Goal: Task Accomplishment & Management: Complete application form

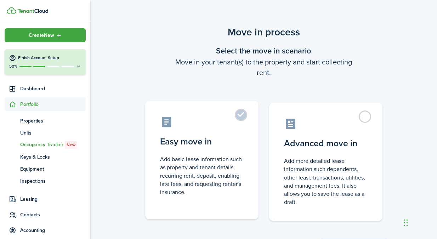
click at [247, 120] on label "Easy move in Add basic lease information such as property and tenant details, r…" at bounding box center [201, 160] width 113 height 118
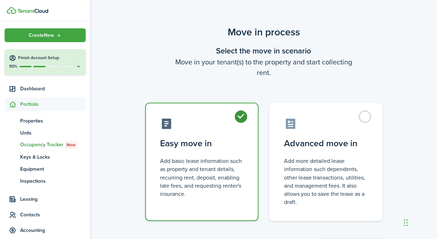
radio input "true"
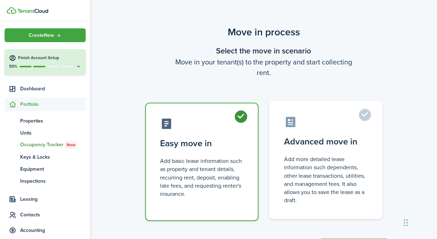
scroll to position [35, 0]
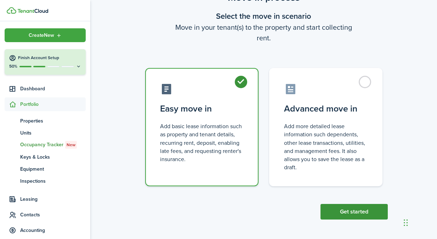
click at [360, 216] on button "Get started" at bounding box center [353, 212] width 67 height 16
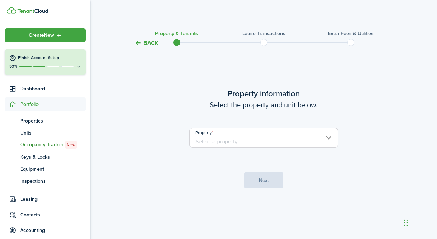
click at [267, 143] on input "Property" at bounding box center [263, 138] width 149 height 20
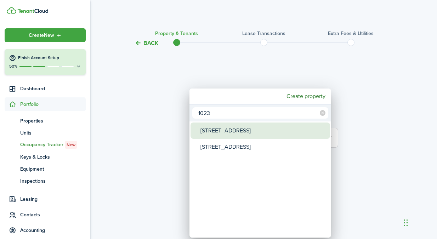
type input "1023"
click at [227, 135] on div "[STREET_ADDRESS]" at bounding box center [262, 130] width 125 height 16
type input "[STREET_ADDRESS]"
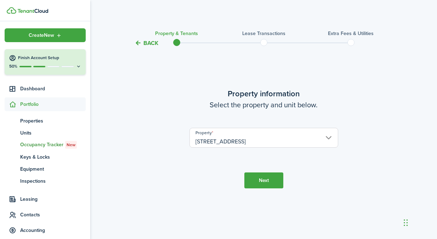
click at [270, 175] on button "Next" at bounding box center [263, 180] width 39 height 16
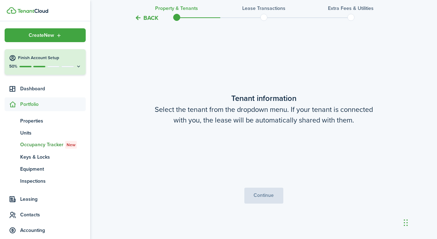
scroll to position [191, 0]
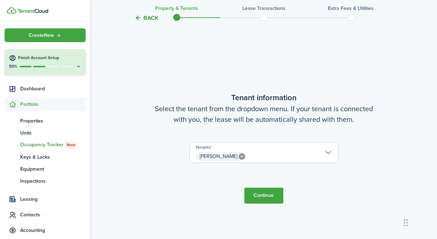
click at [270, 161] on span "[PERSON_NAME]" at bounding box center [264, 156] width 148 height 12
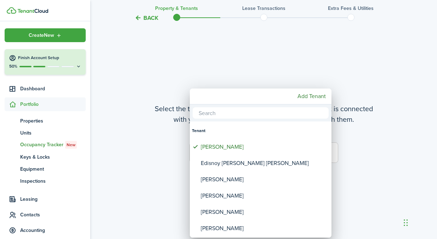
click at [386, 131] on div at bounding box center [218, 119] width 550 height 352
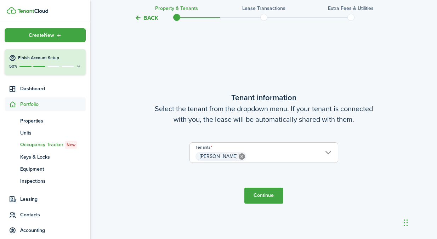
click at [267, 192] on button "Continue" at bounding box center [263, 196] width 39 height 16
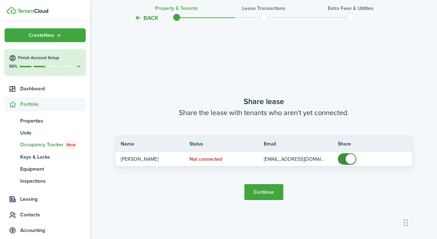
scroll to position [430, 0]
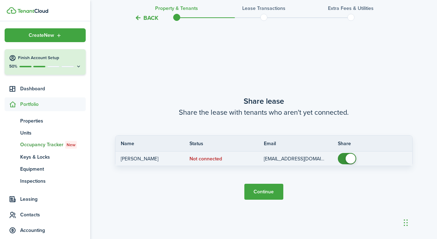
checkbox input "false"
click at [343, 156] on span at bounding box center [346, 158] width 7 height 11
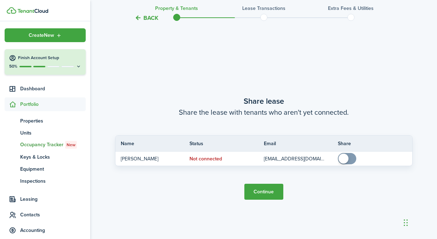
click at [258, 192] on button "Continue" at bounding box center [263, 192] width 39 height 16
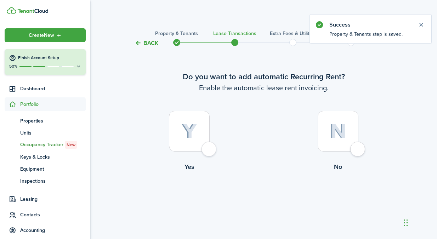
click at [186, 132] on img at bounding box center [189, 131] width 16 height 16
radio input "true"
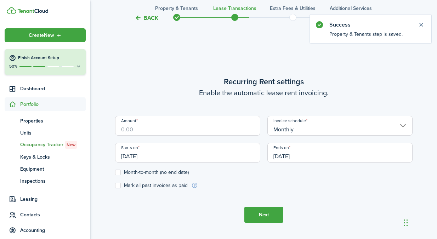
scroll to position [195, 0]
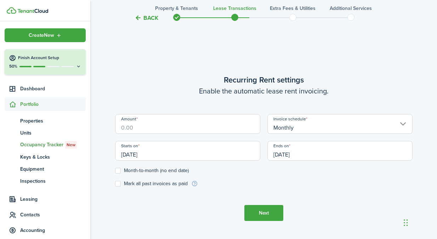
click at [154, 156] on input "[DATE]" at bounding box center [187, 151] width 145 height 20
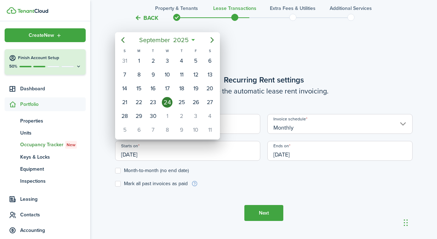
click at [121, 41] on icon "Previous page" at bounding box center [123, 40] width 8 height 8
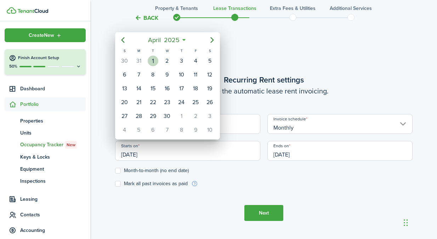
click at [154, 56] on div "1" at bounding box center [153, 61] width 11 height 11
type input "[DATE]"
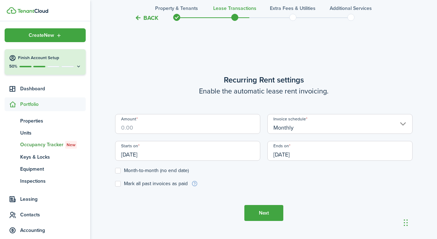
click at [119, 183] on label "Mark all past invoices as paid" at bounding box center [151, 184] width 73 height 6
click at [115, 184] on input "Mark all past invoices as paid" at bounding box center [115, 184] width 0 height 0
checkbox input "true"
click at [304, 152] on input "[DATE]" at bounding box center [339, 151] width 145 height 20
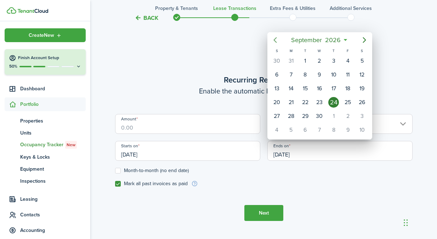
click at [279, 41] on mbsc-button "Previous page" at bounding box center [275, 40] width 14 height 14
click at [275, 41] on icon "Previous page" at bounding box center [274, 40] width 3 height 6
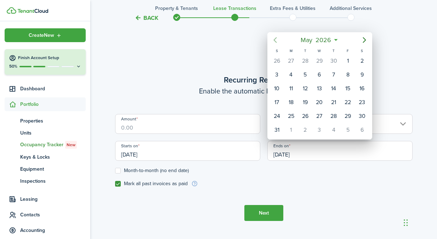
click at [275, 41] on icon "Previous page" at bounding box center [274, 40] width 3 height 6
click at [274, 40] on icon "Previous page" at bounding box center [274, 40] width 3 height 6
click at [309, 115] on div "31" at bounding box center [305, 116] width 11 height 11
type input "[DATE]"
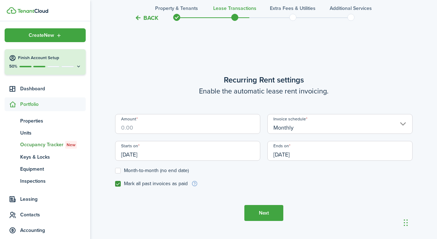
click at [149, 125] on input "Amount" at bounding box center [187, 124] width 145 height 20
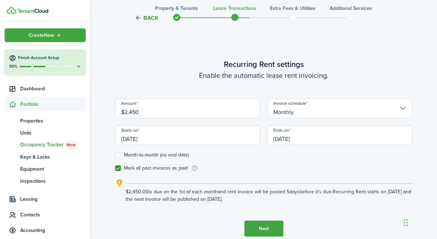
type input "$2,450.00"
click at [258, 224] on button "Next" at bounding box center [263, 228] width 39 height 16
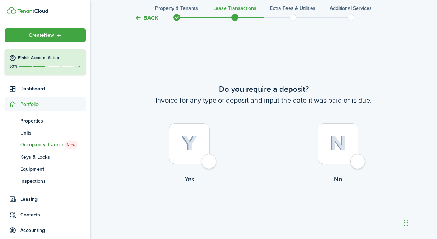
scroll to position [433, 0]
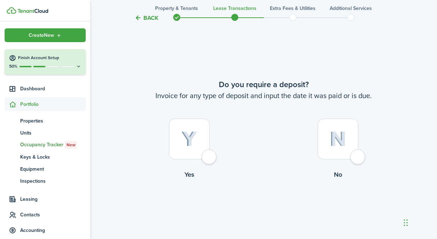
click at [329, 143] on img at bounding box center [337, 138] width 17 height 15
radio input "true"
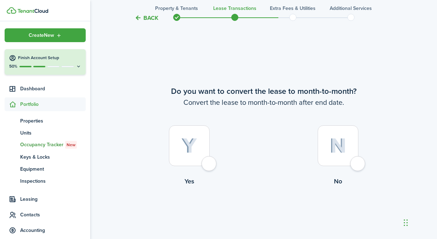
scroll to position [672, 0]
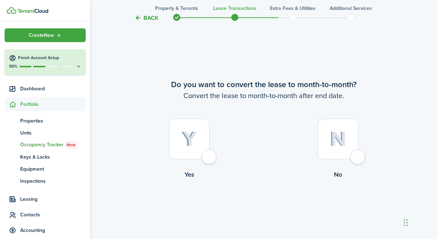
click at [339, 134] on img at bounding box center [337, 138] width 17 height 15
radio input "true"
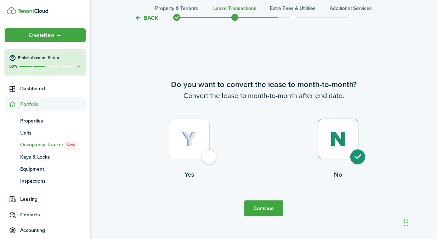
click at [275, 211] on button "Continue" at bounding box center [263, 208] width 39 height 16
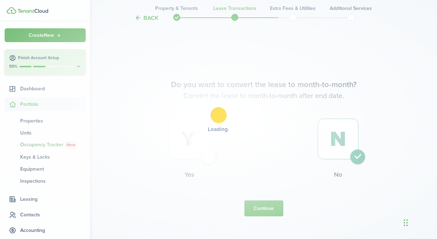
scroll to position [0, 0]
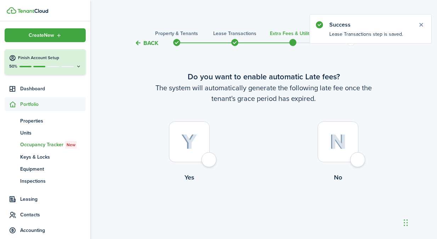
click at [201, 155] on div at bounding box center [189, 141] width 41 height 41
radio input "true"
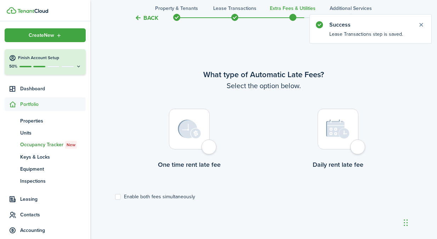
scroll to position [205, 0]
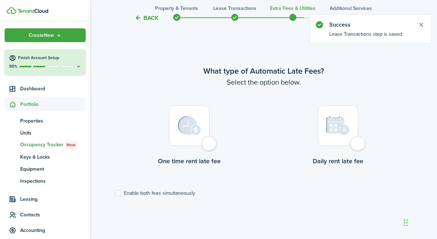
click at [200, 136] on div at bounding box center [189, 125] width 41 height 41
radio input "true"
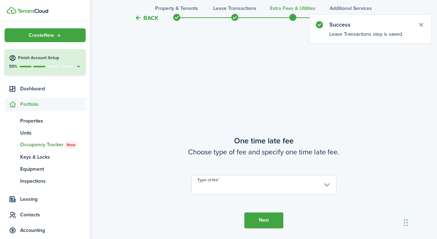
scroll to position [444, 0]
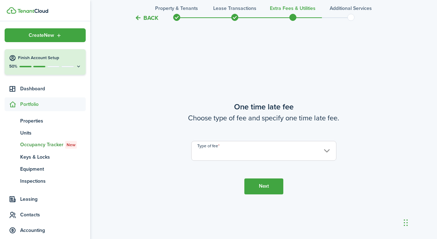
click at [265, 141] on input "Type of fee" at bounding box center [263, 151] width 145 height 20
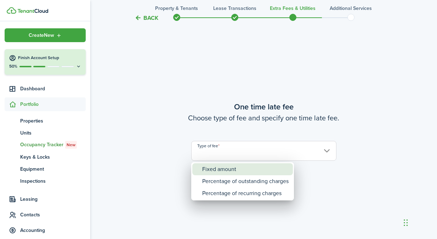
click at [244, 173] on div "Fixed amount" at bounding box center [245, 169] width 86 height 12
type input "Fixed amount"
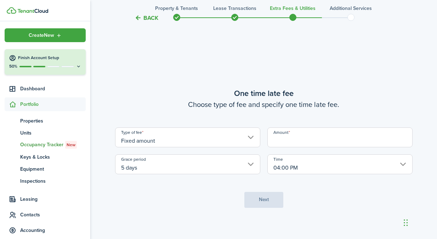
click at [288, 130] on input "Amount" at bounding box center [339, 137] width 145 height 20
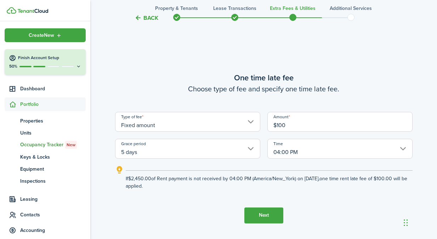
click at [290, 146] on input "04:00 PM" at bounding box center [339, 149] width 145 height 20
type input "$100.00"
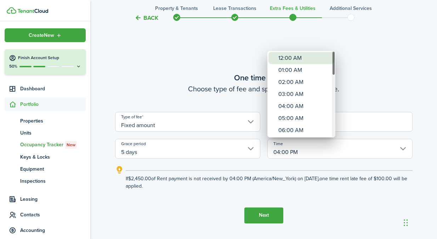
click at [281, 54] on div "12:00 AM" at bounding box center [304, 58] width 52 height 12
type input "12:00 AM"
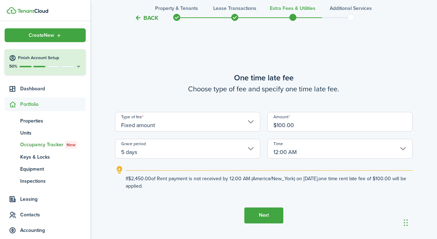
click at [262, 208] on button "Next" at bounding box center [263, 215] width 39 height 16
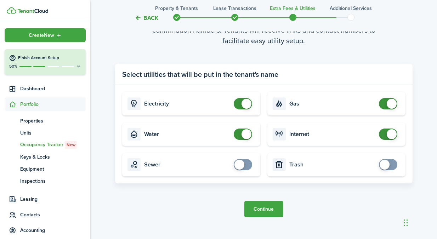
scroll to position [734, 0]
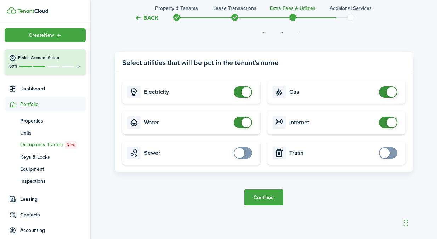
click at [271, 198] on button "Continue" at bounding box center [263, 197] width 39 height 16
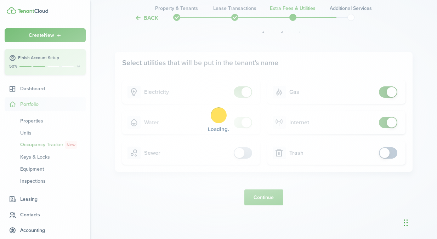
scroll to position [0, 0]
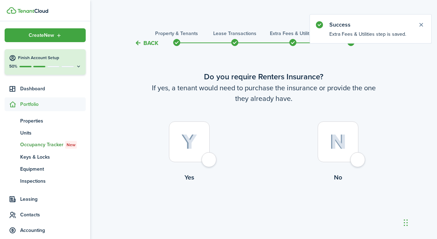
click at [339, 140] on img at bounding box center [337, 141] width 17 height 15
radio input "true"
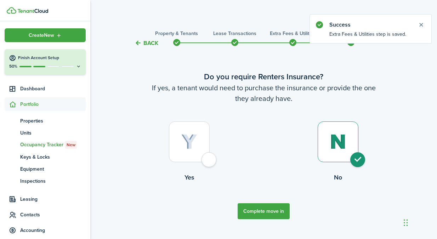
click at [273, 206] on button "Complete move in" at bounding box center [263, 211] width 52 height 16
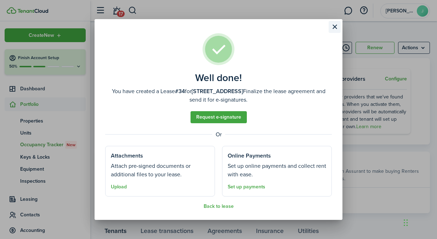
click at [335, 28] on button "Close modal" at bounding box center [334, 27] width 12 height 12
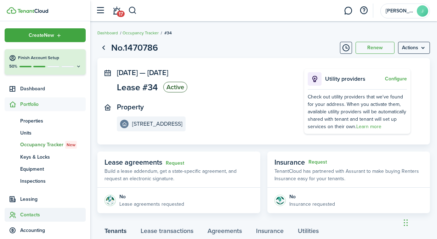
click at [34, 214] on span "Contacts" at bounding box center [52, 214] width 65 height 7
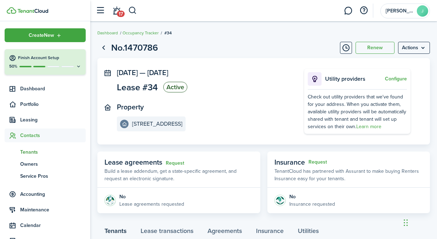
click at [34, 155] on span "Tenants" at bounding box center [52, 151] width 65 height 7
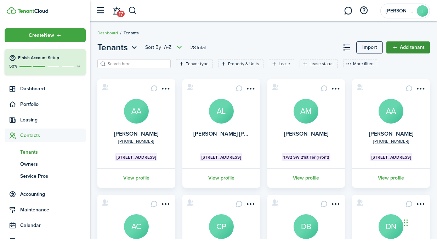
click at [404, 43] on link "Add tenant" at bounding box center [408, 47] width 44 height 12
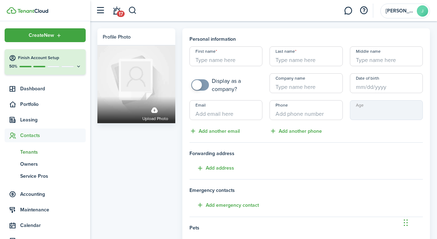
click at [218, 59] on input "First name" at bounding box center [225, 56] width 73 height 20
paste input "[PERSON_NAME]"
type input "[PERSON_NAME]"
click at [293, 54] on input "Last name" at bounding box center [305, 56] width 73 height 20
paste input "[PERSON_NAME]"
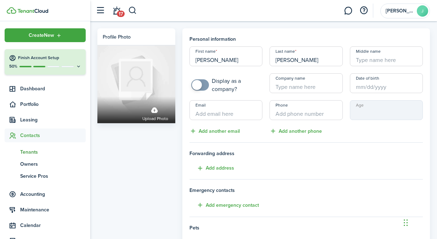
type input "[PERSON_NAME]"
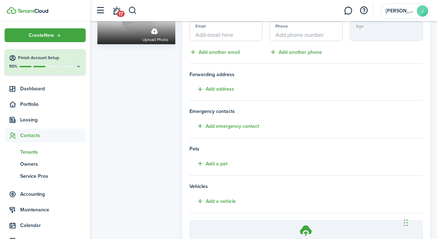
scroll to position [148, 0]
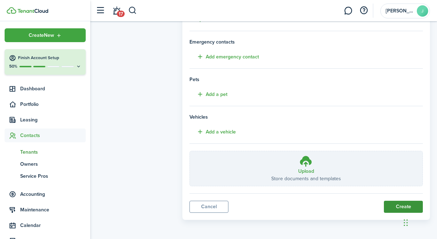
click at [399, 210] on button "Create" at bounding box center [403, 207] width 39 height 12
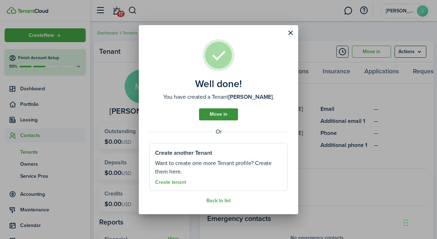
click at [224, 117] on link "Move in" at bounding box center [218, 114] width 39 height 12
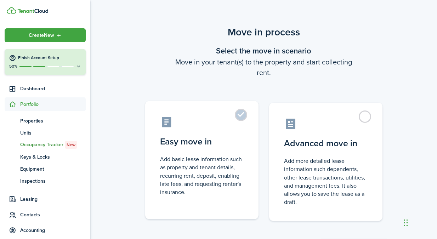
click at [237, 116] on label "Easy move in Add basic lease information such as property and tenant details, r…" at bounding box center [201, 160] width 113 height 118
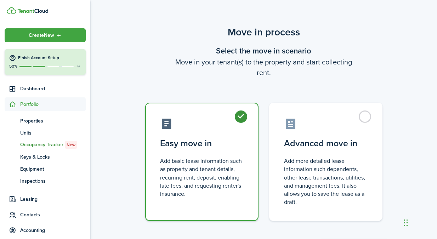
radio input "true"
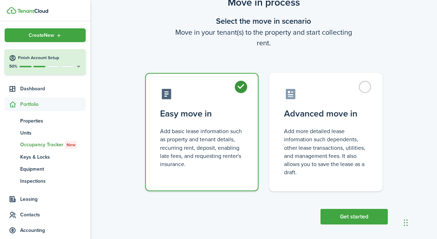
scroll to position [35, 0]
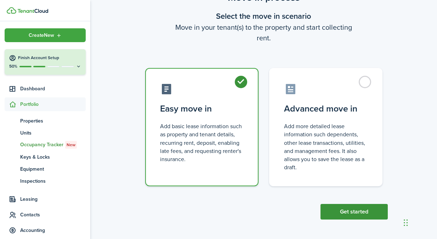
click at [333, 208] on button "Get started" at bounding box center [353, 212] width 67 height 16
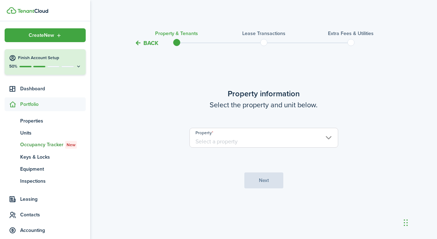
click at [279, 142] on input "Property" at bounding box center [263, 138] width 149 height 20
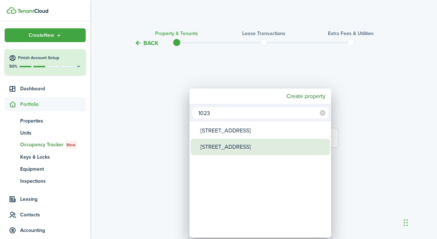
type input "1023"
click at [198, 145] on span "Property" at bounding box center [195, 147] width 10 height 10
type input "[STREET_ADDRESS]"
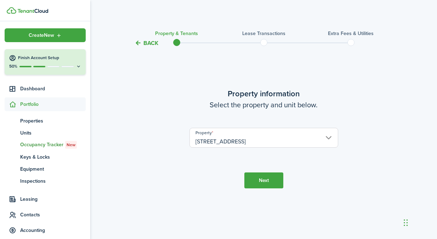
click at [261, 179] on button "Next" at bounding box center [263, 180] width 39 height 16
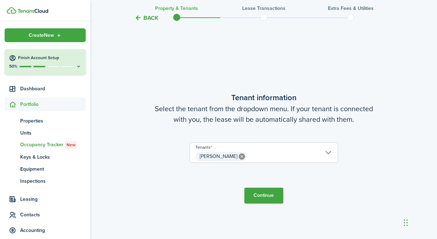
click at [268, 191] on button "Continue" at bounding box center [263, 196] width 39 height 16
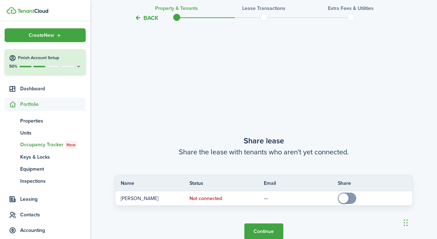
scroll to position [430, 0]
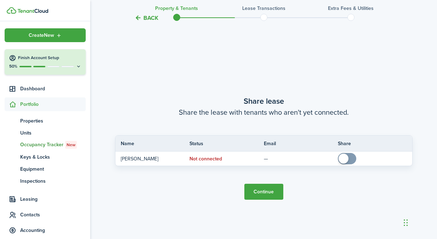
click at [260, 199] on button "Continue" at bounding box center [263, 192] width 39 height 16
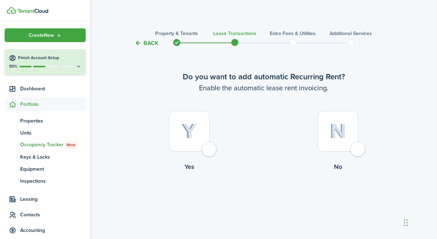
click at [171, 137] on div at bounding box center [189, 131] width 41 height 41
radio input "true"
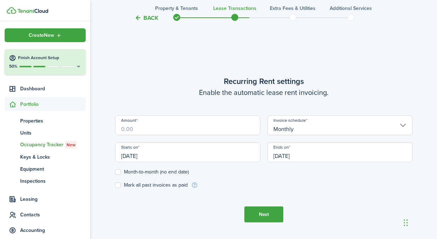
scroll to position [195, 0]
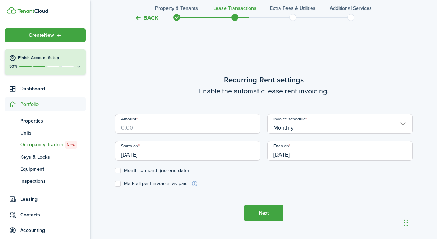
click at [198, 128] on input "Amount" at bounding box center [187, 124] width 145 height 20
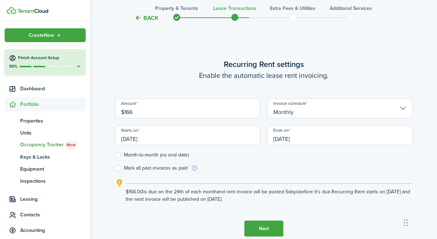
type input "$166.00"
click at [178, 134] on input "[DATE]" at bounding box center [187, 135] width 145 height 20
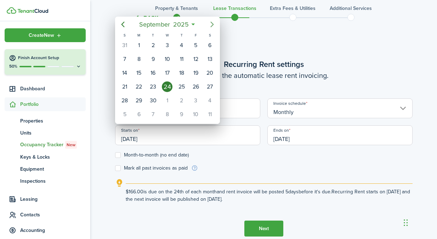
click at [210, 25] on icon "Next page" at bounding box center [212, 24] width 8 height 8
click at [166, 44] on div "1" at bounding box center [167, 45] width 11 height 11
type input "[DATE]"
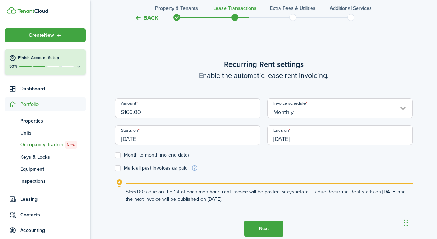
click at [282, 140] on input "[DATE]" at bounding box center [339, 135] width 145 height 20
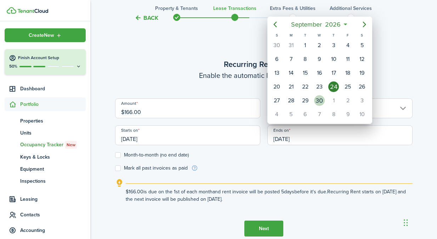
click at [320, 103] on div "30" at bounding box center [319, 100] width 11 height 11
type input "[DATE]"
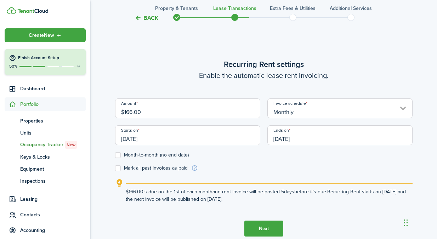
click at [118, 170] on label "Mark all past invoices as paid" at bounding box center [151, 168] width 73 height 6
click at [115, 168] on input "Mark all past invoices as paid" at bounding box center [115, 168] width 0 height 0
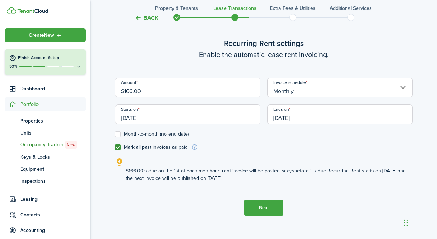
scroll to position [239, 0]
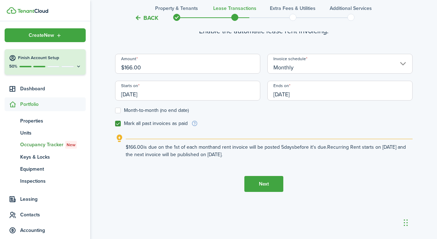
click at [119, 126] on label "Mark all past invoices as paid" at bounding box center [151, 124] width 73 height 6
click at [115, 124] on input "Mark all past invoices as paid" at bounding box center [115, 123] width 0 height 0
checkbox input "false"
click at [273, 186] on button "Next" at bounding box center [263, 184] width 39 height 16
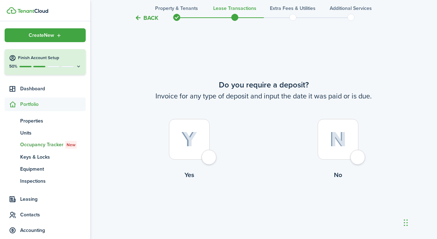
scroll to position [433, 0]
click at [331, 146] on div at bounding box center [337, 139] width 41 height 41
radio input "true"
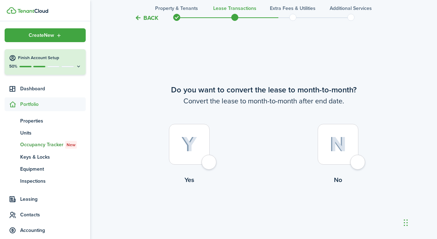
scroll to position [672, 0]
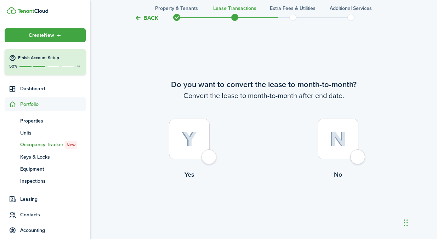
click at [334, 145] on img at bounding box center [337, 138] width 17 height 15
radio input "true"
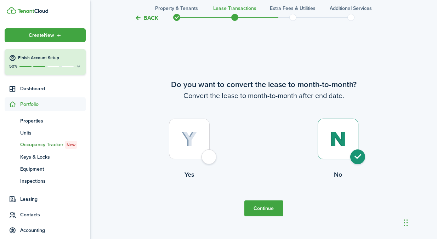
click at [265, 208] on button "Continue" at bounding box center [263, 208] width 39 height 16
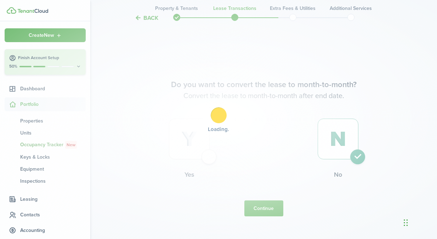
scroll to position [0, 0]
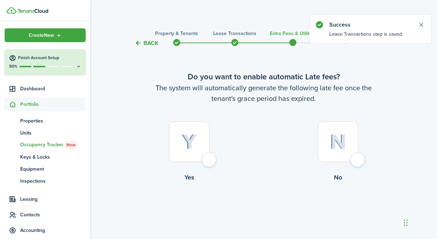
click at [203, 138] on div at bounding box center [189, 141] width 41 height 41
radio input "true"
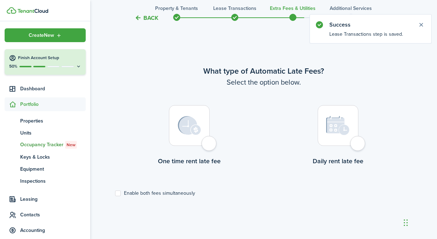
click at [200, 122] on img at bounding box center [189, 125] width 23 height 19
radio input "true"
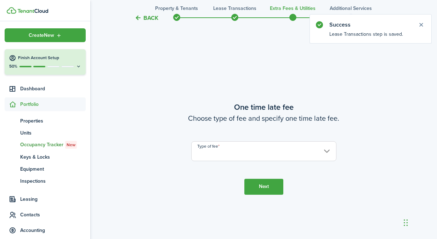
scroll to position [444, 0]
click at [288, 139] on lease-wizard-late-fee-onetime "One time late fee Choose type of fee and specify one time late fee. Type of fee" at bounding box center [263, 131] width 297 height 60
click at [280, 154] on input "Type of fee" at bounding box center [263, 151] width 145 height 20
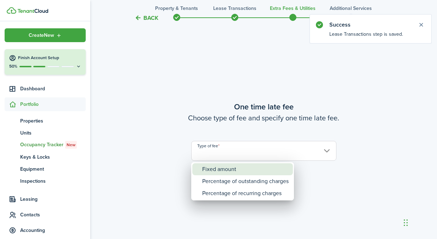
click at [243, 173] on div "Fixed amount" at bounding box center [245, 169] width 86 height 12
type input "Fixed amount"
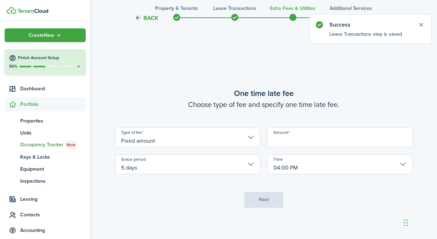
click at [301, 135] on input "Amount" at bounding box center [339, 137] width 145 height 20
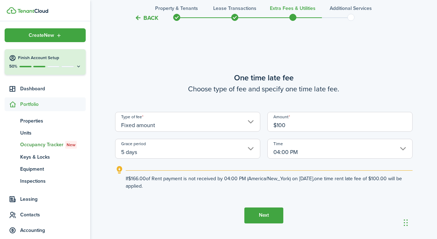
click at [307, 152] on input "04:00 PM" at bounding box center [339, 149] width 145 height 20
type input "$100.00"
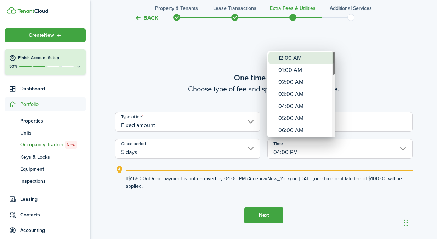
click at [290, 60] on div "12:00 AM" at bounding box center [304, 58] width 52 height 12
type input "12:00 AM"
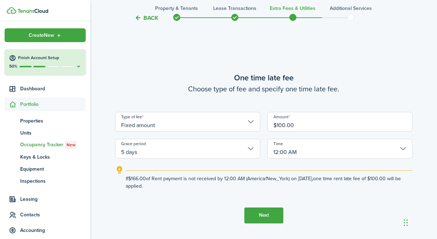
click at [270, 210] on button "Next" at bounding box center [263, 215] width 39 height 16
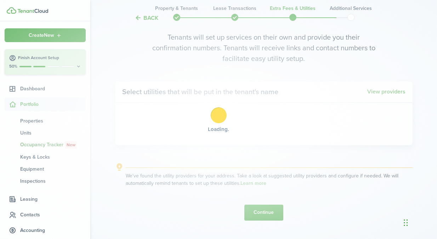
scroll to position [711, 0]
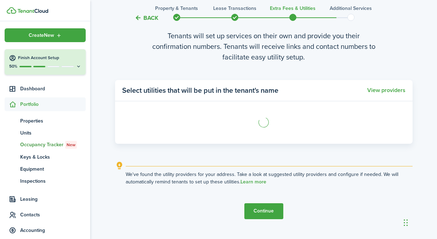
click at [270, 205] on button "Continue" at bounding box center [263, 211] width 39 height 16
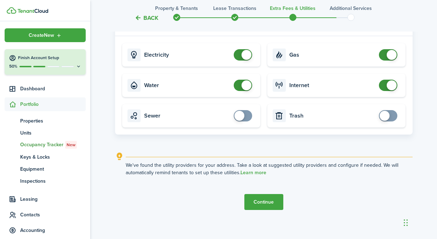
scroll to position [776, 0]
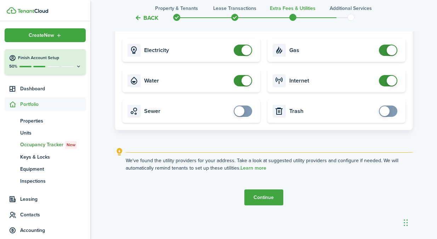
click at [270, 198] on button "Continue" at bounding box center [263, 197] width 39 height 16
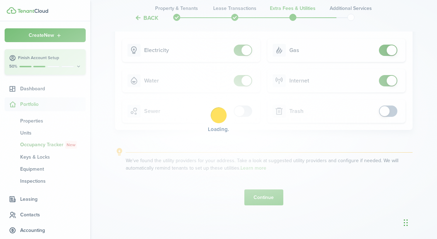
scroll to position [0, 0]
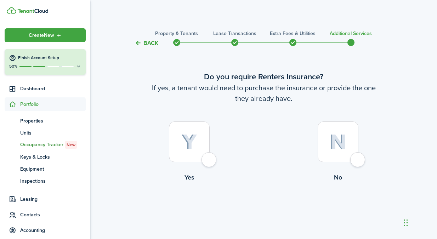
click at [335, 146] on img at bounding box center [337, 141] width 17 height 15
radio input "true"
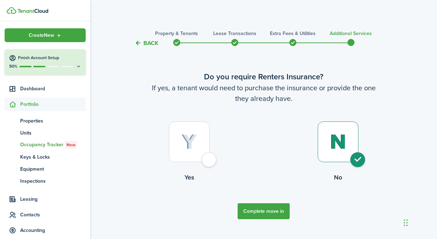
click at [267, 209] on button "Complete move in" at bounding box center [263, 211] width 52 height 16
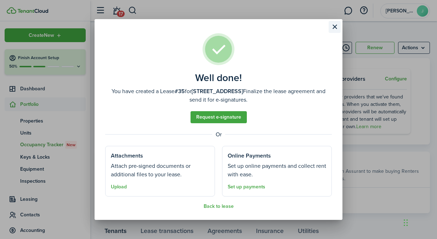
click at [329, 28] on button "Close modal" at bounding box center [334, 27] width 12 height 12
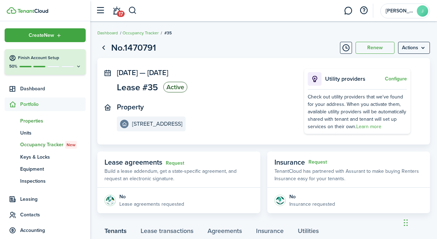
click at [55, 122] on span "Properties" at bounding box center [52, 120] width 65 height 7
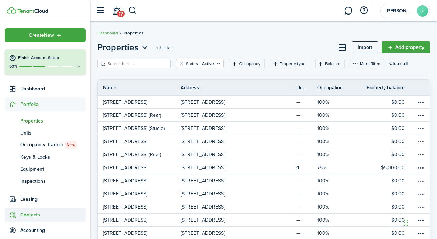
click at [34, 217] on span "Contacts" at bounding box center [52, 214] width 65 height 7
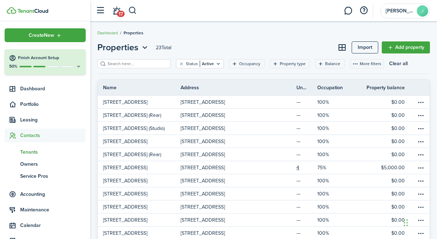
click at [34, 151] on span "Tenants" at bounding box center [52, 151] width 65 height 7
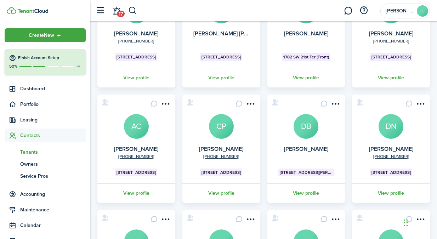
scroll to position [224, 0]
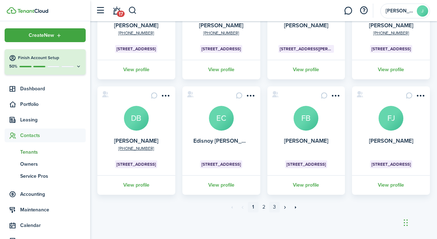
click at [275, 207] on link "3" at bounding box center [274, 207] width 11 height 11
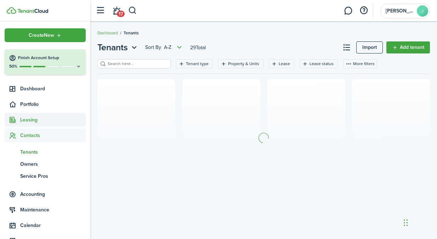
click at [33, 122] on span "Leasing" at bounding box center [52, 119] width 65 height 7
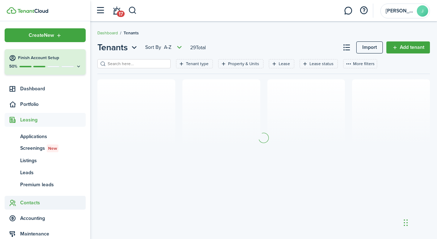
click at [30, 202] on span "Contacts" at bounding box center [52, 202] width 65 height 7
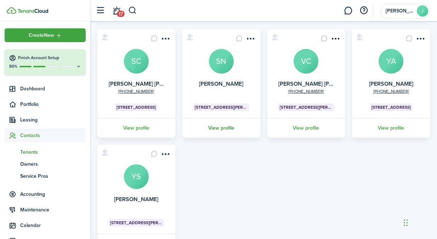
scroll to position [79, 0]
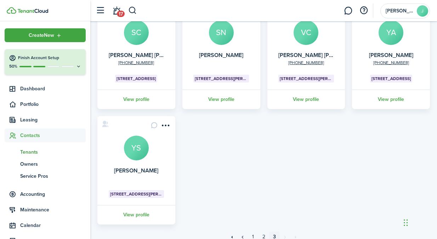
click at [30, 151] on span "Tenants" at bounding box center [52, 151] width 65 height 7
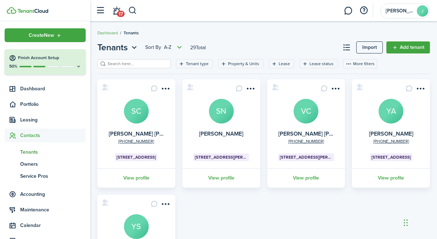
click at [119, 64] on input "search" at bounding box center [137, 63] width 62 height 7
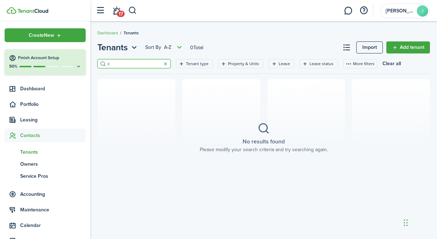
type input "c"
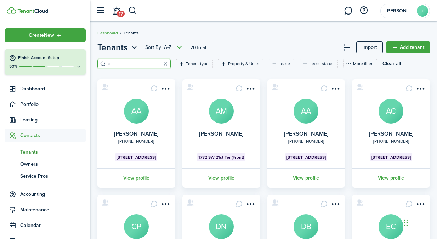
click at [160, 61] on button "button" at bounding box center [165, 64] width 10 height 10
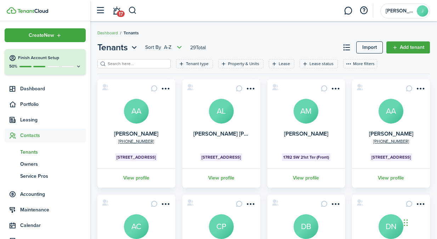
click at [154, 62] on input "search" at bounding box center [137, 63] width 62 height 7
type input "[PERSON_NAME]"
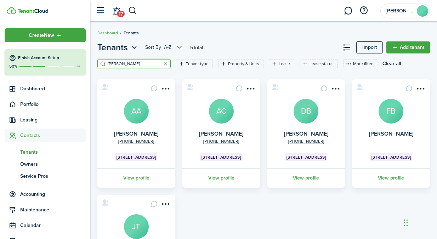
click at [160, 64] on button "button" at bounding box center [165, 64] width 10 height 10
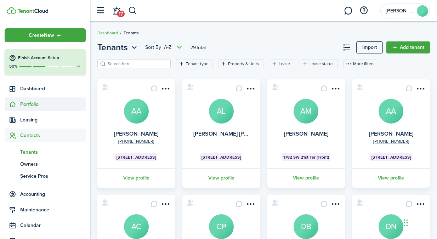
click at [59, 106] on span "Portfolio" at bounding box center [52, 103] width 65 height 7
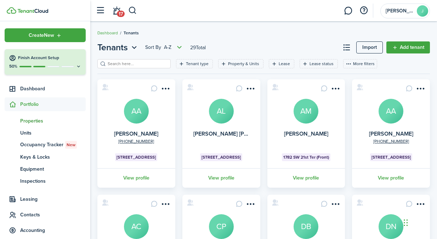
click at [51, 119] on span "Properties" at bounding box center [52, 120] width 65 height 7
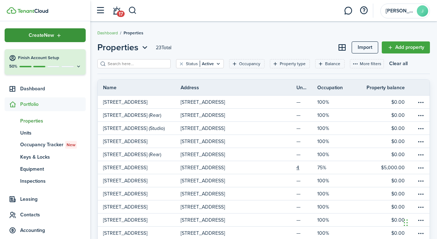
click at [63, 35] on div "Create New" at bounding box center [45, 35] width 81 height 14
click at [54, 114] on ul "pt Properties un Units oc Occupancy Tracker New [PERSON_NAME] & Locks eq Equipm…" at bounding box center [45, 150] width 81 height 79
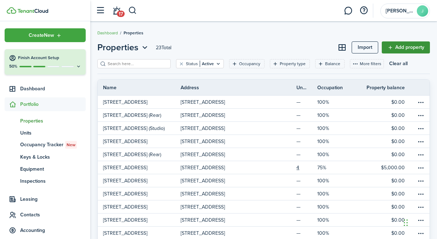
click at [396, 51] on link "Add property" at bounding box center [405, 47] width 48 height 12
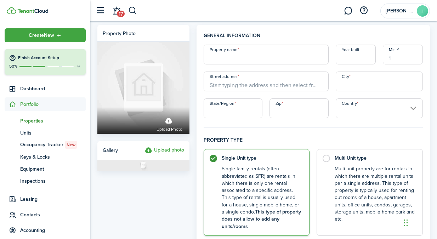
click at [227, 60] on input "Property name" at bounding box center [265, 55] width 125 height 20
type input "1511"
click at [217, 58] on input "1511" at bounding box center [265, 55] width 125 height 20
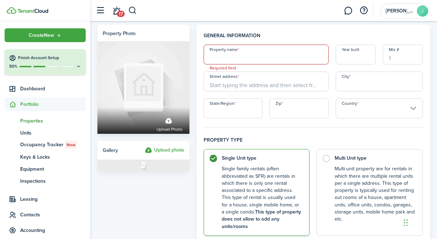
paste input "[STREET_ADDRESS]"
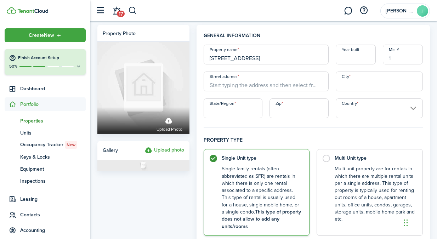
type input "[STREET_ADDRESS]"
click at [257, 76] on input "Street address" at bounding box center [265, 81] width 125 height 20
paste input "[STREET_ADDRESS]"
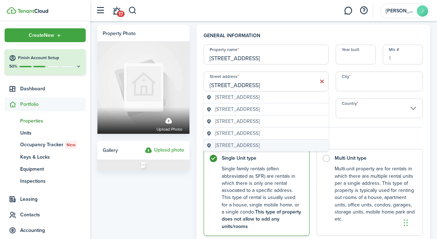
click at [257, 146] on span "[STREET_ADDRESS]" at bounding box center [237, 145] width 44 height 7
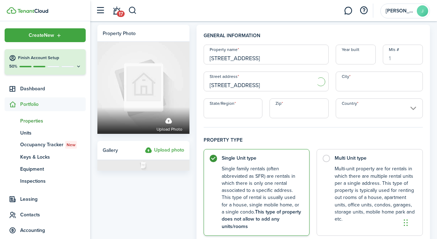
type input "[STREET_ADDRESS]"
type input "[GEOGRAPHIC_DATA]"
type input "FL"
type input "33145"
type input "[GEOGRAPHIC_DATA]"
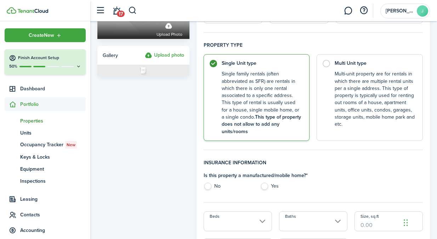
scroll to position [122, 0]
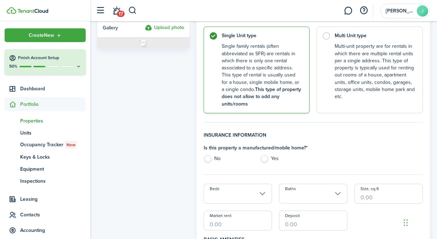
click at [217, 156] on label "No" at bounding box center [228, 160] width 50 height 11
radio input "true"
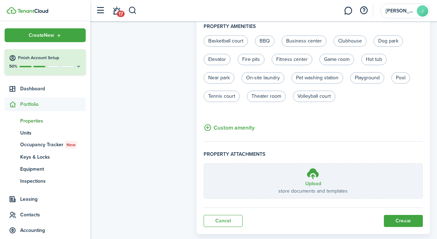
scroll to position [502, 0]
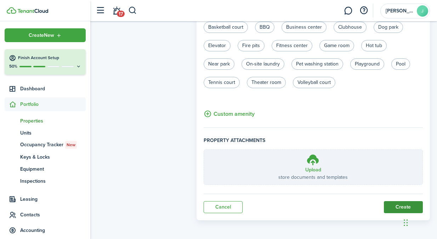
click at [387, 204] on button "Create" at bounding box center [403, 207] width 39 height 12
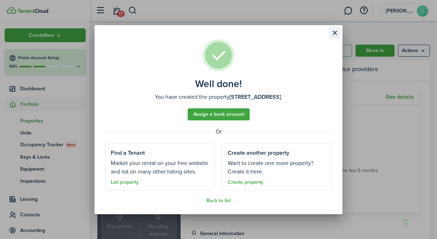
click at [334, 30] on button "Close modal" at bounding box center [334, 33] width 12 height 12
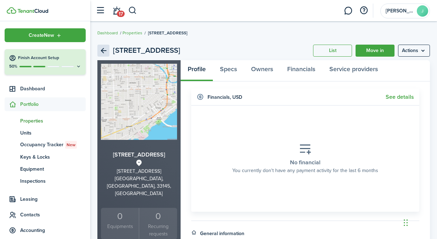
click at [104, 49] on link "Back" at bounding box center [103, 51] width 12 height 12
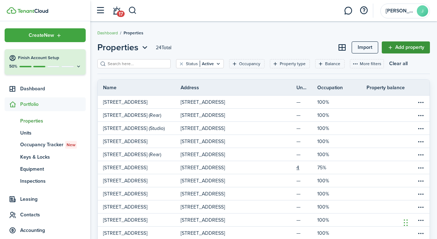
click at [397, 48] on link "Add property" at bounding box center [405, 47] width 48 height 12
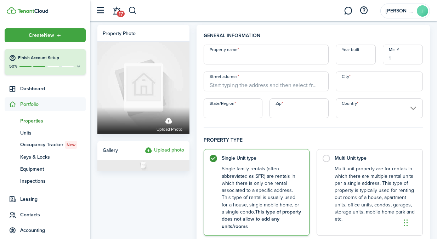
click at [254, 61] on input "Property name" at bounding box center [265, 55] width 125 height 20
type input "1"
paste input "[STREET_ADDRESS]"
type input "[STREET_ADDRESS]"
click at [33, 199] on span "Leasing" at bounding box center [52, 198] width 65 height 7
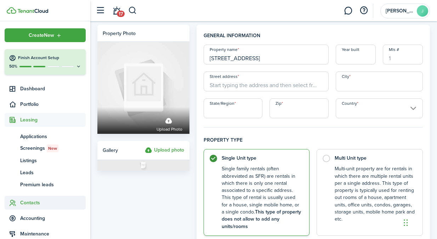
click at [34, 206] on span "Contacts" at bounding box center [52, 202] width 65 height 7
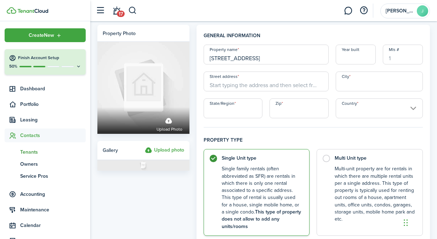
click at [33, 149] on span "Tenants" at bounding box center [52, 151] width 65 height 7
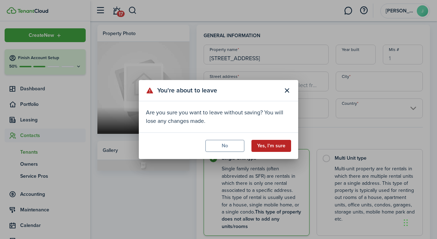
click at [269, 148] on button "Yes, I'm sure" at bounding box center [271, 146] width 40 height 12
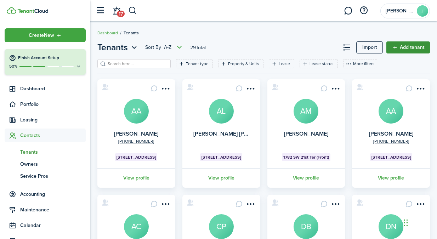
click at [406, 47] on link "Add tenant" at bounding box center [408, 47] width 44 height 12
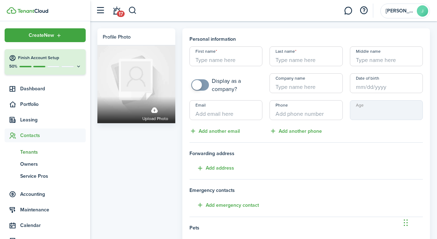
click at [238, 66] on div "First name Last name Middle name Display as a company? Company name Date of bir…" at bounding box center [306, 90] width 240 height 89
click at [238, 62] on input "First name" at bounding box center [225, 56] width 73 height 20
paste input "[PERSON_NAME]"
type input "[PERSON_NAME]"
click at [297, 63] on input "Last name" at bounding box center [305, 56] width 73 height 20
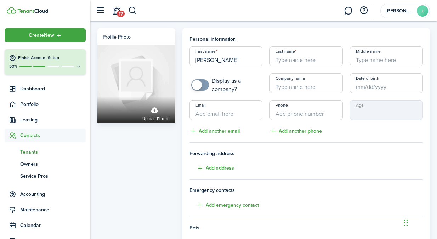
paste input "[PERSON_NAME]"
type input "[PERSON_NAME]"
click at [223, 114] on input "Email" at bounding box center [225, 110] width 73 height 20
paste input "[EMAIL_ADDRESS][DOMAIN_NAME]"
type input "[EMAIL_ADDRESS][DOMAIN_NAME]"
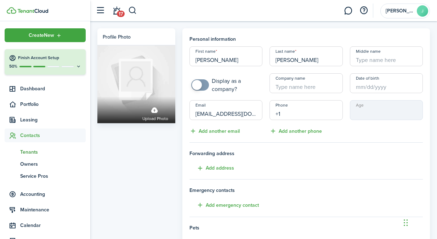
click at [282, 115] on input "+1" at bounding box center [305, 110] width 73 height 20
paste input "[PHONE_NUMBER]"
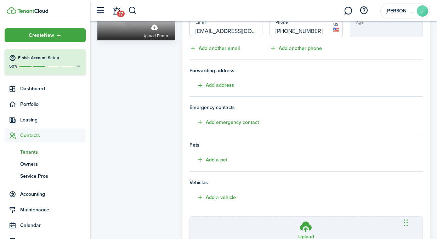
scroll to position [148, 0]
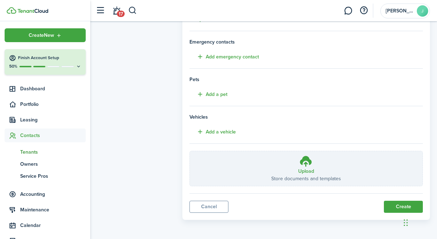
type input "[PHONE_NUMBER]"
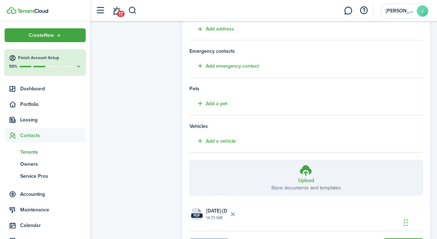
scroll to position [177, 0]
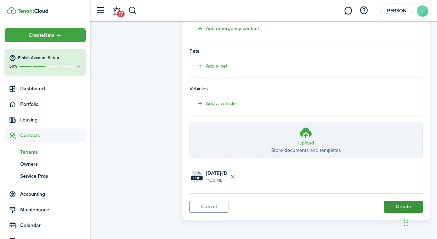
click at [392, 206] on button "Create" at bounding box center [403, 207] width 39 height 12
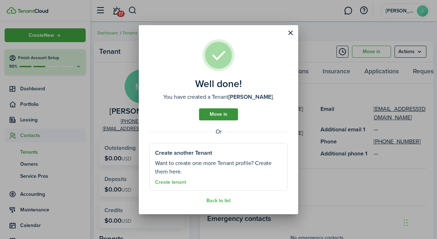
click at [225, 116] on link "Move in" at bounding box center [218, 114] width 39 height 12
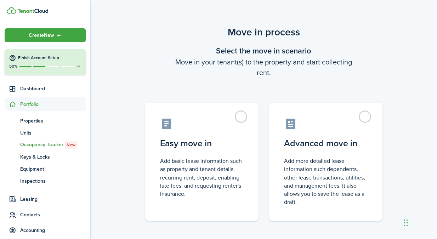
click at [225, 117] on control-radio-card-icon at bounding box center [201, 123] width 83 height 12
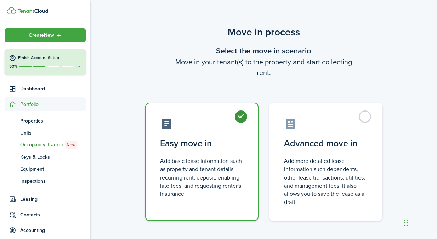
radio input "true"
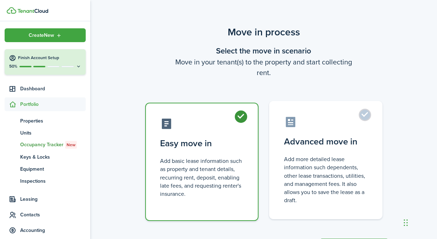
scroll to position [35, 0]
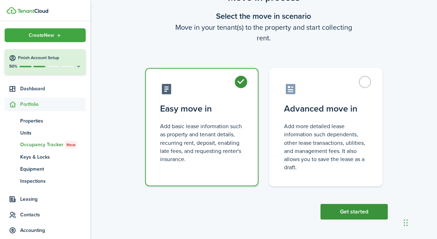
click at [342, 212] on button "Get started" at bounding box center [353, 212] width 67 height 16
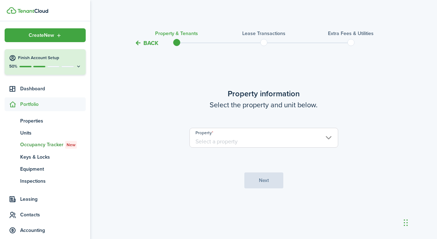
click at [277, 135] on input "Property" at bounding box center [263, 138] width 149 height 20
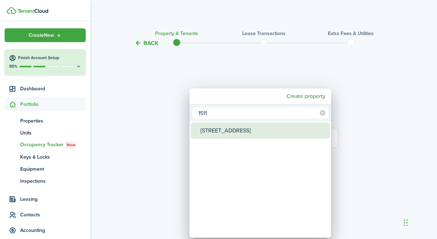
type input "1511"
click at [245, 126] on div "[STREET_ADDRESS]" at bounding box center [262, 130] width 125 height 16
type input "[STREET_ADDRESS]"
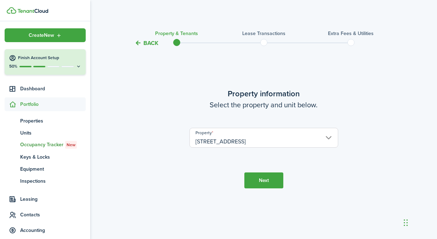
click at [262, 181] on button "Next" at bounding box center [263, 180] width 39 height 16
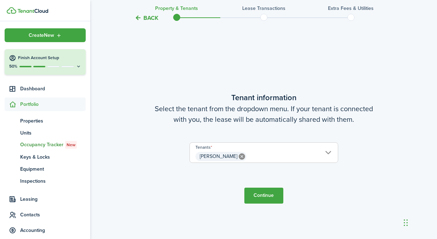
click at [269, 190] on button "Continue" at bounding box center [263, 196] width 39 height 16
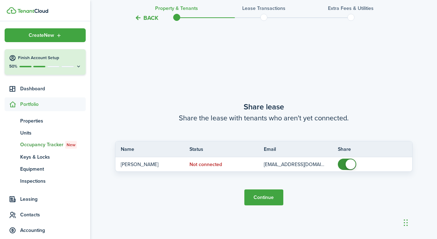
scroll to position [430, 0]
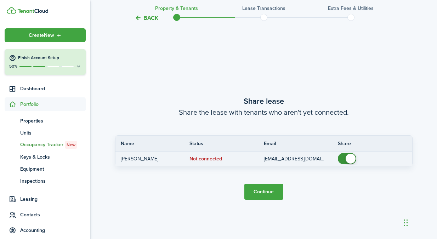
checkbox input "false"
click at [345, 160] on span at bounding box center [346, 158] width 7 height 11
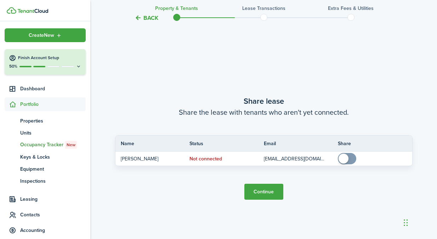
click at [261, 188] on button "Continue" at bounding box center [263, 192] width 39 height 16
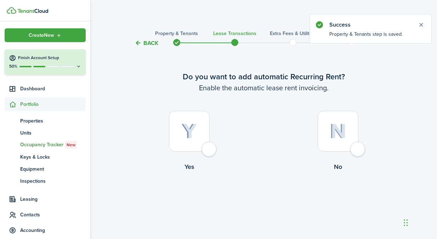
click at [203, 138] on div at bounding box center [189, 131] width 41 height 41
radio input "true"
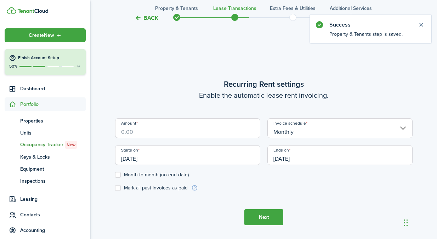
scroll to position [195, 0]
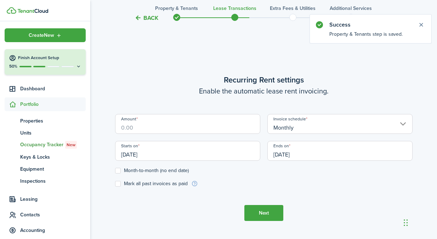
click at [132, 120] on input "Amount" at bounding box center [187, 124] width 145 height 20
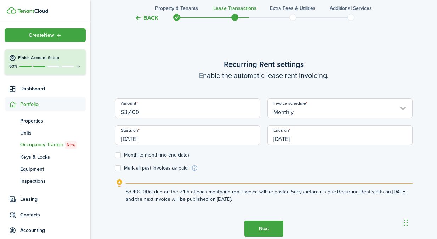
click at [326, 114] on input "Monthly" at bounding box center [339, 108] width 145 height 20
type input "$3,400.00"
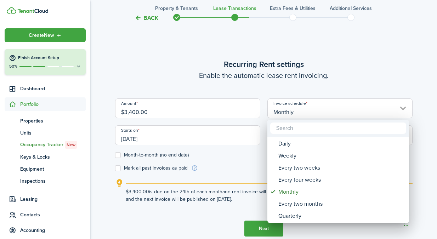
click at [210, 139] on div at bounding box center [218, 119] width 550 height 352
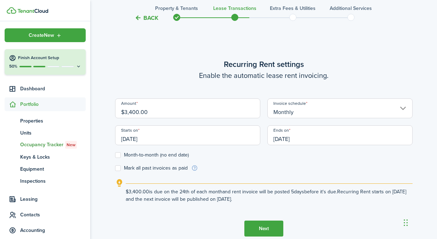
click at [159, 132] on input "[DATE]" at bounding box center [187, 135] width 145 height 20
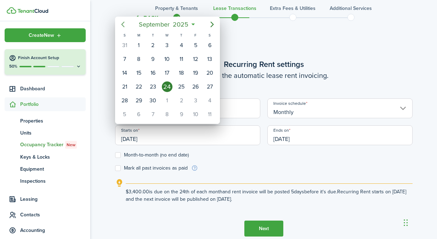
click at [123, 22] on icon "Previous page" at bounding box center [122, 25] width 3 height 6
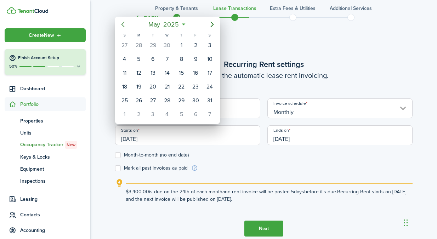
click at [123, 22] on icon "Previous page" at bounding box center [122, 25] width 3 height 6
click at [157, 46] on div "1" at bounding box center [153, 45] width 11 height 11
type input "[DATE]"
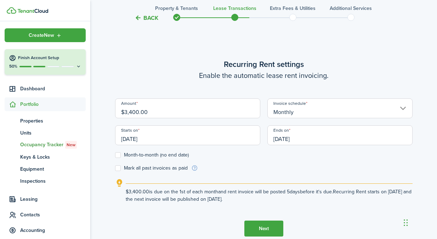
click at [284, 132] on input "[DATE]" at bounding box center [339, 135] width 145 height 20
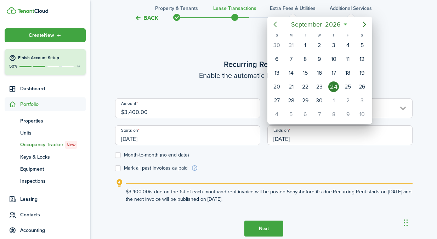
click at [274, 23] on icon "Previous page" at bounding box center [274, 25] width 3 height 6
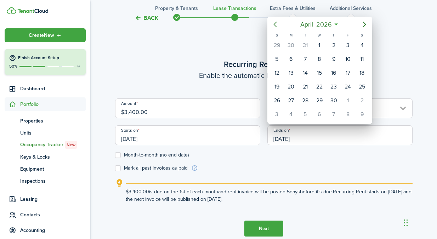
click at [274, 23] on icon "Previous page" at bounding box center [274, 25] width 3 height 6
click at [368, 25] on icon "Next page" at bounding box center [364, 24] width 8 height 8
click at [305, 100] on div "31" at bounding box center [305, 100] width 11 height 11
type input "[DATE]"
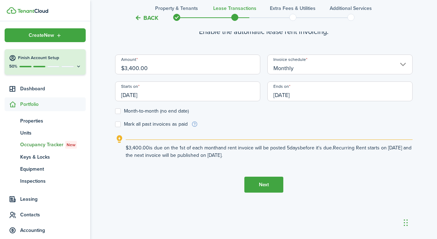
scroll to position [242, 0]
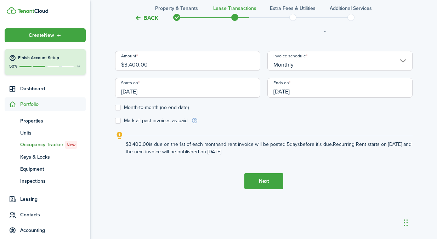
click at [139, 121] on label "Mark all past invoices as paid" at bounding box center [151, 121] width 73 height 6
click at [115, 121] on input "Mark all past invoices as paid" at bounding box center [115, 121] width 0 height 0
checkbox input "true"
click at [262, 184] on button "Next" at bounding box center [263, 181] width 39 height 16
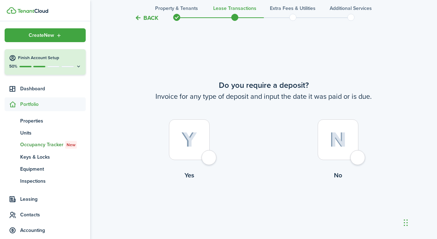
scroll to position [433, 0]
click at [358, 145] on label "No" at bounding box center [338, 151] width 149 height 64
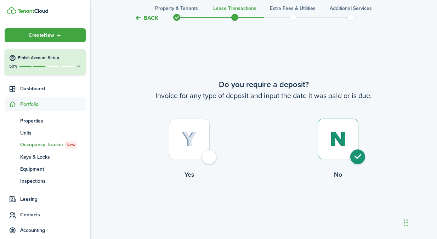
radio input "true"
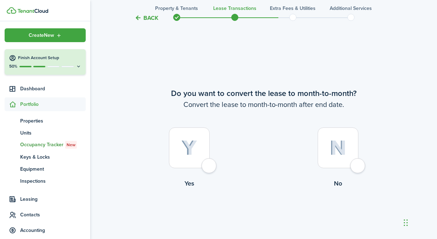
scroll to position [672, 0]
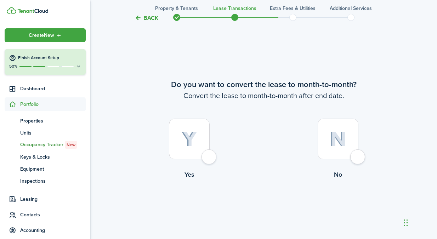
click at [329, 131] on div at bounding box center [337, 139] width 41 height 41
radio input "true"
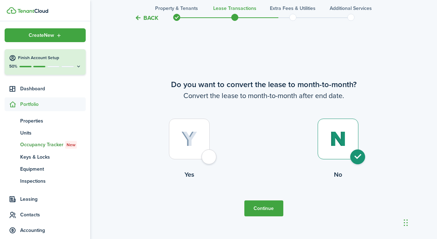
click at [265, 201] on button "Continue" at bounding box center [263, 208] width 39 height 16
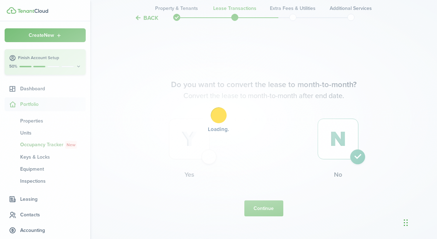
scroll to position [0, 0]
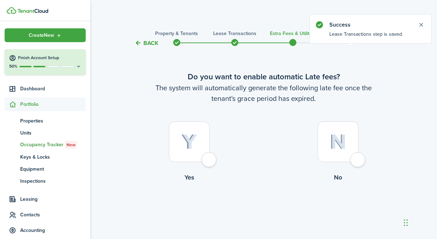
click at [178, 148] on div at bounding box center [189, 141] width 41 height 41
radio input "true"
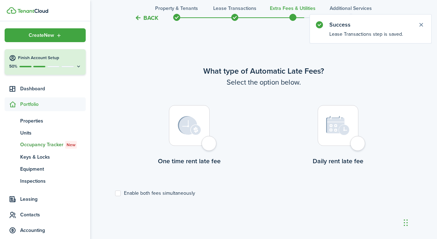
click at [195, 144] on div at bounding box center [189, 125] width 41 height 41
radio input "true"
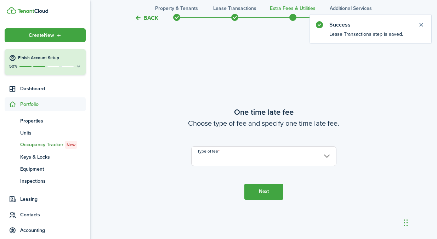
scroll to position [444, 0]
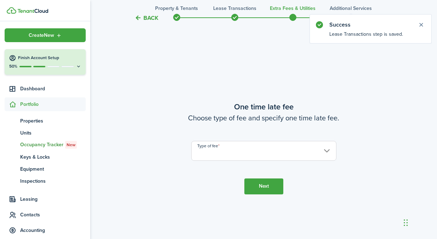
click at [299, 156] on input "Type of fee" at bounding box center [263, 151] width 145 height 20
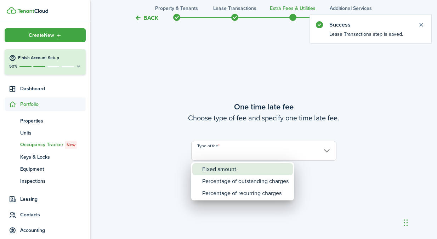
click at [257, 167] on div "Fixed amount" at bounding box center [245, 169] width 86 height 12
type input "Fixed amount"
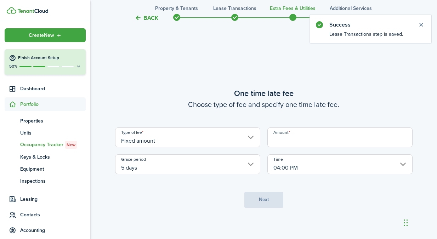
click at [297, 140] on input "Amount" at bounding box center [339, 137] width 145 height 20
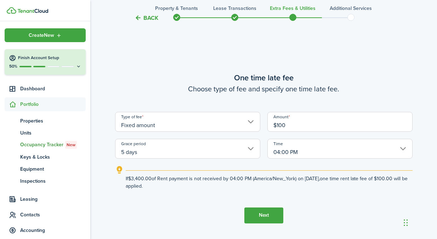
click at [203, 156] on input "5 days" at bounding box center [187, 149] width 145 height 20
type input "$100.00"
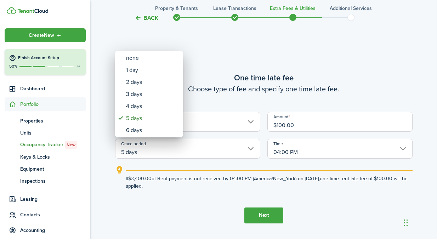
click at [310, 151] on div at bounding box center [218, 119] width 550 height 352
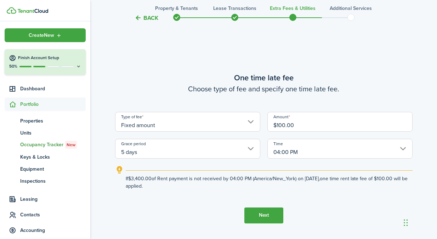
click at [310, 151] on input "04:00 PM" at bounding box center [339, 149] width 145 height 20
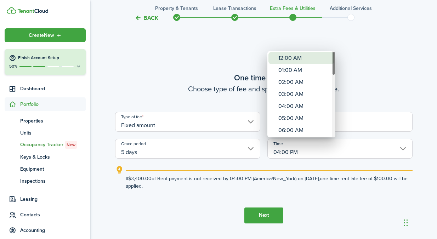
click at [287, 58] on div "12:00 AM" at bounding box center [304, 58] width 52 height 12
type input "12:00 AM"
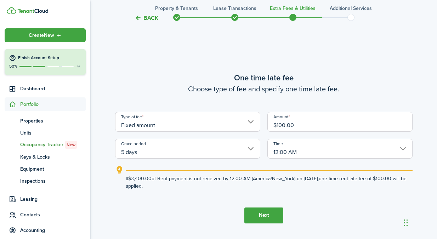
click at [273, 214] on button "Next" at bounding box center [263, 215] width 39 height 16
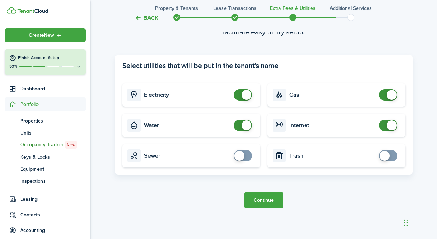
scroll to position [734, 0]
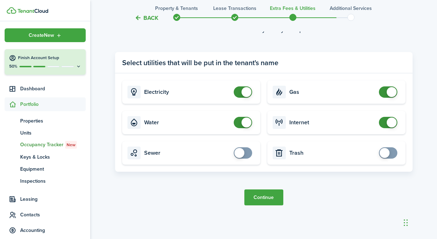
click at [269, 197] on button "Continue" at bounding box center [263, 197] width 39 height 16
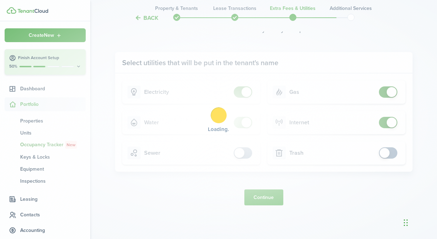
scroll to position [0, 0]
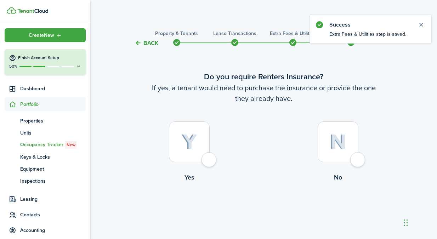
click at [342, 154] on div at bounding box center [337, 141] width 41 height 41
radio input "true"
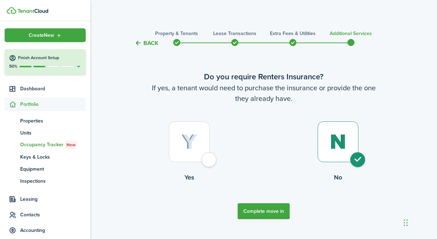
click at [272, 214] on button "Complete move in" at bounding box center [263, 211] width 52 height 16
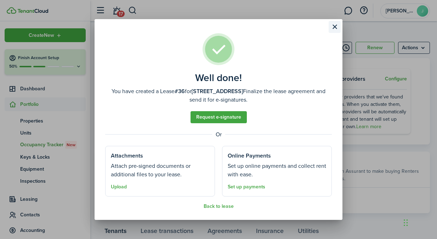
click at [333, 24] on button "Close modal" at bounding box center [334, 27] width 12 height 12
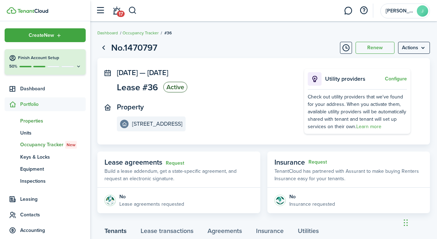
click at [44, 120] on span "Properties" at bounding box center [52, 120] width 65 height 7
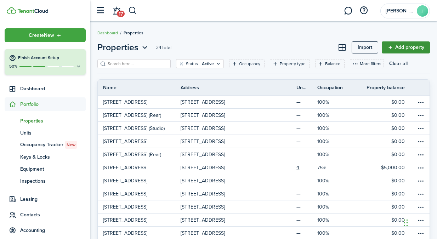
click at [399, 51] on link "Add property" at bounding box center [405, 47] width 48 height 12
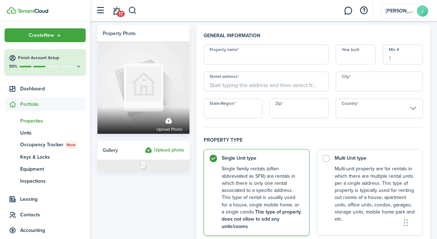
click at [239, 61] on input "Property name" at bounding box center [265, 55] width 125 height 20
paste input "[STREET_ADDRESS]"
type input "[STREET_ADDRESS]"
click at [244, 77] on input "Street address" at bounding box center [265, 81] width 125 height 20
paste input "[STREET_ADDRESS]"
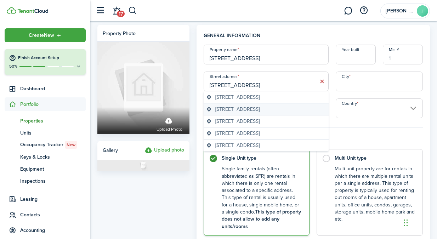
type input "[STREET_ADDRESS]"
click at [259, 109] on span "[STREET_ADDRESS]" at bounding box center [237, 108] width 44 height 7
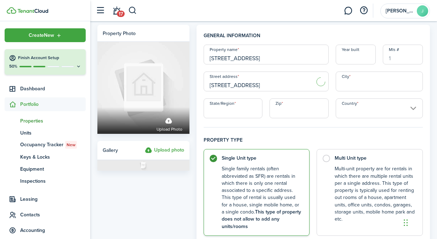
type input "[GEOGRAPHIC_DATA]"
type input "FL"
type input "33145"
type input "[GEOGRAPHIC_DATA]"
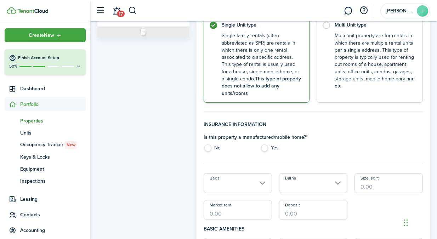
scroll to position [144, 0]
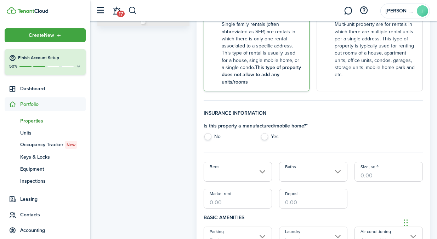
click at [213, 143] on label "No" at bounding box center [228, 138] width 50 height 11
radio input "true"
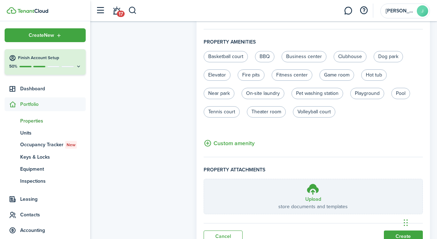
scroll to position [502, 0]
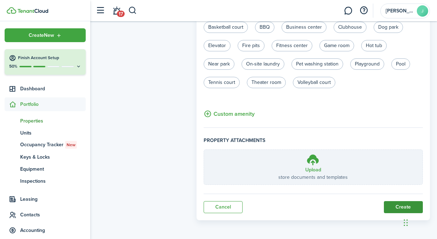
click at [390, 209] on button "Create" at bounding box center [403, 207] width 39 height 12
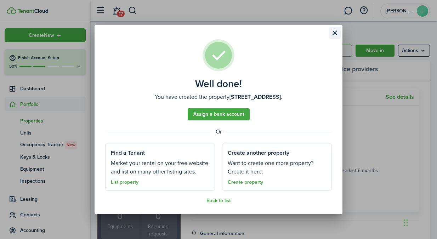
click at [332, 35] on button "Close modal" at bounding box center [334, 33] width 12 height 12
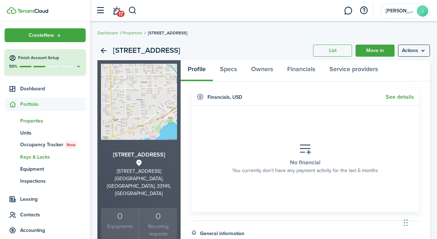
scroll to position [74, 0]
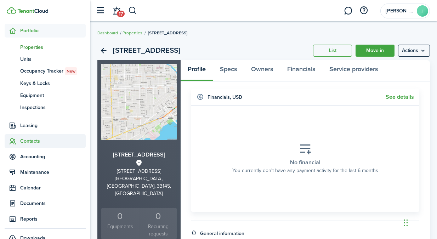
click at [29, 145] on span "Contacts" at bounding box center [45, 141] width 81 height 14
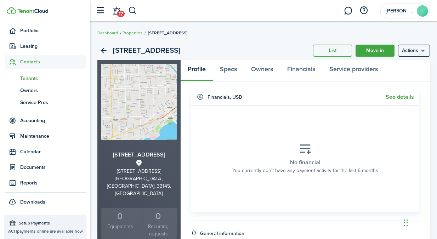
click at [31, 80] on span "Tenants" at bounding box center [52, 78] width 65 height 7
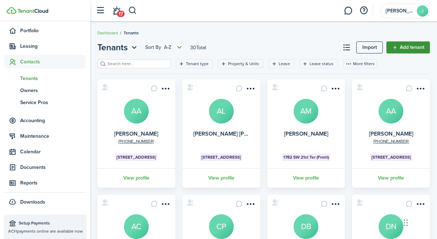
click at [414, 48] on link "Add tenant" at bounding box center [408, 47] width 44 height 12
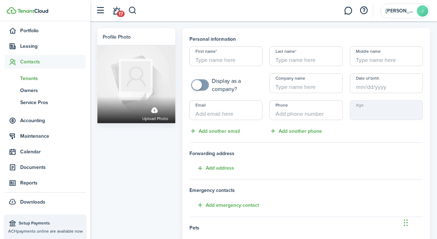
click at [221, 57] on input "First name" at bounding box center [225, 56] width 73 height 20
paste input "[PERSON_NAME]"
type input "[PERSON_NAME]"
click at [287, 58] on input "Last name" at bounding box center [305, 56] width 73 height 20
paste input "[DEMOGRAPHIC_DATA][PERSON_NAME]"
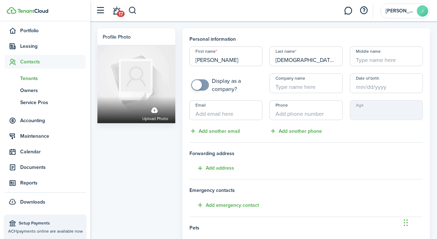
type input "[DEMOGRAPHIC_DATA][PERSON_NAME]"
click at [219, 115] on input "Email" at bounding box center [225, 110] width 73 height 20
paste input "[EMAIL_ADDRESS][DOMAIN_NAME]"
type input "[EMAIL_ADDRESS][DOMAIN_NAME]"
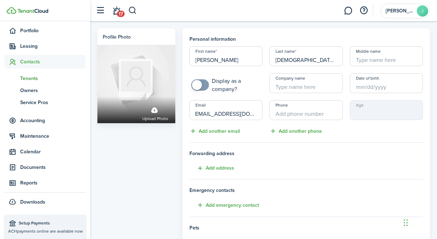
scroll to position [0, 0]
click at [296, 117] on input "+1" at bounding box center [305, 110] width 73 height 20
paste input "[PHONE_NUMBER]"
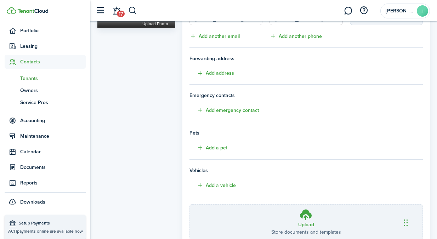
scroll to position [148, 0]
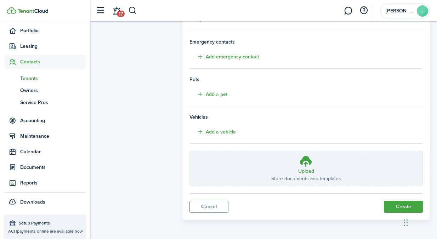
type input "[PHONE_NUMBER]"
click at [125, 111] on div "Profile photo Upload photo" at bounding box center [136, 50] width 85 height 340
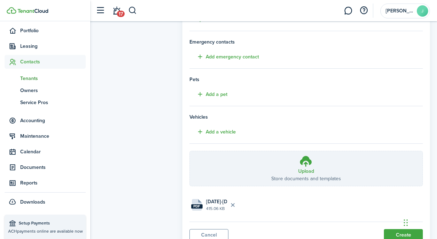
scroll to position [177, 0]
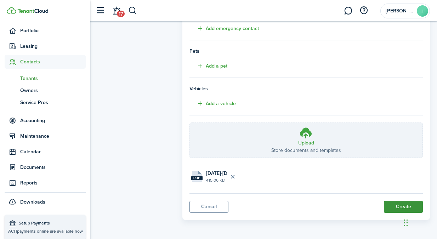
click at [396, 205] on button "Create" at bounding box center [403, 207] width 39 height 12
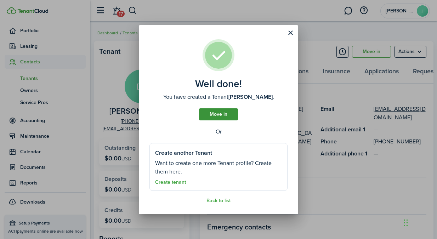
click at [215, 116] on link "Move in" at bounding box center [218, 114] width 39 height 12
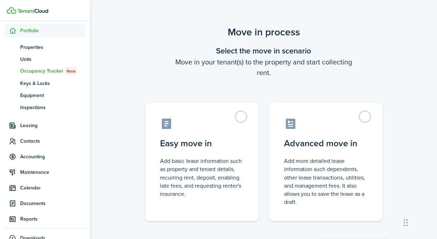
click at [215, 117] on control-radio-card-icon at bounding box center [201, 123] width 83 height 12
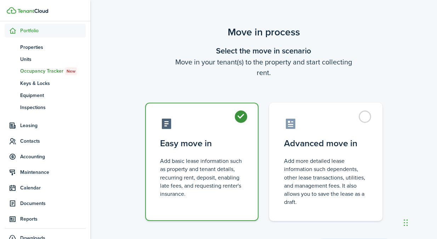
radio input "true"
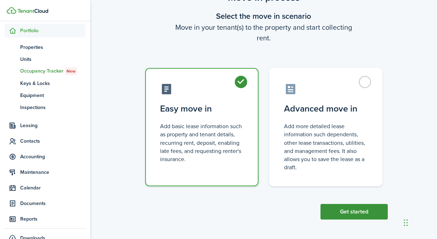
click at [374, 215] on button "Get started" at bounding box center [353, 212] width 67 height 16
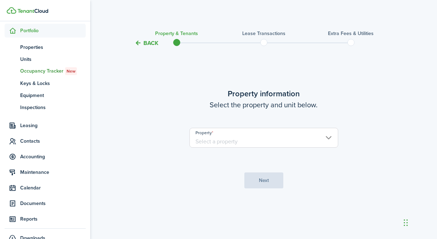
click at [286, 144] on input "Property" at bounding box center [263, 138] width 149 height 20
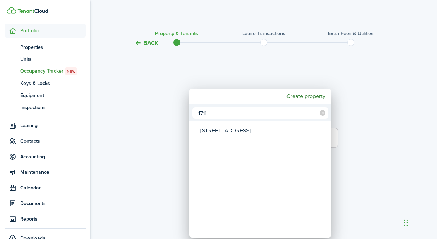
type input "1711"
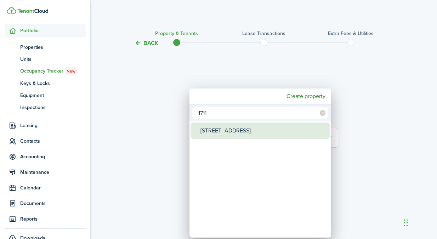
click at [286, 134] on div "[STREET_ADDRESS]" at bounding box center [262, 130] width 125 height 16
type input "[STREET_ADDRESS]"
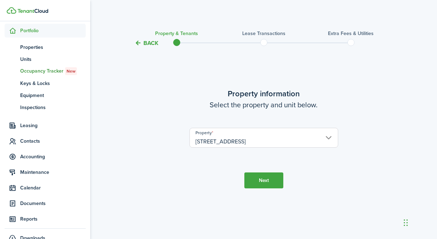
click at [265, 187] on button "Next" at bounding box center [263, 180] width 39 height 16
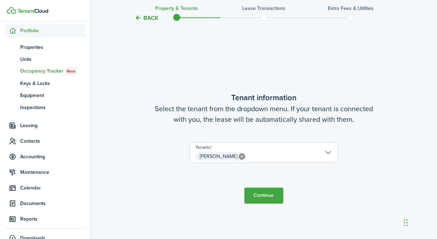
click at [257, 194] on button "Continue" at bounding box center [263, 196] width 39 height 16
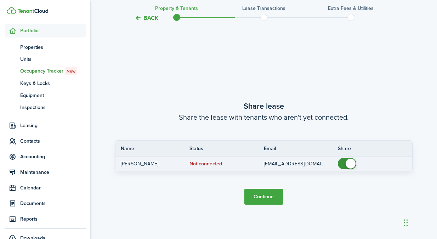
scroll to position [430, 0]
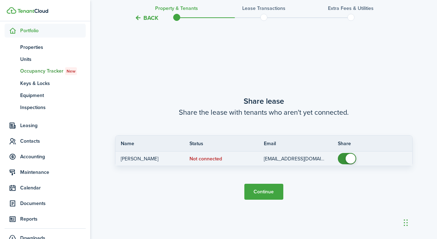
checkbox input "false"
click at [348, 159] on span at bounding box center [350, 159] width 10 height 10
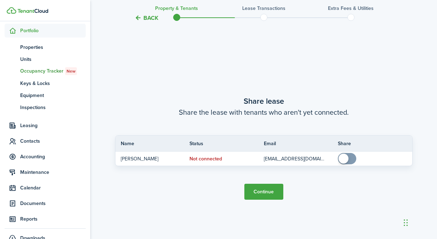
click at [267, 194] on button "Continue" at bounding box center [263, 192] width 39 height 16
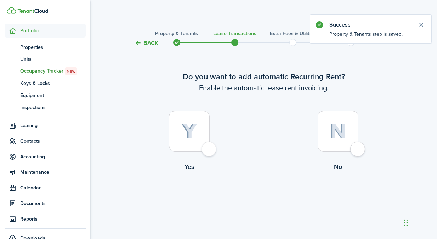
click at [209, 129] on div at bounding box center [189, 131] width 41 height 41
radio input "true"
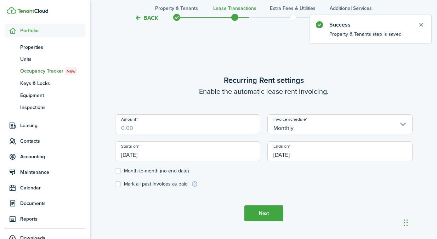
scroll to position [195, 0]
click at [209, 129] on input "Amount" at bounding box center [187, 124] width 145 height 20
click at [322, 128] on input "Monthly" at bounding box center [339, 124] width 145 height 20
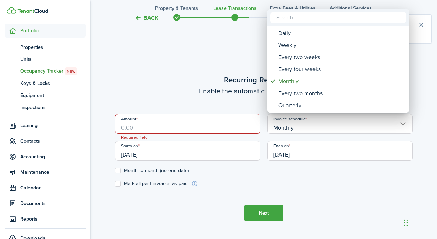
click at [322, 149] on div at bounding box center [218, 119] width 550 height 352
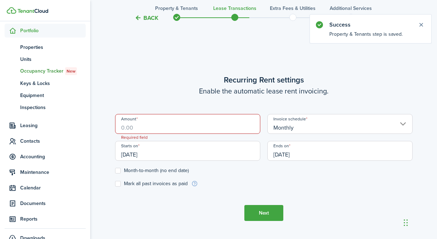
click at [168, 124] on input "Amount" at bounding box center [187, 124] width 145 height 20
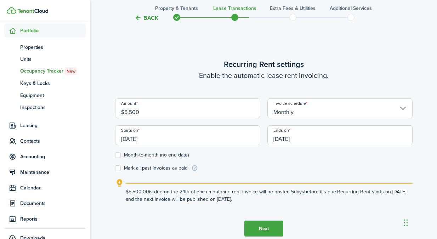
type input "$5,500.00"
click at [167, 136] on input "[DATE]" at bounding box center [187, 135] width 145 height 20
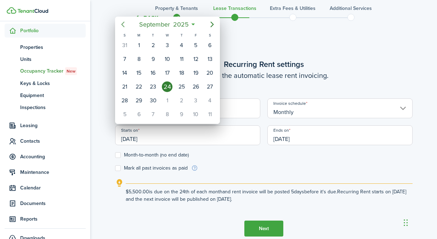
click at [122, 27] on icon "Previous page" at bounding box center [123, 24] width 8 height 8
click at [192, 48] on div "1" at bounding box center [195, 45] width 11 height 11
type input "[DATE]"
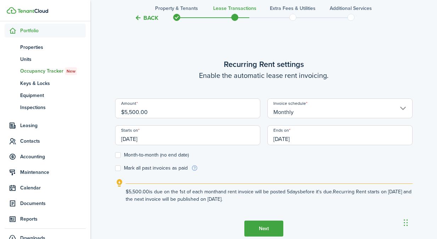
click at [288, 139] on input "[DATE]" at bounding box center [339, 135] width 145 height 20
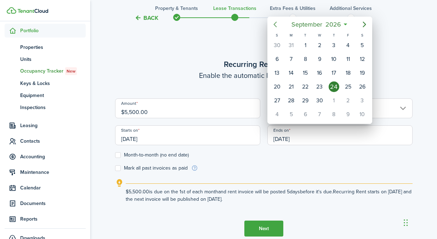
click at [276, 26] on icon "Previous page" at bounding box center [274, 25] width 3 height 6
click at [348, 102] on div "31" at bounding box center [347, 100] width 11 height 11
type input "[DATE]"
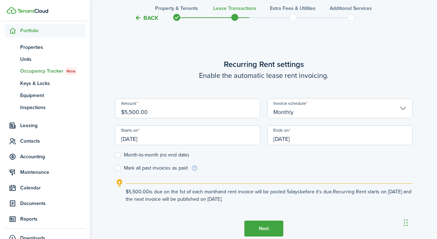
click at [149, 168] on label "Mark all past invoices as paid" at bounding box center [151, 168] width 73 height 6
click at [115, 168] on input "Mark all past invoices as paid" at bounding box center [115, 168] width 0 height 0
checkbox input "true"
click at [259, 225] on button "Next" at bounding box center [263, 228] width 39 height 16
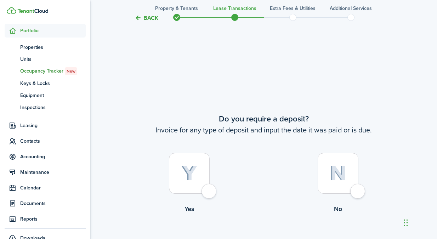
scroll to position [433, 0]
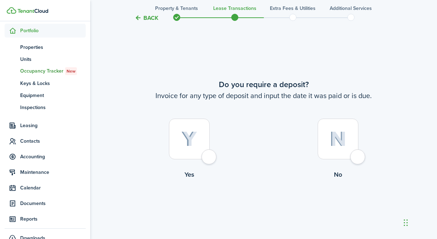
click at [317, 144] on label "No" at bounding box center [338, 151] width 149 height 64
radio input "true"
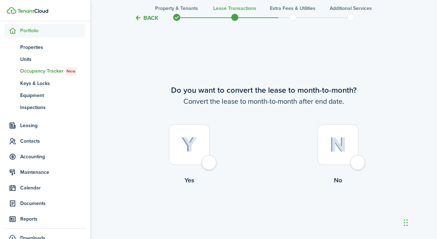
scroll to position [672, 0]
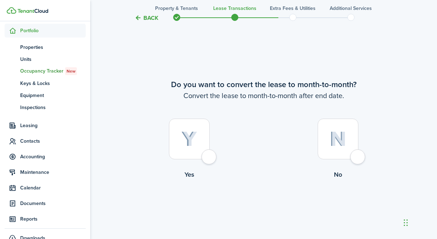
click at [339, 146] on img at bounding box center [337, 138] width 17 height 15
radio input "true"
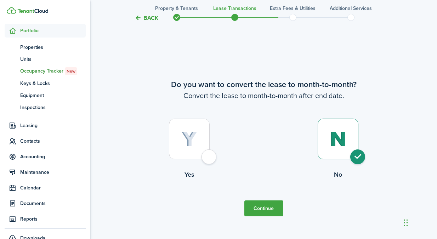
click at [270, 216] on button "Continue" at bounding box center [263, 208] width 39 height 16
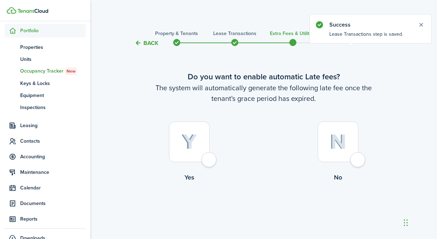
scroll to position [14, 0]
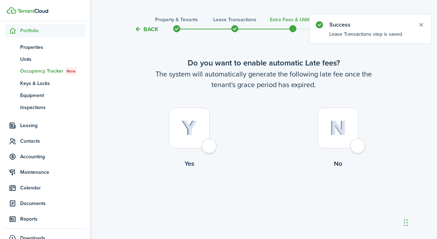
click at [181, 133] on img at bounding box center [189, 128] width 16 height 16
radio input "true"
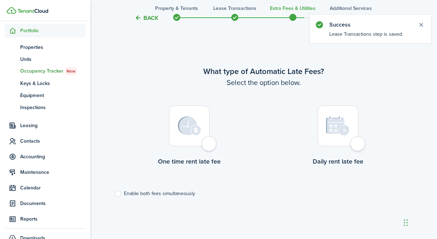
scroll to position [205, 0]
click at [180, 134] on img at bounding box center [189, 125] width 23 height 19
radio input "true"
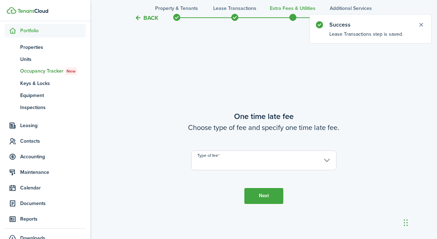
scroll to position [444, 0]
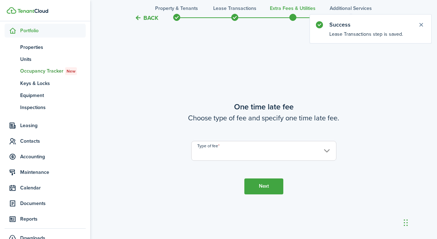
click at [325, 146] on input "Type of fee" at bounding box center [263, 151] width 145 height 20
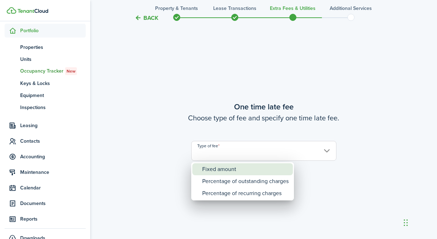
click at [240, 164] on div "Fixed amount" at bounding box center [245, 169] width 86 height 12
type input "Fixed amount"
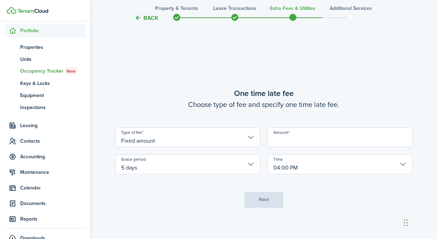
click at [299, 169] on input "04:00 PM" at bounding box center [339, 164] width 145 height 20
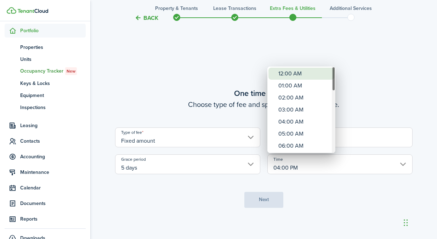
click at [293, 75] on div "12:00 AM" at bounding box center [304, 74] width 52 height 12
type input "12:00 AM"
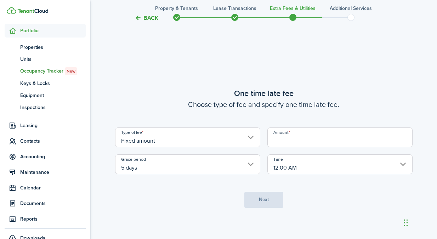
click at [296, 138] on input "Amount" at bounding box center [339, 137] width 145 height 20
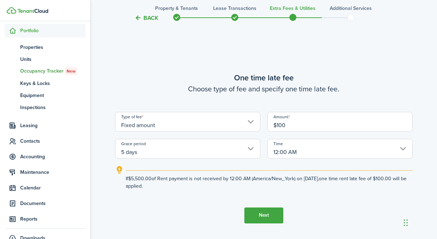
type input "$100.00"
click at [260, 214] on button "Next" at bounding box center [263, 215] width 39 height 16
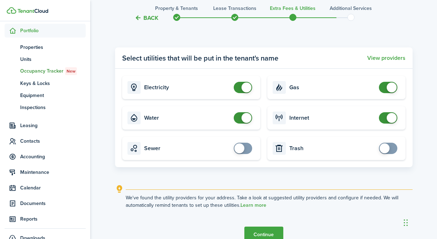
scroll to position [776, 0]
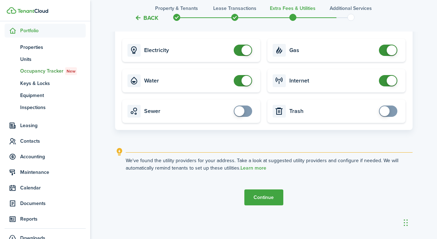
click at [259, 194] on button "Continue" at bounding box center [263, 197] width 39 height 16
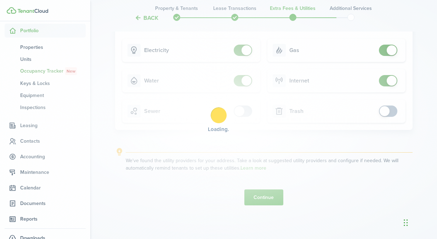
scroll to position [0, 0]
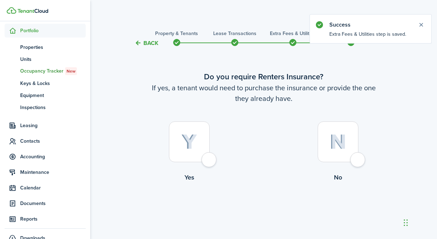
click at [335, 160] on div at bounding box center [337, 141] width 41 height 41
radio input "true"
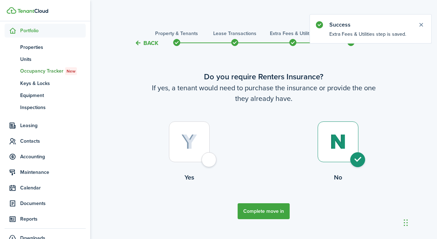
click at [277, 212] on button "Complete move in" at bounding box center [263, 211] width 52 height 16
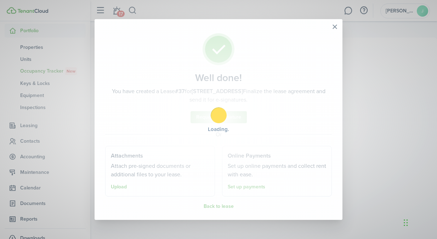
click at [423, 23] on div "Loading" at bounding box center [218, 119] width 437 height 239
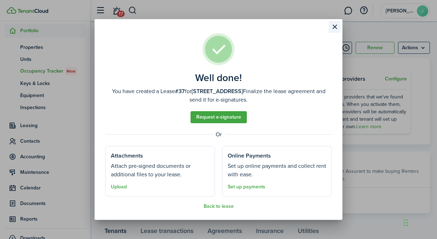
click at [337, 24] on button "Close modal" at bounding box center [334, 27] width 12 height 12
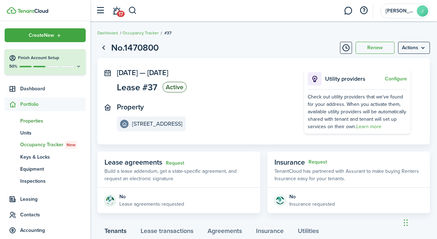
click at [38, 122] on span "Properties" at bounding box center [52, 120] width 65 height 7
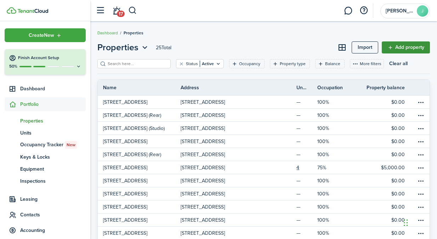
click at [404, 50] on link "Add property" at bounding box center [405, 47] width 48 height 12
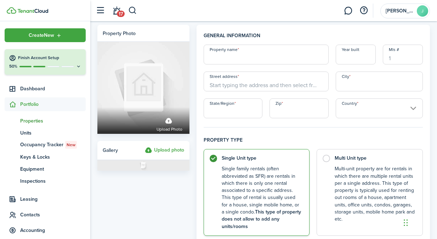
click at [230, 58] on input "Property name" at bounding box center [265, 55] width 125 height 20
paste input "[STREET_ADDRESS]"
type input "[STREET_ADDRESS]"
click at [265, 85] on input "Street address" at bounding box center [265, 81] width 125 height 20
paste input "[STREET_ADDRESS]"
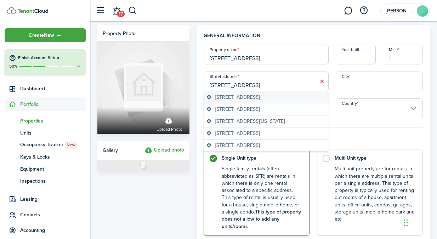
type input "[STREET_ADDRESS]"
click at [259, 95] on span "[STREET_ADDRESS]" at bounding box center [237, 96] width 44 height 7
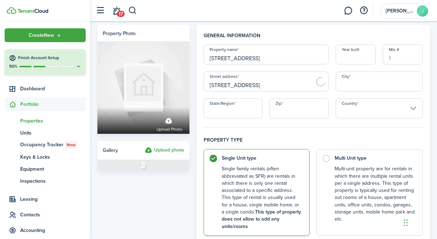
type input "[GEOGRAPHIC_DATA]"
type input "FL"
type input "33129"
type input "[GEOGRAPHIC_DATA]"
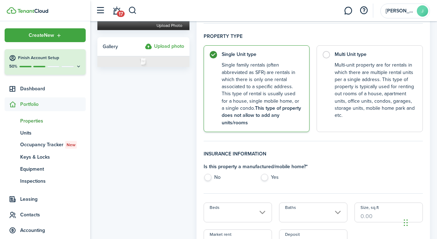
click at [218, 181] on label "No" at bounding box center [228, 179] width 50 height 11
radio input "true"
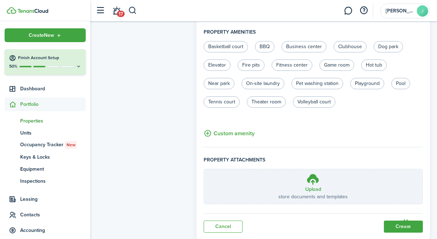
scroll to position [502, 0]
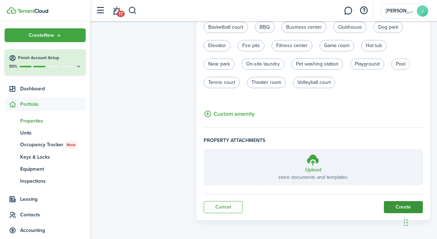
click at [389, 209] on button "Create" at bounding box center [403, 207] width 39 height 12
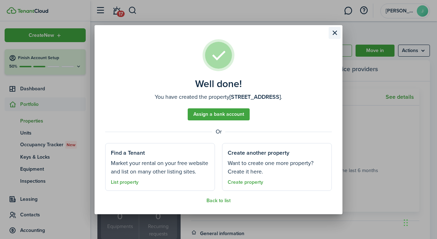
click at [334, 36] on button "Close modal" at bounding box center [334, 33] width 12 height 12
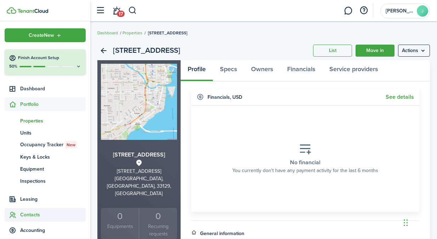
click at [41, 215] on span "Contacts" at bounding box center [52, 214] width 65 height 7
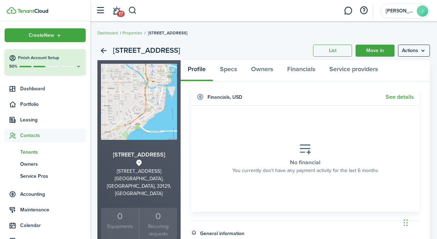
click at [36, 152] on span "Tenants" at bounding box center [52, 151] width 65 height 7
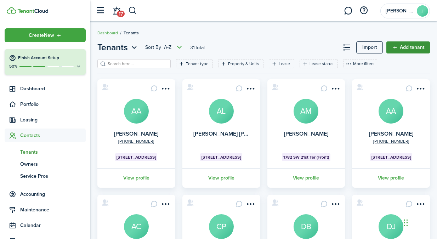
click at [412, 43] on link "Add tenant" at bounding box center [408, 47] width 44 height 12
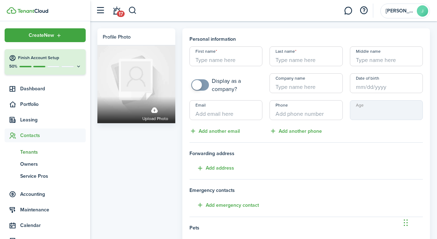
click at [231, 60] on input "First name" at bounding box center [225, 56] width 73 height 20
paste input "Alina"
type input "Alina"
click at [292, 64] on input "Last name" at bounding box center [305, 56] width 73 height 20
paste input "[PERSON_NAME]"
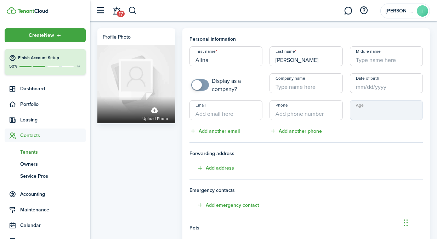
type input "[PERSON_NAME]"
click at [238, 113] on input "Email" at bounding box center [225, 110] width 73 height 20
paste input "[EMAIL_ADDRESS][DOMAIN_NAME]"
type input "[EMAIL_ADDRESS][DOMAIN_NAME]"
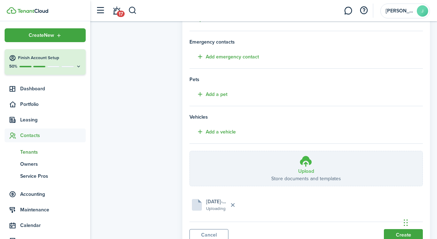
scroll to position [177, 0]
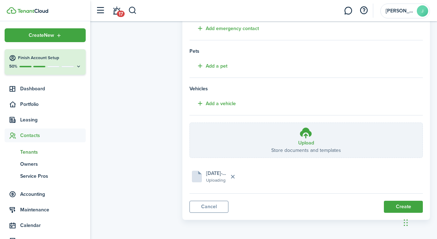
click at [401, 209] on iframe "Chat Widget" at bounding box center [418, 222] width 35 height 34
click at [408, 203] on button "Create" at bounding box center [403, 207] width 39 height 12
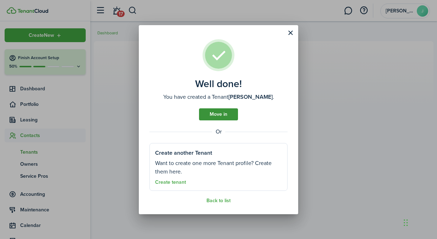
click at [230, 114] on link "Move in" at bounding box center [218, 114] width 39 height 12
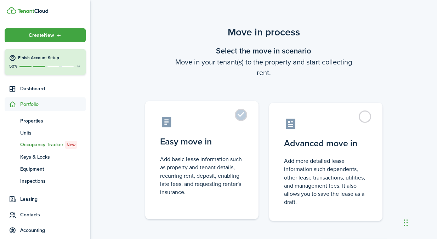
click at [242, 122] on control-radio-card-icon at bounding box center [201, 122] width 83 height 12
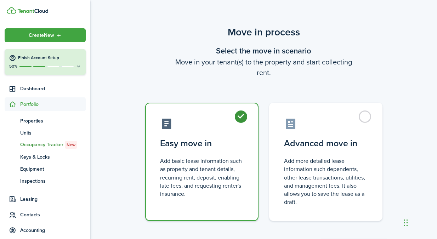
radio input "true"
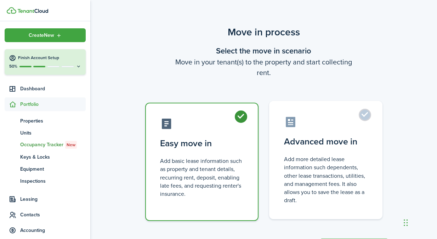
scroll to position [35, 0]
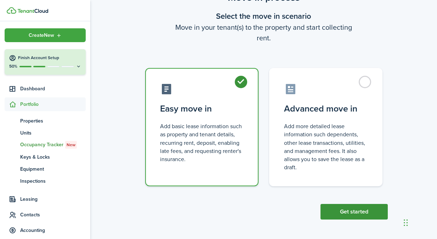
click at [341, 214] on button "Get started" at bounding box center [353, 212] width 67 height 16
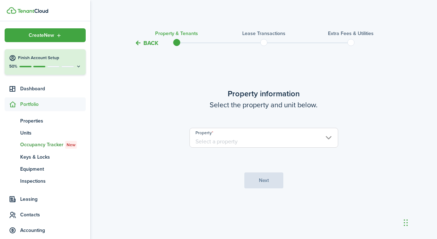
click at [288, 145] on input "Property" at bounding box center [263, 138] width 149 height 20
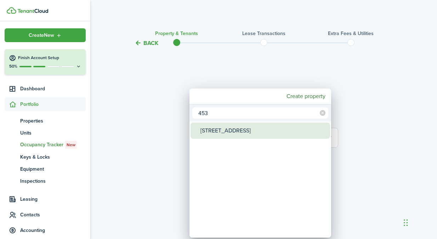
type input "453"
click at [232, 133] on div "[STREET_ADDRESS]" at bounding box center [262, 130] width 125 height 16
type input "[STREET_ADDRESS]"
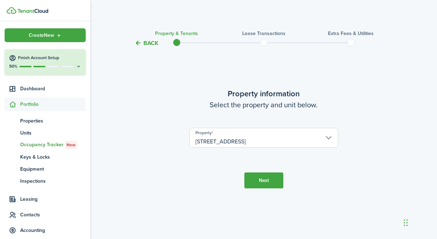
click at [268, 181] on button "Next" at bounding box center [263, 180] width 39 height 16
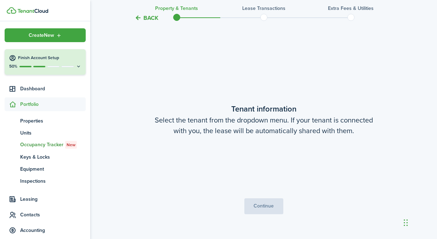
scroll to position [191, 0]
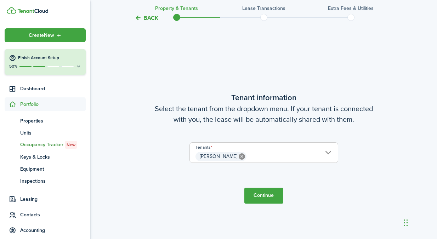
click at [266, 198] on button "Continue" at bounding box center [263, 196] width 39 height 16
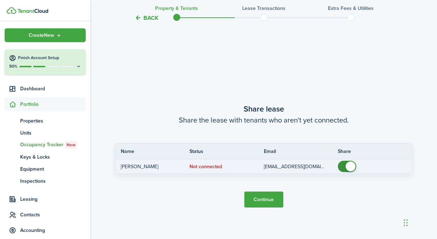
scroll to position [430, 0]
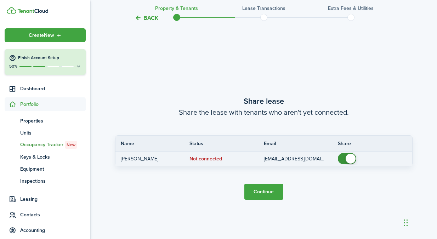
checkbox input "false"
click at [343, 156] on span at bounding box center [346, 158] width 7 height 11
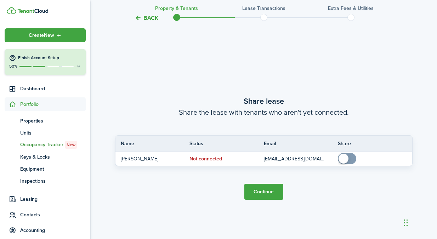
click at [270, 191] on button "Continue" at bounding box center [263, 192] width 39 height 16
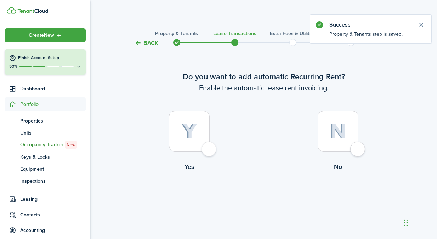
click at [189, 131] on img at bounding box center [189, 131] width 16 height 16
radio input "true"
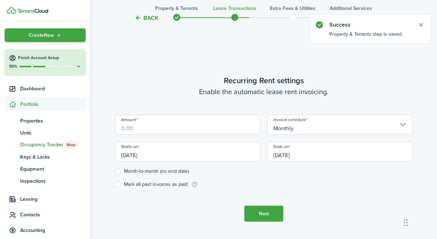
scroll to position [195, 0]
click at [197, 135] on div "Amount" at bounding box center [187, 127] width 152 height 27
click at [202, 129] on input "Amount" at bounding box center [187, 124] width 145 height 20
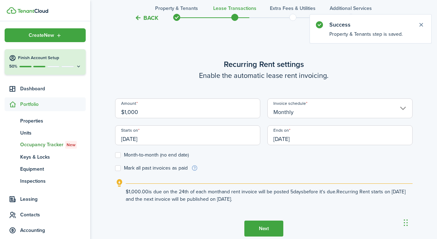
click at [215, 142] on input "[DATE]" at bounding box center [187, 135] width 145 height 20
type input "$1,000.00"
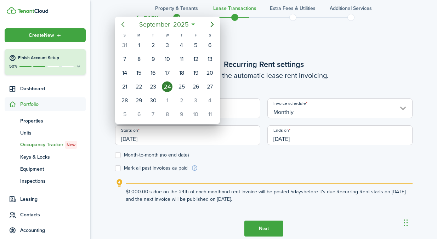
click at [123, 30] on mbsc-button "Previous page" at bounding box center [123, 24] width 14 height 14
click at [192, 47] on div "1" at bounding box center [195, 45] width 11 height 11
type input "[DATE]"
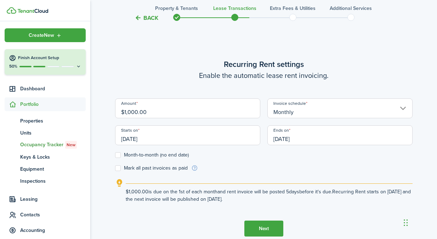
click at [154, 168] on label "Mark all past invoices as paid" at bounding box center [151, 168] width 73 height 6
click at [115, 168] on input "Mark all past invoices as paid" at bounding box center [115, 168] width 0 height 0
checkbox input "true"
click at [301, 140] on input "[DATE]" at bounding box center [339, 135] width 145 height 20
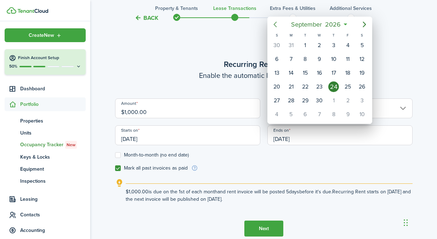
click at [277, 26] on icon "Previous page" at bounding box center [275, 24] width 8 height 8
click at [348, 100] on div "31" at bounding box center [347, 100] width 11 height 11
type input "[DATE]"
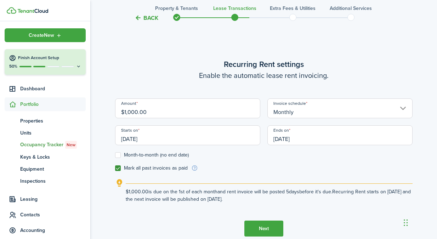
click at [253, 224] on button "Next" at bounding box center [263, 228] width 39 height 16
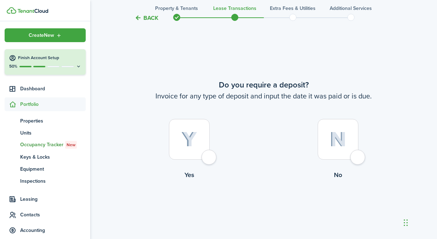
scroll to position [433, 0]
click at [365, 146] on label "No" at bounding box center [338, 151] width 149 height 64
radio input "true"
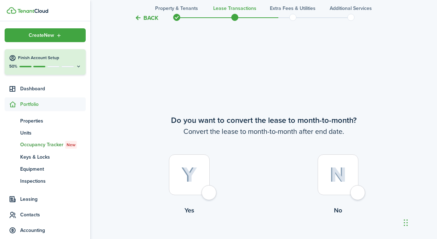
scroll to position [672, 0]
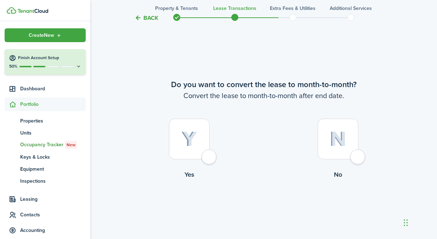
click at [350, 150] on div at bounding box center [337, 139] width 41 height 41
radio input "true"
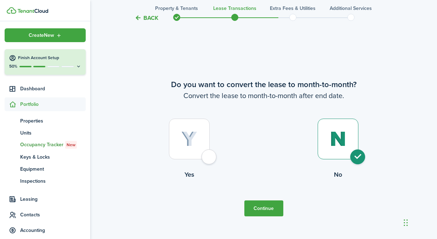
click at [276, 203] on button "Continue" at bounding box center [263, 208] width 39 height 16
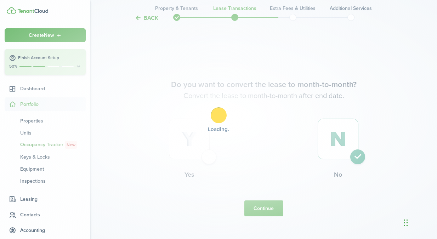
scroll to position [0, 0]
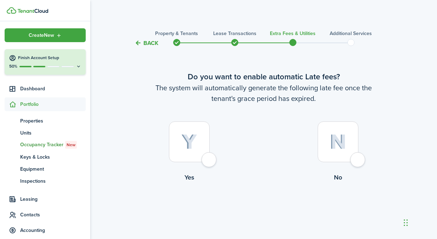
click at [179, 158] on div at bounding box center [189, 141] width 41 height 41
radio input "true"
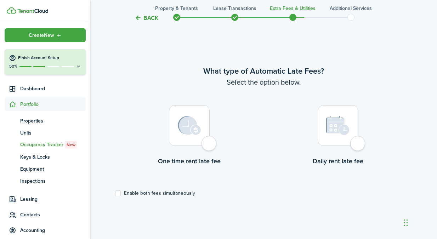
click at [175, 134] on div at bounding box center [189, 125] width 41 height 41
radio input "true"
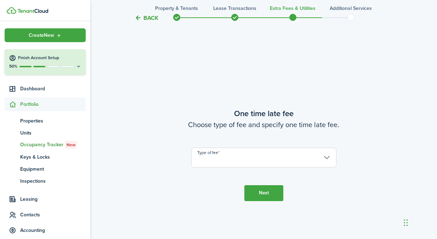
scroll to position [444, 0]
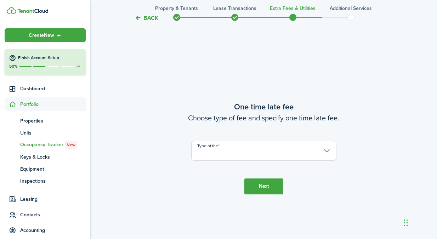
click at [303, 154] on input "Type of fee" at bounding box center [263, 151] width 145 height 20
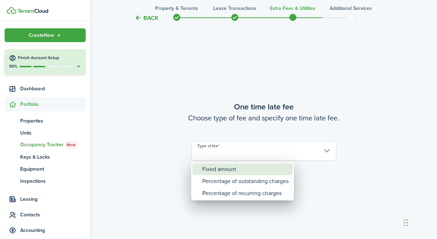
click at [245, 170] on div "Fixed amount" at bounding box center [245, 169] width 86 height 12
type input "Fixed amount"
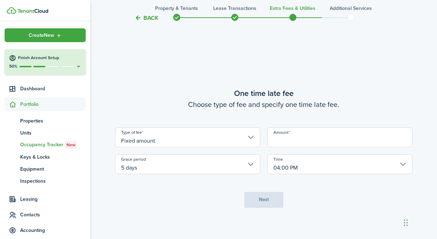
click at [331, 133] on input "Amount" at bounding box center [339, 137] width 145 height 20
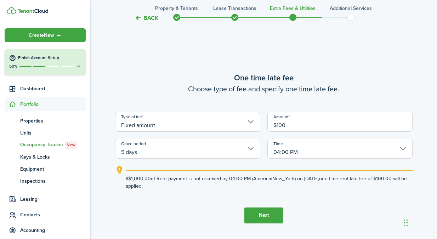
click at [316, 151] on input "04:00 PM" at bounding box center [339, 149] width 145 height 20
type input "$100.00"
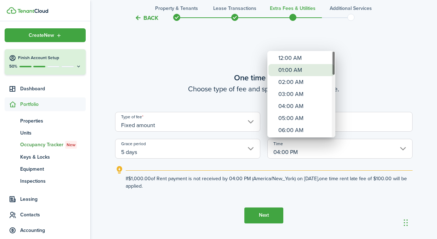
click at [302, 67] on div "01:00 AM" at bounding box center [304, 70] width 52 height 12
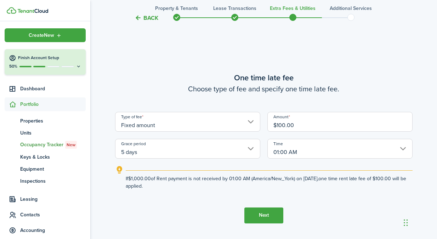
click at [306, 154] on input "01:00 AM" at bounding box center [339, 149] width 145 height 20
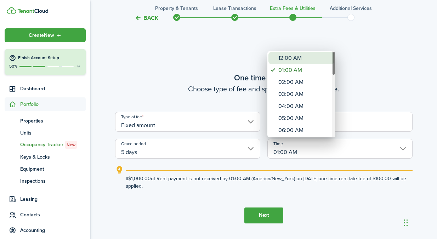
click at [301, 60] on div "12:00 AM" at bounding box center [304, 58] width 52 height 12
type input "12:00 AM"
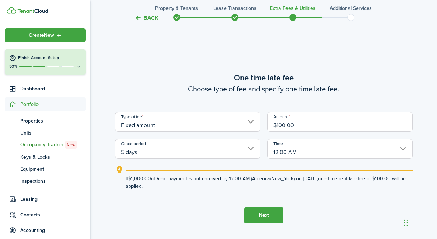
click at [263, 215] on button "Next" at bounding box center [263, 215] width 39 height 16
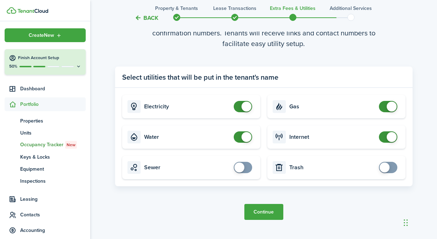
scroll to position [693, 0]
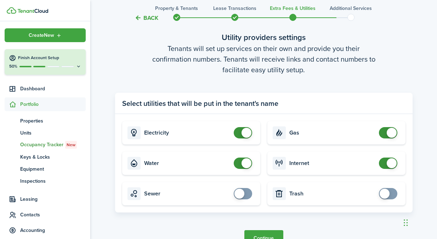
click at [271, 184] on card "Trash" at bounding box center [336, 193] width 138 height 23
click at [272, 228] on tc-wizard-step "Utility providers settings Tenants will set up services on their own and provid…" at bounding box center [263, 138] width 297 height 243
click at [272, 233] on button "Continue" at bounding box center [263, 238] width 39 height 16
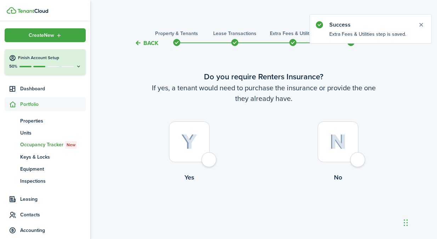
scroll to position [14, 0]
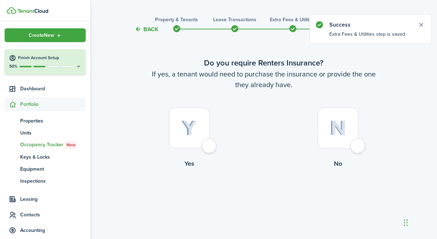
click at [340, 146] on div at bounding box center [337, 128] width 41 height 41
radio input "true"
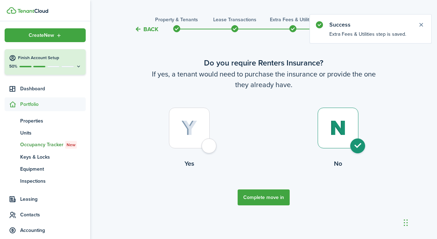
click at [276, 205] on tc-wizard-step "Do you require Renters Insurance? If yes, a tenant would need to purchase the i…" at bounding box center [263, 131] width 297 height 177
click at [276, 201] on button "Complete move in" at bounding box center [263, 197] width 52 height 16
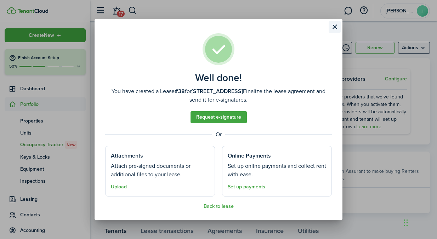
click at [339, 24] on button "Close modal" at bounding box center [334, 27] width 12 height 12
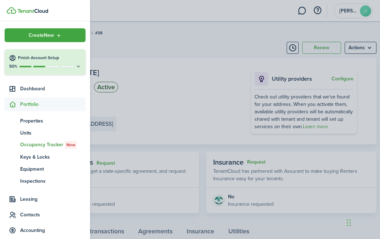
click at [207, 50] on container-opacity at bounding box center [190, 119] width 380 height 239
click at [34, 124] on span "Properties" at bounding box center [52, 120] width 65 height 7
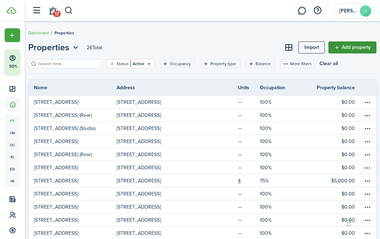
click at [362, 52] on link "Add property" at bounding box center [353, 47] width 48 height 12
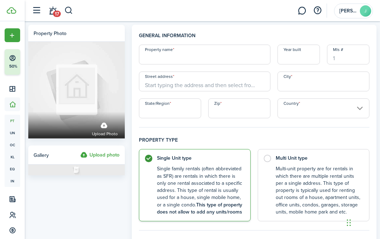
click at [221, 57] on input "Property name" at bounding box center [205, 55] width 132 height 20
paste input "[STREET_ADDRESS]"
type input "[STREET_ADDRESS]"
click at [216, 84] on input "Street address" at bounding box center [205, 81] width 132 height 20
paste input "[STREET_ADDRESS]"
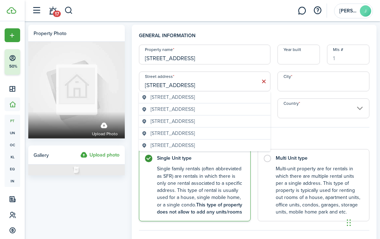
type input "[STREET_ADDRESS]"
click at [195, 100] on span "[STREET_ADDRESS]" at bounding box center [173, 96] width 44 height 7
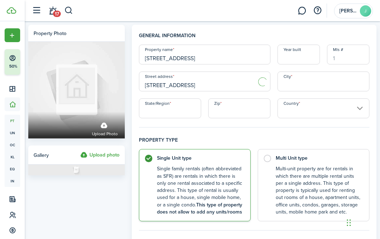
type input "Homestead"
type input "FL"
type input "33035"
type input "[GEOGRAPHIC_DATA]"
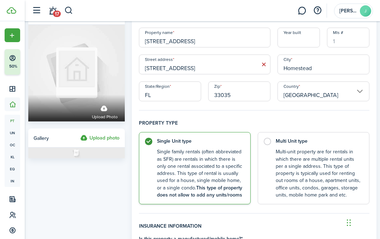
scroll to position [51, 0]
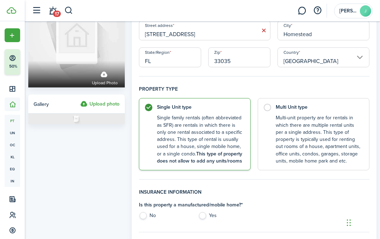
click at [151, 217] on label "No" at bounding box center [165, 217] width 52 height 11
radio input "true"
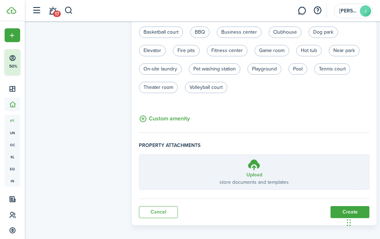
scroll to position [487, 0]
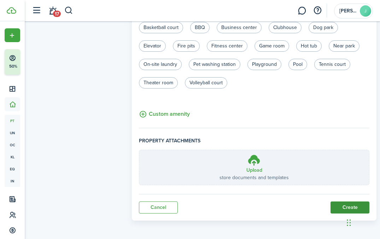
click at [342, 208] on button "Create" at bounding box center [350, 207] width 39 height 12
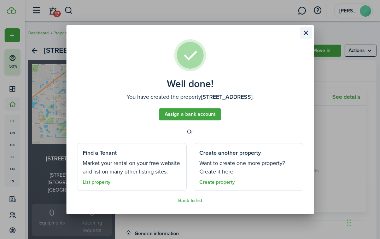
click at [305, 32] on button "Close modal" at bounding box center [306, 33] width 12 height 12
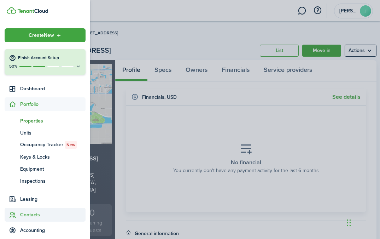
click at [28, 220] on span "Contacts" at bounding box center [45, 215] width 81 height 14
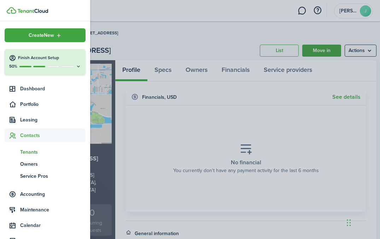
click at [30, 154] on span "Tenants" at bounding box center [52, 151] width 65 height 7
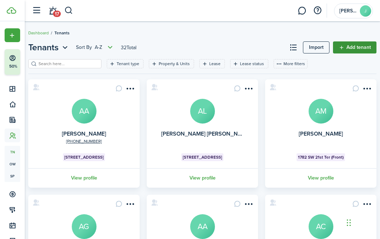
click at [356, 45] on link "Add tenant" at bounding box center [355, 47] width 44 height 12
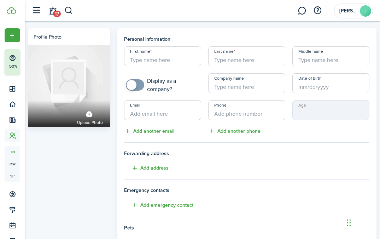
click at [170, 59] on input "First name" at bounding box center [162, 56] width 77 height 20
paste input "[PERSON_NAME]"
type input "[PERSON_NAME]"
click at [227, 58] on input "Last name" at bounding box center [246, 56] width 77 height 20
paste input "[PERSON_NAME]"
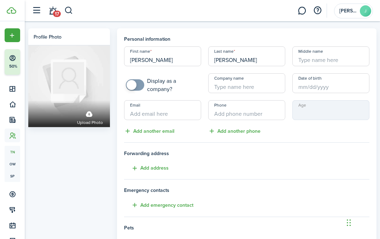
type input "[PERSON_NAME]"
click at [174, 109] on input "Email" at bounding box center [162, 110] width 77 height 20
paste input "[EMAIL_ADDRESS][DOMAIN_NAME]"
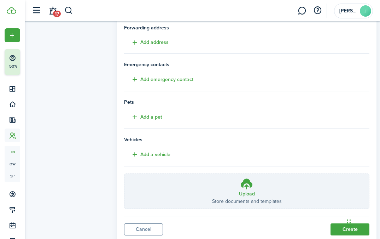
scroll to position [148, 0]
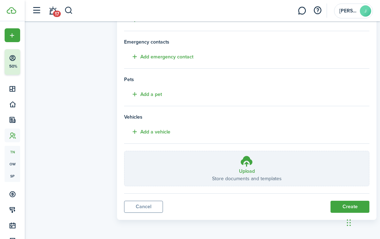
type input "[EMAIL_ADDRESS][DOMAIN_NAME]"
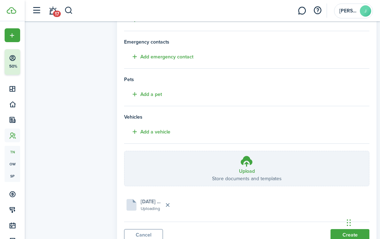
click at [248, 114] on h4 "Vehicles" at bounding box center [247, 116] width 246 height 7
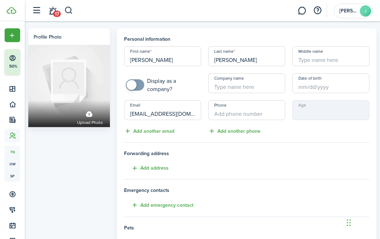
scroll to position [152, 0]
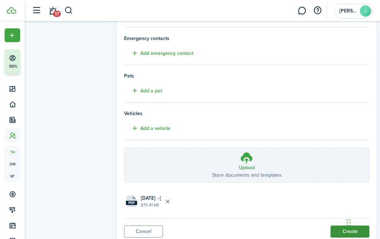
click at [341, 231] on button "Create" at bounding box center [350, 231] width 39 height 12
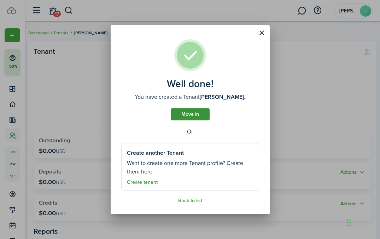
click at [198, 113] on link "Move in" at bounding box center [190, 114] width 39 height 12
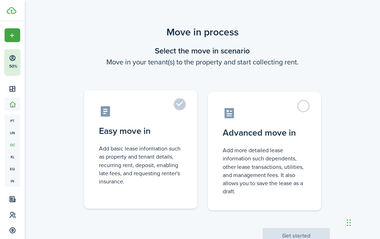
click at [178, 106] on label "Easy move in Add basic lease information such as property and tenant details, r…" at bounding box center [140, 149] width 113 height 118
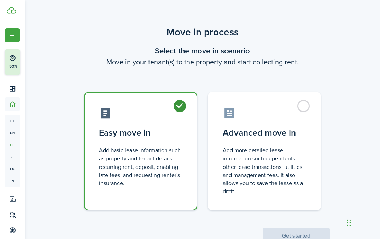
radio input "true"
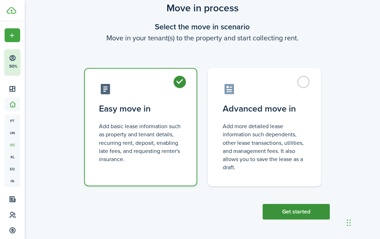
click at [288, 212] on button "Get started" at bounding box center [296, 212] width 67 height 16
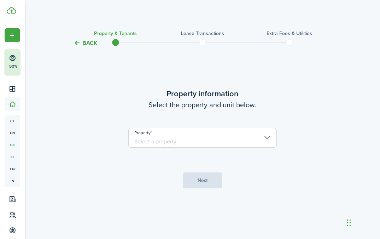
click at [226, 142] on input "Property" at bounding box center [202, 138] width 149 height 20
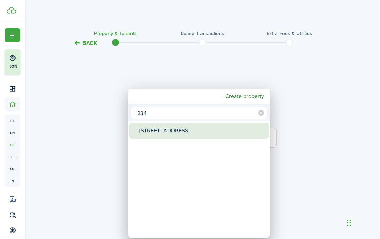
type input "234"
click at [175, 130] on div "[STREET_ADDRESS]" at bounding box center [201, 130] width 125 height 16
type input "[STREET_ADDRESS]"
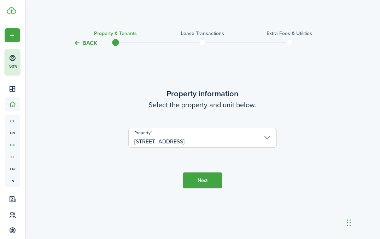
click at [212, 181] on button "Next" at bounding box center [202, 180] width 39 height 16
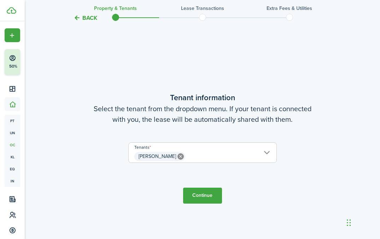
click at [201, 200] on button "Continue" at bounding box center [202, 196] width 39 height 16
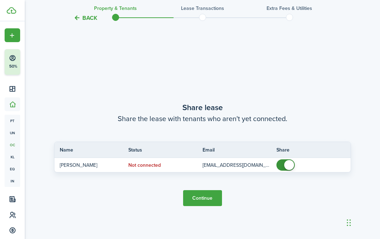
scroll to position [430, 0]
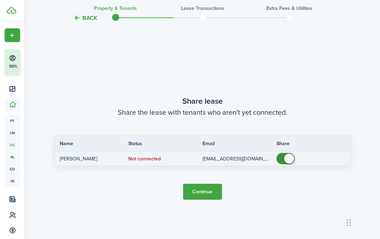
checkbox input "false"
click at [287, 161] on span at bounding box center [289, 159] width 10 height 10
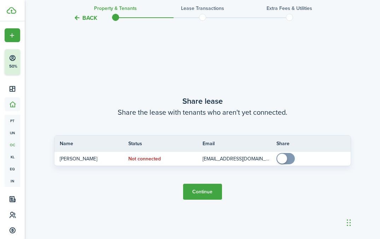
click at [202, 185] on button "Continue" at bounding box center [202, 192] width 39 height 16
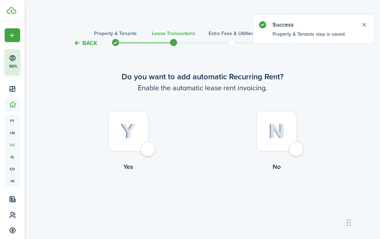
click at [139, 119] on div at bounding box center [128, 131] width 41 height 41
radio input "true"
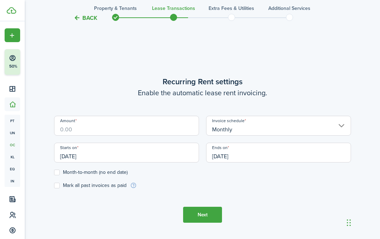
scroll to position [195, 0]
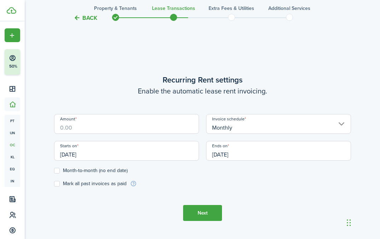
click at [119, 149] on input "[DATE]" at bounding box center [126, 151] width 145 height 20
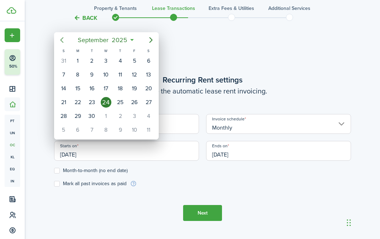
click at [63, 43] on icon "Previous page" at bounding box center [62, 40] width 8 height 8
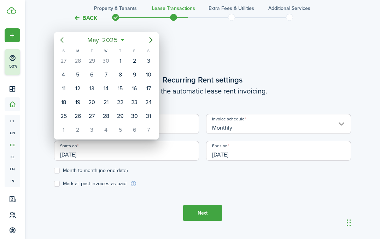
click at [63, 43] on icon "Previous page" at bounding box center [62, 40] width 8 height 8
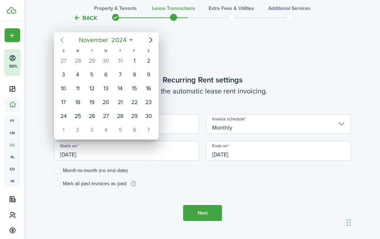
click at [63, 43] on icon "Previous page" at bounding box center [62, 40] width 8 height 8
click at [149, 39] on icon "Next page" at bounding box center [151, 40] width 8 height 8
click at [63, 59] on div "1" at bounding box center [63, 61] width 11 height 11
type input "[DATE]"
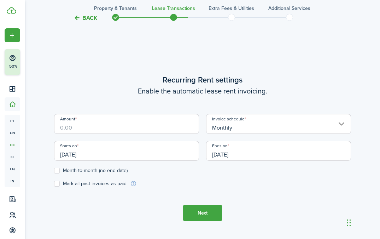
click at [235, 151] on input "[DATE]" at bounding box center [278, 151] width 145 height 20
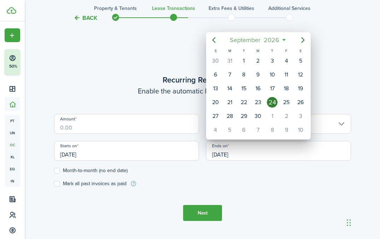
click at [270, 39] on span "2026" at bounding box center [272, 40] width 19 height 13
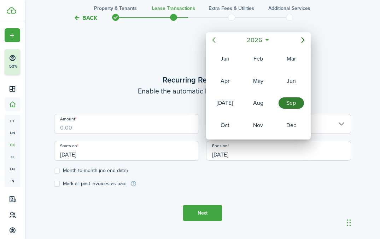
click at [215, 35] on mbsc-button "Previous page" at bounding box center [214, 40] width 14 height 14
click at [255, 127] on div "Nov" at bounding box center [258, 125] width 25 height 11
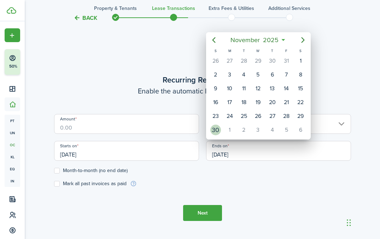
click at [220, 130] on div "30" at bounding box center [216, 130] width 11 height 11
type input "[DATE]"
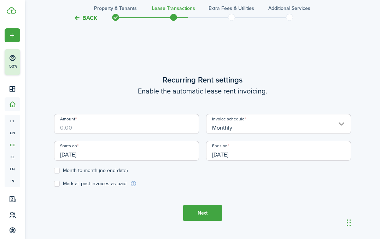
click at [67, 124] on input "Amount" at bounding box center [126, 124] width 145 height 20
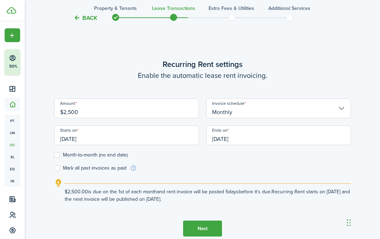
type input "$2,500.00"
click at [56, 167] on label "Mark all past invoices as paid" at bounding box center [90, 168] width 73 height 6
click at [54, 168] on input "Mark all past invoices as paid" at bounding box center [54, 168] width 0 height 0
checkbox input "true"
click at [204, 223] on button "Next" at bounding box center [202, 228] width 39 height 16
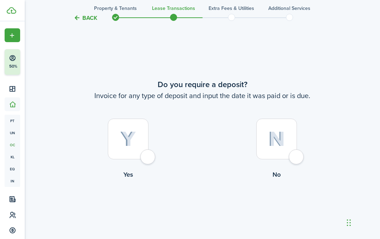
click at [277, 136] on img at bounding box center [277, 138] width 17 height 15
radio input "true"
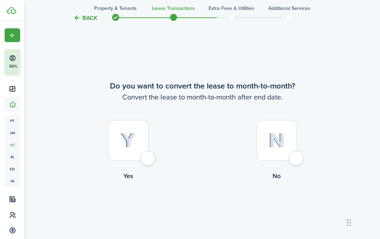
scroll to position [672, 0]
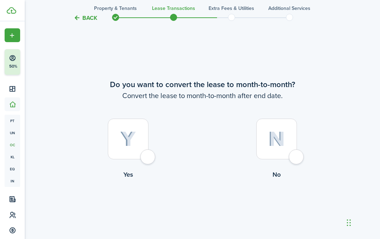
click at [278, 134] on img at bounding box center [277, 138] width 17 height 15
radio input "true"
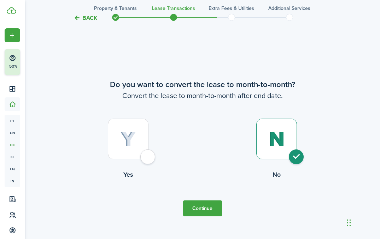
click at [209, 208] on button "Continue" at bounding box center [202, 208] width 39 height 16
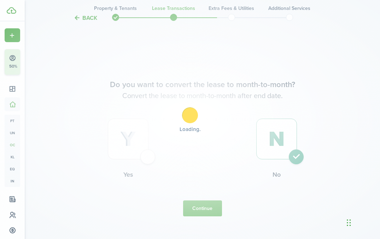
click at [225, 132] on div "Loading" at bounding box center [190, 119] width 380 height 239
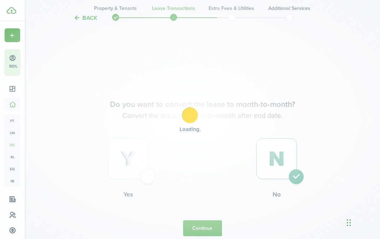
scroll to position [682, 0]
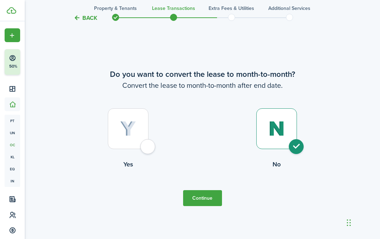
click at [206, 189] on tc-wizard-step "Do you want to convert the lease to month-to-month? Convert the lease to month-…" at bounding box center [202, 137] width 297 height 239
click at [205, 195] on button "Continue" at bounding box center [202, 198] width 39 height 16
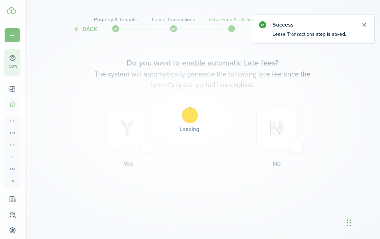
scroll to position [0, 0]
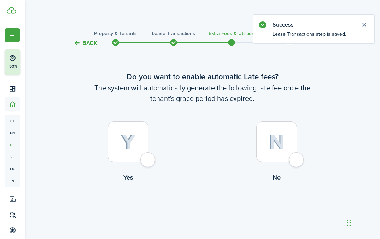
click at [132, 146] on img at bounding box center [128, 142] width 16 height 16
radio input "true"
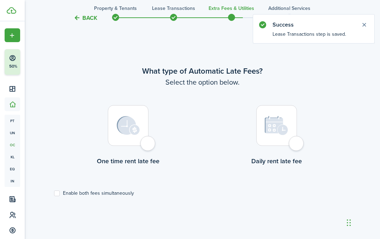
click at [115, 144] on div at bounding box center [128, 125] width 41 height 41
radio input "true"
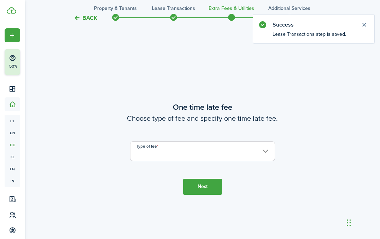
scroll to position [444, 0]
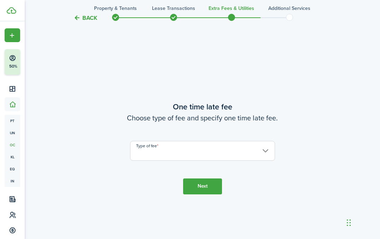
click at [197, 145] on input "Type of fee" at bounding box center [202, 151] width 145 height 20
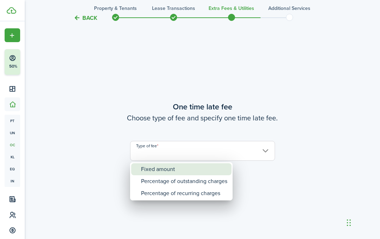
click at [181, 172] on div "Fixed amount" at bounding box center [184, 169] width 86 height 12
type input "Fixed amount"
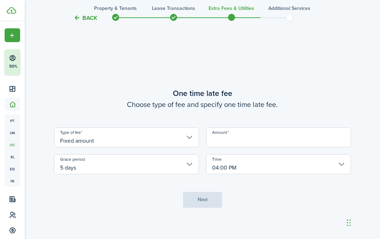
click at [247, 144] on input "Amount" at bounding box center [278, 137] width 145 height 20
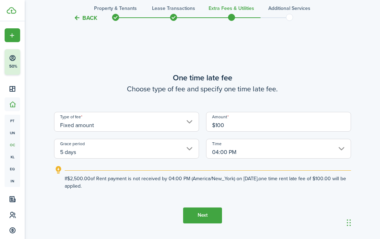
click at [250, 150] on input "04:00 PM" at bounding box center [278, 149] width 145 height 20
type input "$100.00"
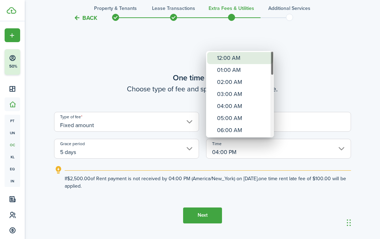
click at [231, 57] on div "12:00 AM" at bounding box center [243, 58] width 52 height 12
type input "12:00 AM"
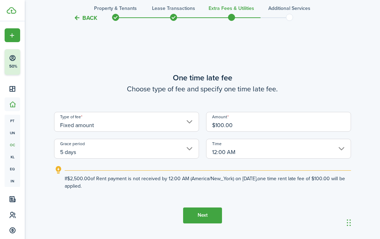
click at [213, 217] on button "Next" at bounding box center [202, 215] width 39 height 16
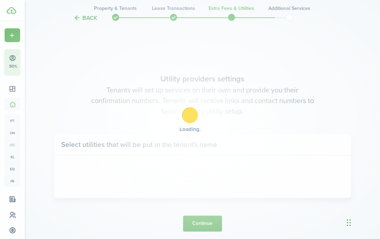
scroll to position [683, 0]
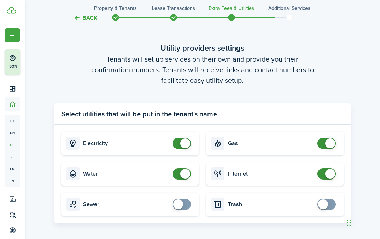
click at [212, 219] on panel-main-body "Electricity Gas Water Internet Sewer Trash" at bounding box center [202, 174] width 297 height 98
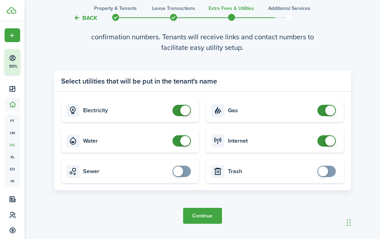
scroll to position [734, 0]
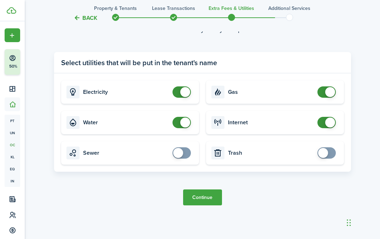
click at [208, 196] on button "Continue" at bounding box center [202, 197] width 39 height 16
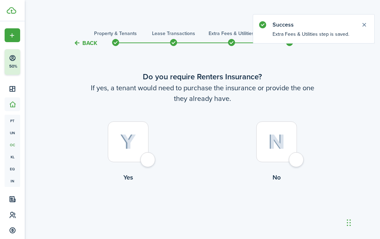
scroll to position [14, 0]
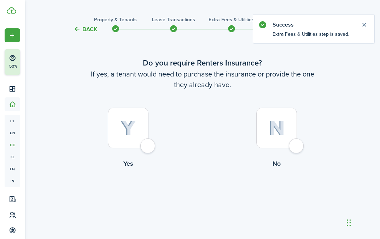
click at [275, 134] on img at bounding box center [277, 127] width 17 height 15
radio input "true"
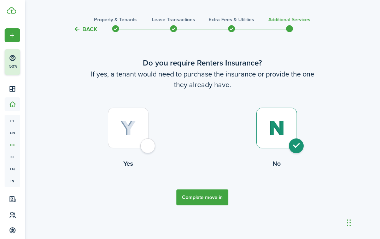
click at [222, 194] on button "Complete move in" at bounding box center [203, 197] width 52 height 16
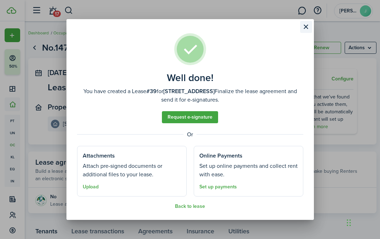
click at [306, 21] on button "Close modal" at bounding box center [306, 27] width 12 height 12
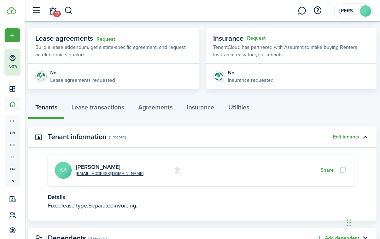
scroll to position [153, 0]
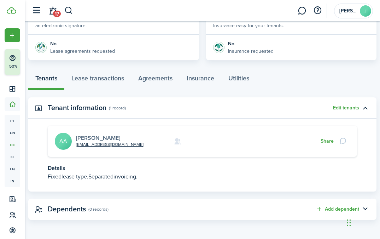
click at [120, 137] on link "[PERSON_NAME]" at bounding box center [98, 138] width 44 height 8
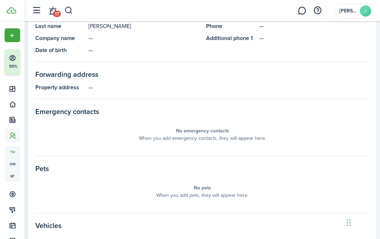
scroll to position [484, 0]
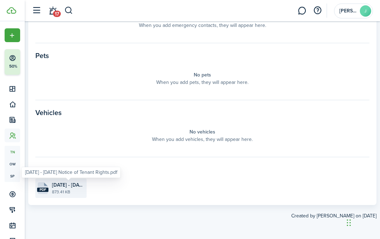
click at [83, 186] on span "[DATE] - [DATE] Notice of Tenant Rights.pdf" at bounding box center [68, 184] width 33 height 7
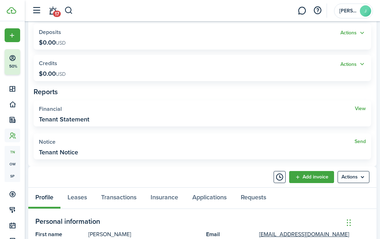
scroll to position [188, 0]
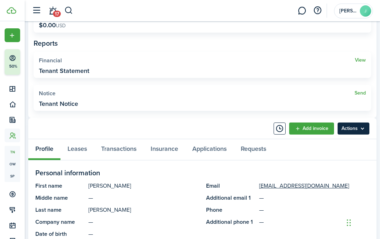
click at [356, 132] on menu-btn "Actions" at bounding box center [354, 128] width 32 height 12
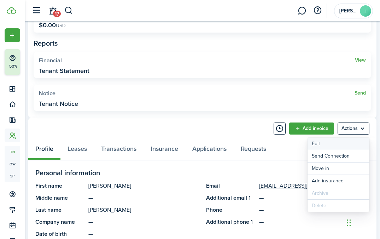
click at [350, 143] on link "Edit" at bounding box center [339, 144] width 62 height 12
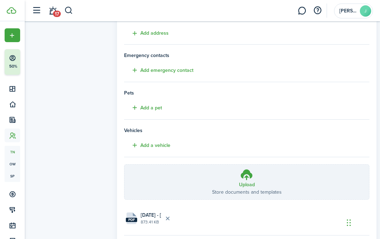
scroll to position [177, 0]
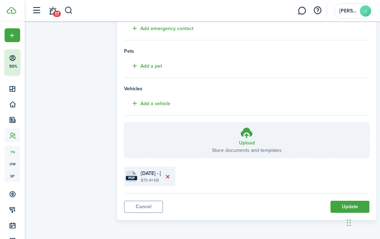
click at [168, 177] on button "Delete file" at bounding box center [168, 177] width 12 height 12
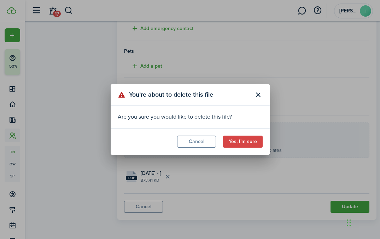
click at [246, 148] on modal-footer "Cancel Yes, I’m sure" at bounding box center [190, 141] width 159 height 27
click at [246, 144] on button "Yes, I’m sure" at bounding box center [243, 142] width 40 height 12
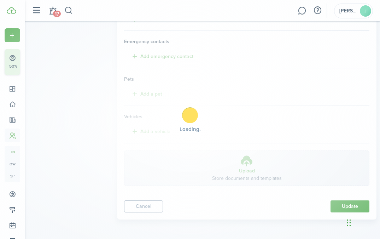
scroll to position [148, 0]
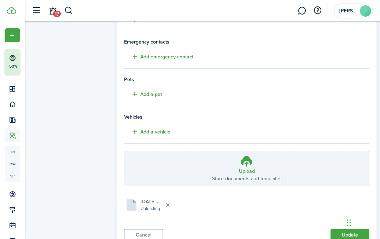
click at [91, 144] on div "Profile photo Upload photo" at bounding box center [69, 64] width 89 height 368
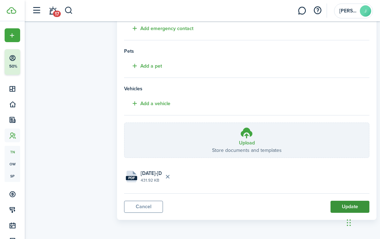
click at [337, 208] on button "Update" at bounding box center [350, 207] width 39 height 12
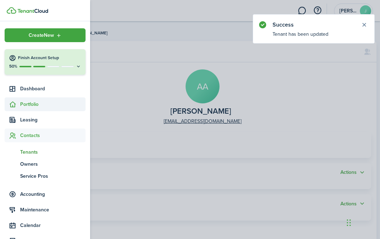
click at [34, 103] on span "Portfolio" at bounding box center [52, 103] width 65 height 7
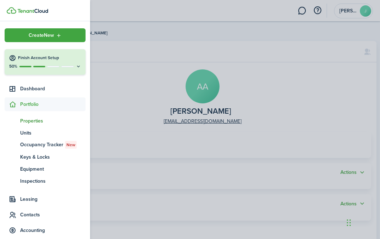
click at [34, 121] on span "Properties" at bounding box center [52, 120] width 65 height 7
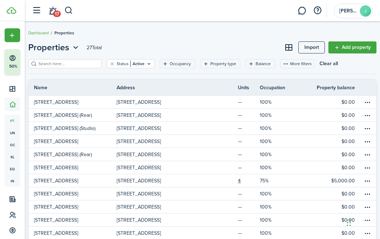
click at [46, 65] on input "search" at bounding box center [68, 63] width 62 height 7
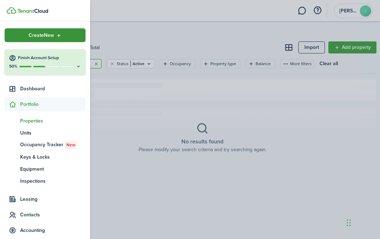
type input "444"
click at [10, 33] on div "Create New" at bounding box center [45, 35] width 81 height 14
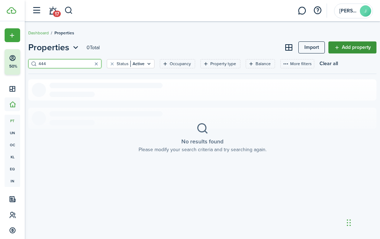
click at [361, 46] on link "Add property" at bounding box center [353, 47] width 48 height 12
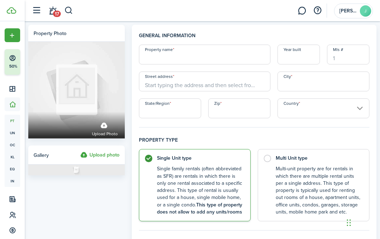
click at [194, 57] on input "Property name" at bounding box center [205, 55] width 132 height 20
paste input "[STREET_ADDRESS]"
type input "[STREET_ADDRESS]"
click at [203, 88] on input "Street address" at bounding box center [205, 81] width 132 height 20
paste input "[STREET_ADDRESS]"
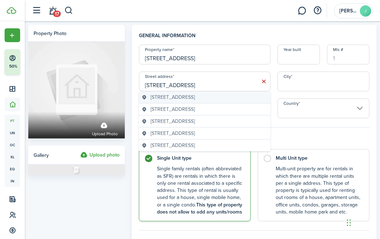
type input "[STREET_ADDRESS]"
click at [195, 99] on span "[STREET_ADDRESS]" at bounding box center [173, 96] width 44 height 7
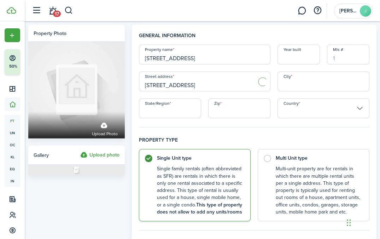
type input "[GEOGRAPHIC_DATA]"
type input "FL"
type input "33129"
type input "[GEOGRAPHIC_DATA]"
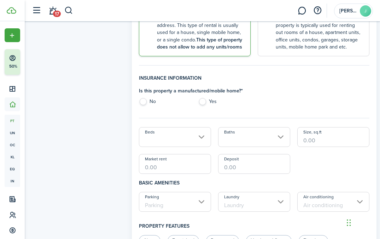
click at [154, 98] on label "No" at bounding box center [165, 103] width 52 height 11
radio input "true"
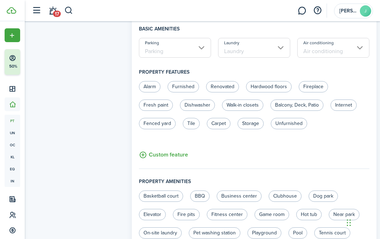
scroll to position [487, 0]
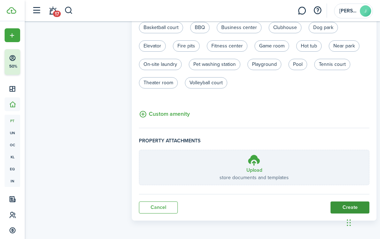
click at [336, 201] on button "Create" at bounding box center [350, 207] width 39 height 12
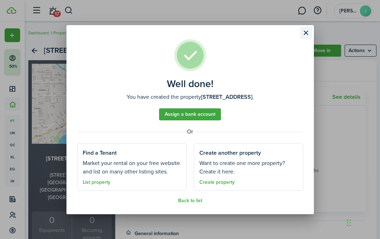
click at [309, 33] on button "Close modal" at bounding box center [306, 33] width 12 height 12
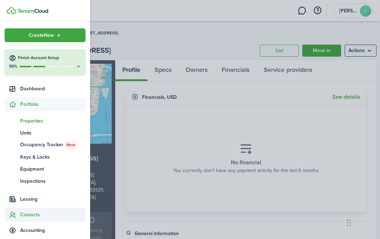
click at [32, 212] on span "Contacts" at bounding box center [52, 214] width 65 height 7
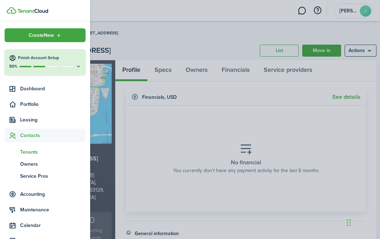
click at [29, 149] on span "Tenants" at bounding box center [52, 151] width 65 height 7
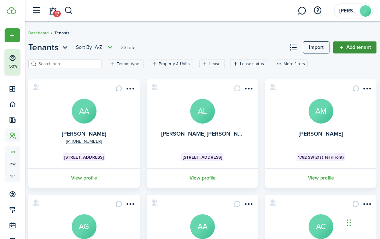
click at [364, 50] on link "Add tenant" at bounding box center [355, 47] width 44 height 12
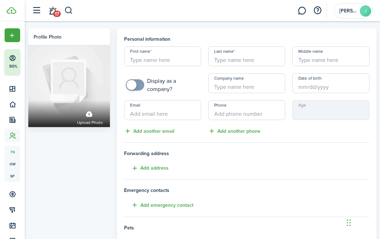
click at [181, 60] on input "First name" at bounding box center [162, 56] width 77 height 20
paste input "[PERSON_NAME]"
type input "[PERSON_NAME]"
click at [246, 63] on input "Last name" at bounding box center [246, 56] width 77 height 20
paste input "Hung"
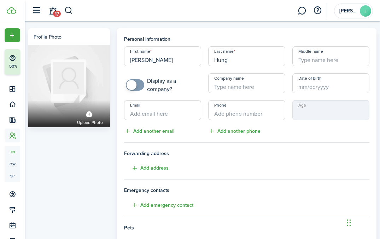
type input "Hung"
click at [160, 115] on input "Email" at bounding box center [162, 110] width 77 height 20
paste input "[EMAIL_ADDRESS][DOMAIN_NAME]"
type input "[EMAIL_ADDRESS][DOMAIN_NAME]"
click at [247, 118] on input "+1" at bounding box center [246, 110] width 77 height 20
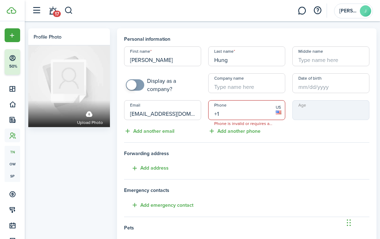
paste input "[PHONE_NUMBER]"
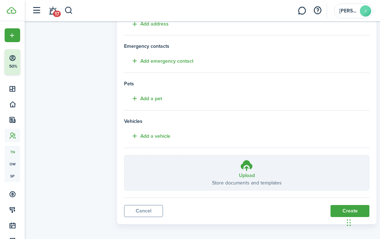
scroll to position [148, 0]
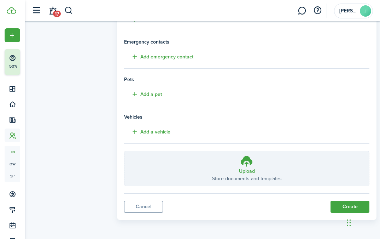
type input "[PHONE_NUMBER]"
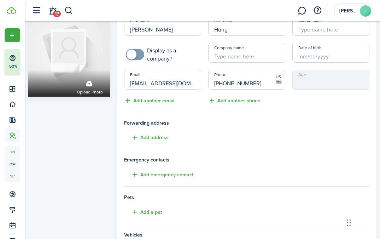
scroll to position [177, 0]
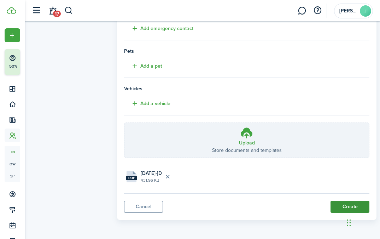
click at [345, 202] on button "Create" at bounding box center [350, 207] width 39 height 12
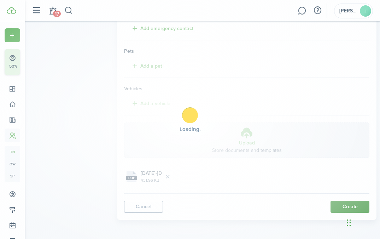
scroll to position [0, 0]
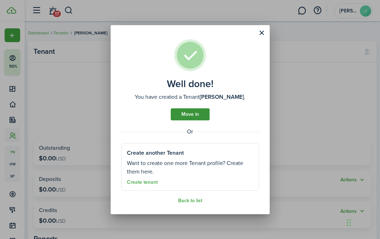
click at [184, 113] on link "Move in" at bounding box center [190, 114] width 39 height 12
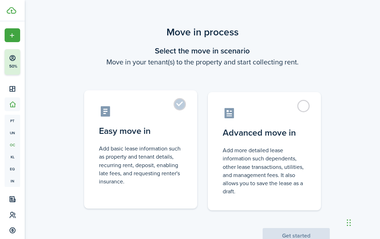
click at [191, 105] on label "Easy move in Add basic lease information such as property and tenant details, r…" at bounding box center [140, 149] width 113 height 118
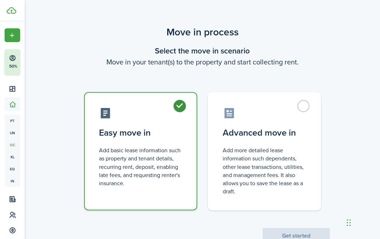
radio input "true"
click at [298, 231] on button "Get started" at bounding box center [296, 236] width 67 height 16
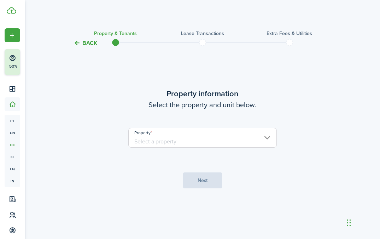
click at [199, 145] on input "Property" at bounding box center [202, 138] width 149 height 20
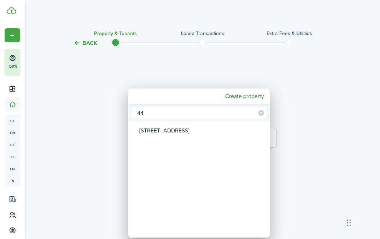
type input "44"
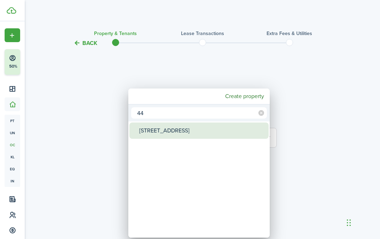
click at [162, 133] on div "[STREET_ADDRESS]" at bounding box center [201, 130] width 125 height 16
type input "[STREET_ADDRESS]"
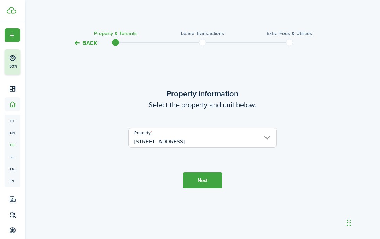
click at [195, 189] on tc-wizard-step "Property information Select the property and unit below. Property [STREET_ADDRE…" at bounding box center [202, 138] width 297 height 163
click at [197, 181] on button "Next" at bounding box center [202, 180] width 39 height 16
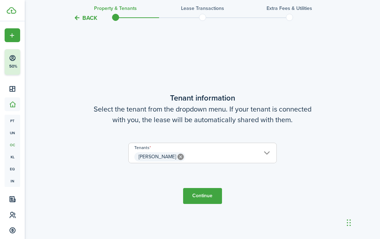
scroll to position [191, 0]
click at [198, 139] on lease-wizard-tenant "Tenant information Select the tenant from the dropdown menu. If your tenant is …" at bounding box center [202, 131] width 297 height 78
click at [198, 187] on tc-wizard-step "Tenant information Select the tenant from the dropdown menu. If your tenant is …" at bounding box center [202, 147] width 297 height 239
click at [198, 192] on button "Continue" at bounding box center [202, 196] width 39 height 16
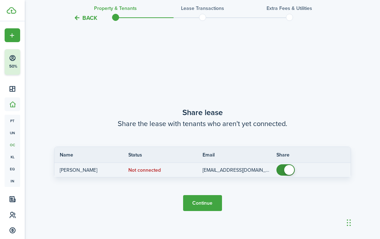
scroll to position [430, 0]
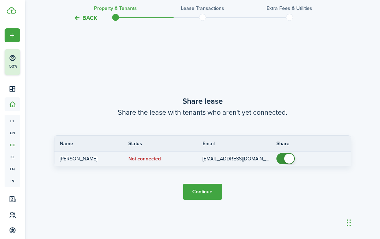
checkbox input "false"
click at [283, 155] on span at bounding box center [285, 158] width 7 height 11
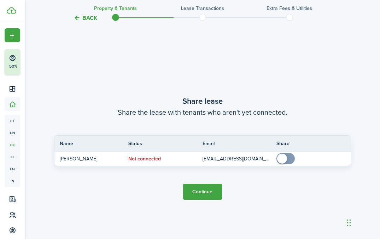
click at [210, 189] on button "Continue" at bounding box center [202, 192] width 39 height 16
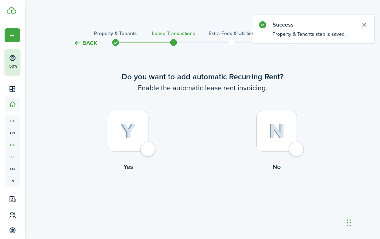
click at [142, 128] on div at bounding box center [128, 131] width 41 height 41
radio input "true"
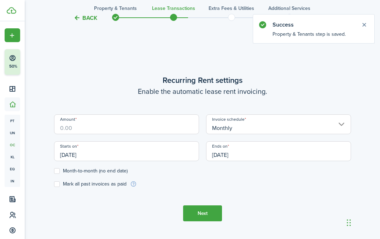
scroll to position [195, 0]
click at [127, 127] on input "Amount" at bounding box center [126, 124] width 145 height 20
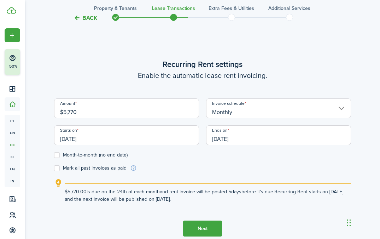
type input "$5,770.00"
click at [305, 192] on explanation-description "$5,770.00 is due on the 24th of each month and rent invoice will be posted 5 da…" at bounding box center [208, 195] width 287 height 15
click at [109, 140] on input "[DATE]" at bounding box center [126, 135] width 145 height 20
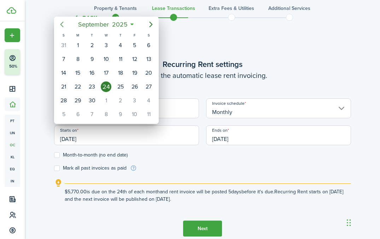
click at [59, 25] on icon "Previous page" at bounding box center [62, 24] width 8 height 8
click at [91, 73] on div "15" at bounding box center [92, 73] width 11 height 11
type input "[DATE]"
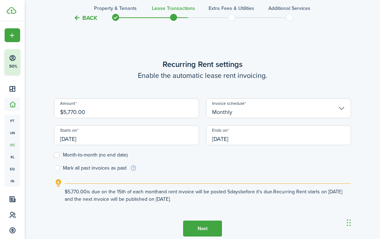
click at [236, 137] on input "[DATE]" at bounding box center [278, 135] width 145 height 20
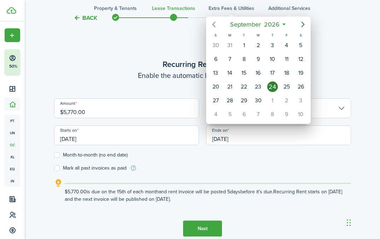
click at [215, 25] on icon "Previous page" at bounding box center [214, 24] width 8 height 8
click at [246, 73] on div "14" at bounding box center [244, 73] width 11 height 11
type input "[DATE]"
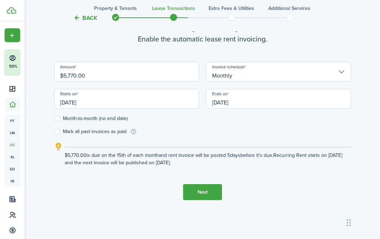
scroll to position [237, 0]
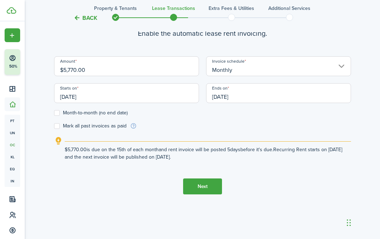
click at [115, 126] on label "Mark all past invoices as paid" at bounding box center [90, 126] width 73 height 6
click at [54, 126] on input "Mark all past invoices as paid" at bounding box center [54, 126] width 0 height 0
checkbox input "true"
click at [224, 184] on tc-wizard-step "Recurring Rent settings Enable the automatic lease rent invoicing. Amount $5,77…" at bounding box center [202, 105] width 297 height 239
click at [208, 184] on button "Next" at bounding box center [202, 186] width 39 height 16
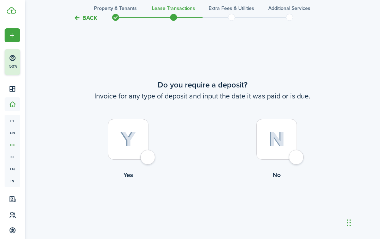
scroll to position [433, 0]
click at [281, 135] on img at bounding box center [277, 138] width 17 height 15
radio input "true"
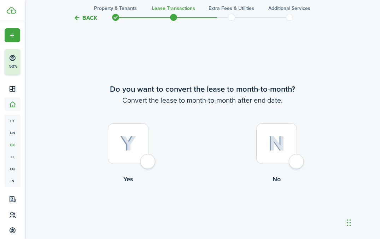
scroll to position [672, 0]
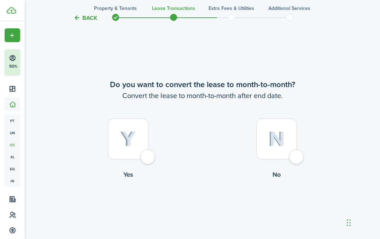
click at [281, 135] on img at bounding box center [277, 138] width 17 height 15
radio input "true"
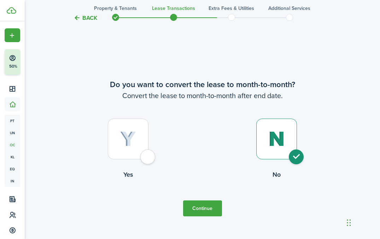
click at [212, 204] on button "Continue" at bounding box center [202, 208] width 39 height 16
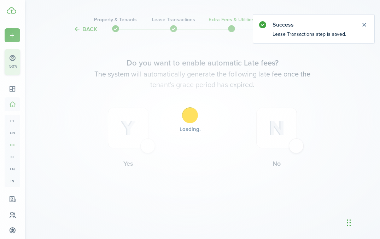
scroll to position [0, 0]
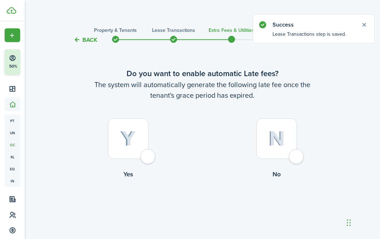
click at [143, 129] on div at bounding box center [128, 138] width 41 height 41
radio input "true"
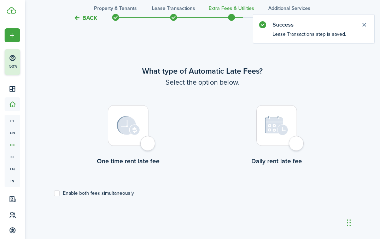
click at [142, 146] on div at bounding box center [128, 125] width 41 height 41
radio input "true"
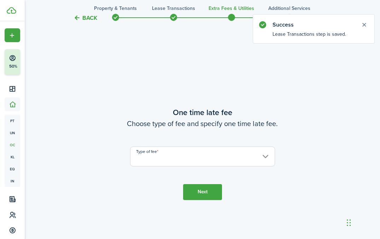
scroll to position [444, 0]
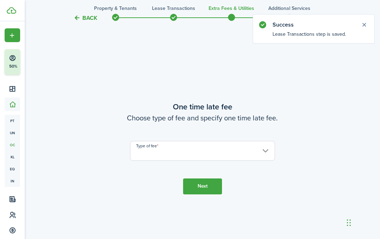
click at [198, 153] on input "Type of fee" at bounding box center [202, 151] width 145 height 20
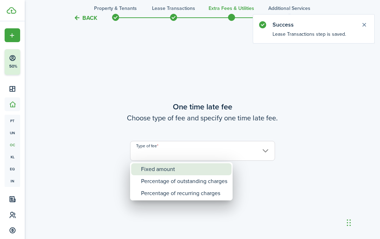
click at [172, 169] on div "Fixed amount" at bounding box center [184, 169] width 86 height 12
type input "Fixed amount"
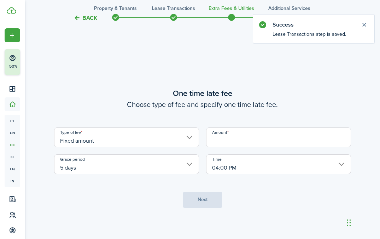
click at [260, 123] on lease-wizard-late-fee-onetime "One time late fee Choose type of fee and specify one time late fee. Type of fee…" at bounding box center [202, 130] width 297 height 87
click at [258, 131] on input "Amount" at bounding box center [278, 137] width 145 height 20
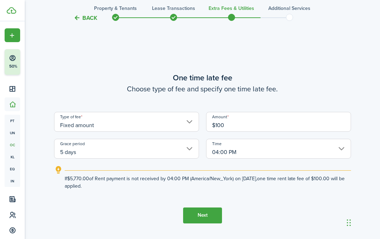
click at [250, 146] on input "04:00 PM" at bounding box center [278, 149] width 145 height 20
type input "$100.00"
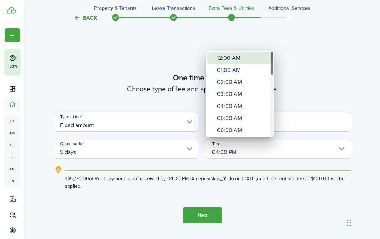
click at [233, 62] on div "12:00 AM" at bounding box center [243, 58] width 52 height 12
type input "12:00 AM"
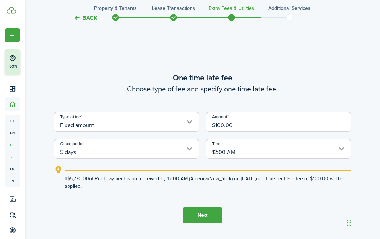
click at [208, 215] on button "Next" at bounding box center [202, 215] width 39 height 16
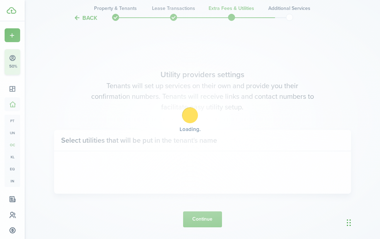
scroll to position [685, 0]
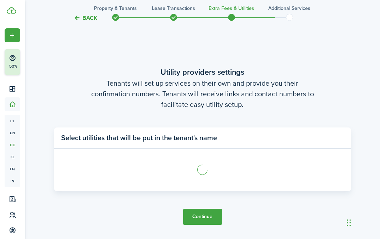
click at [208, 213] on button "Continue" at bounding box center [202, 217] width 39 height 16
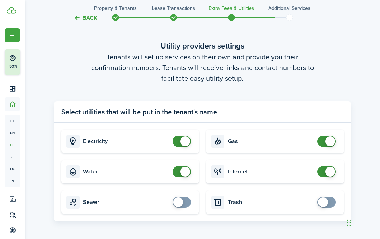
scroll to position [734, 0]
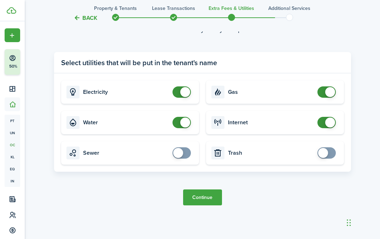
click at [208, 190] on button "Continue" at bounding box center [202, 197] width 39 height 16
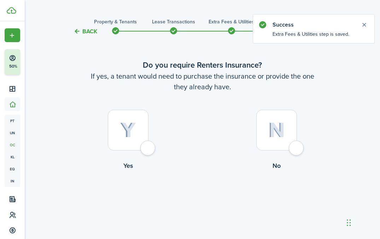
scroll to position [14, 0]
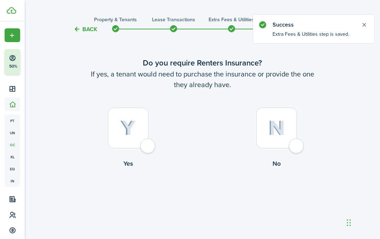
click at [276, 132] on img at bounding box center [277, 127] width 17 height 15
radio input "true"
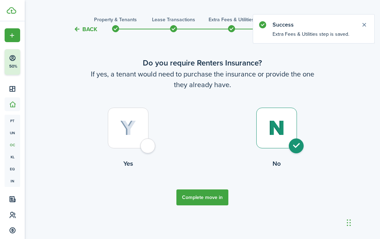
click at [185, 201] on button "Complete move in" at bounding box center [203, 197] width 52 height 16
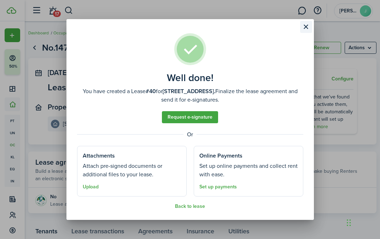
click at [305, 32] on button "Close modal" at bounding box center [306, 27] width 12 height 12
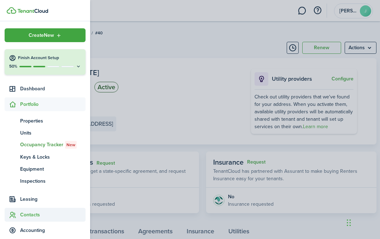
click at [31, 209] on span "Contacts" at bounding box center [45, 215] width 81 height 14
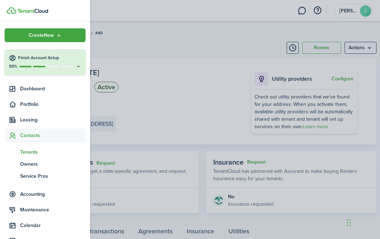
click at [36, 149] on span "Tenants" at bounding box center [52, 151] width 65 height 7
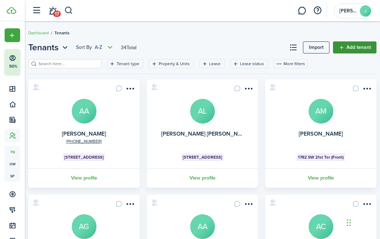
click at [334, 51] on link "Add tenant" at bounding box center [355, 47] width 44 height 12
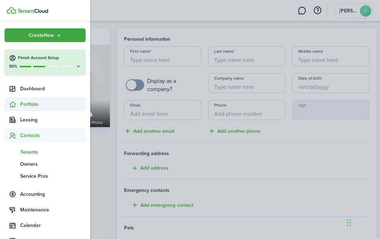
click at [34, 106] on span "Portfolio" at bounding box center [52, 103] width 65 height 7
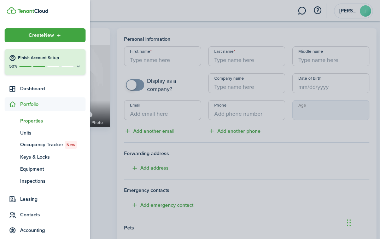
click at [34, 123] on span "Properties" at bounding box center [52, 120] width 65 height 7
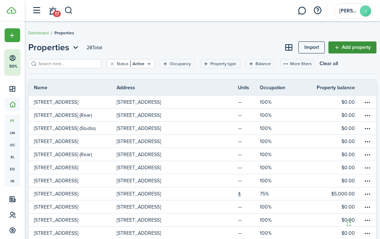
click at [361, 42] on link "Add property" at bounding box center [353, 47] width 48 height 12
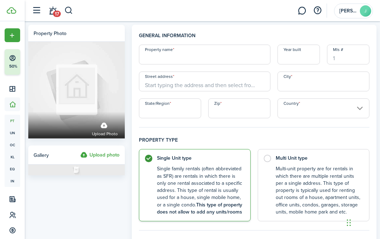
click at [161, 63] on input "Property name" at bounding box center [205, 55] width 132 height 20
paste input "[STREET_ADDRESS]"
type input "[STREET_ADDRESS]"
click at [214, 80] on input "Street address" at bounding box center [205, 81] width 132 height 20
paste input "[STREET_ADDRESS]"
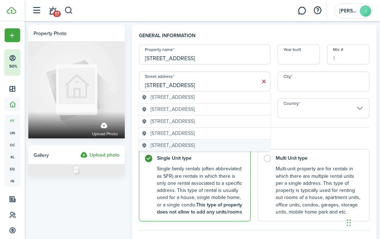
click at [195, 148] on span "[STREET_ADDRESS]" at bounding box center [173, 145] width 44 height 7
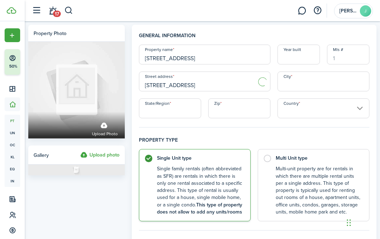
type input "SW 133rd Pl"
type input "Homestead"
type input "FL"
type input "33033"
type input "[GEOGRAPHIC_DATA]"
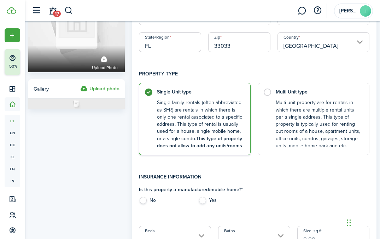
scroll to position [113, 0]
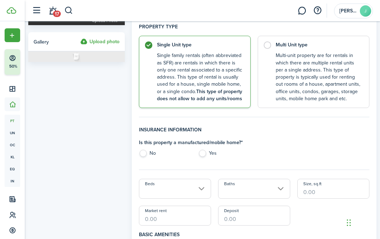
click at [147, 154] on label "No" at bounding box center [165, 155] width 52 height 11
radio input "true"
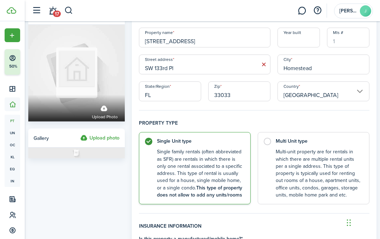
scroll to position [0, 0]
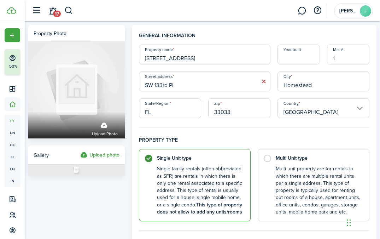
click at [217, 84] on input "SW 133rd Pl" at bounding box center [205, 81] width 132 height 20
drag, startPoint x: 161, startPoint y: 60, endPoint x: 139, endPoint y: 60, distance: 21.9
click at [139, 60] on input "[STREET_ADDRESS]" at bounding box center [205, 55] width 132 height 20
click at [144, 87] on input "SW 133rd Pl" at bounding box center [205, 81] width 132 height 20
paste input "27486"
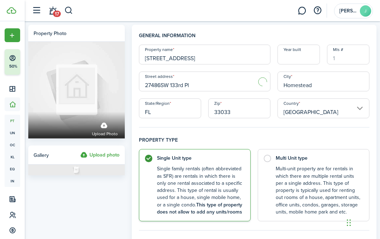
click at [199, 85] on input "27486SW 133rd Pl" at bounding box center [205, 81] width 132 height 20
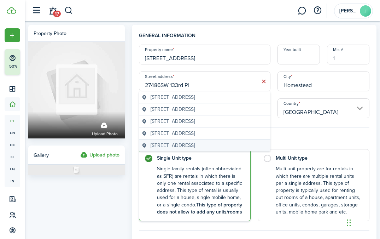
click at [195, 144] on span "[STREET_ADDRESS]" at bounding box center [173, 145] width 44 height 7
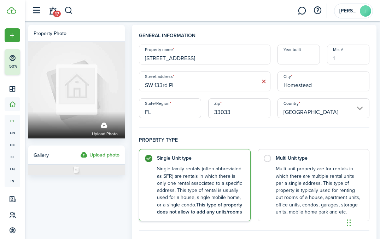
click at [190, 82] on input "SW 133rd Pl" at bounding box center [205, 81] width 132 height 20
click at [145, 84] on input "SW 133rd Pl" at bounding box center [205, 81] width 132 height 20
paste input "27486"
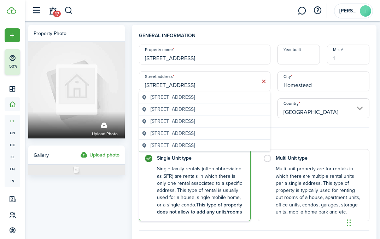
type input "[STREET_ADDRESS]"
click at [311, 138] on h4 "Property type" at bounding box center [254, 142] width 231 height 13
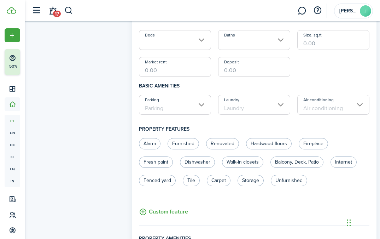
scroll to position [487, 0]
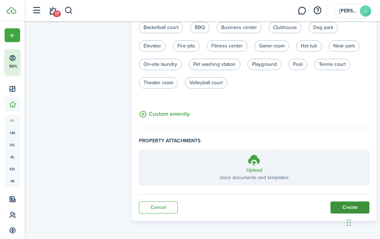
click at [345, 204] on button "Create" at bounding box center [350, 207] width 39 height 12
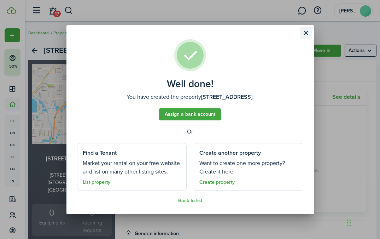
click at [306, 35] on button "Close modal" at bounding box center [306, 33] width 12 height 12
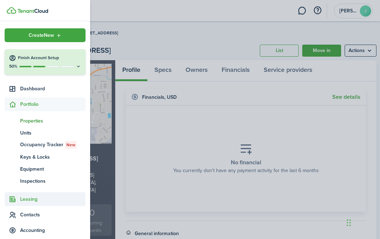
click at [27, 202] on span "Leasing" at bounding box center [52, 198] width 65 height 7
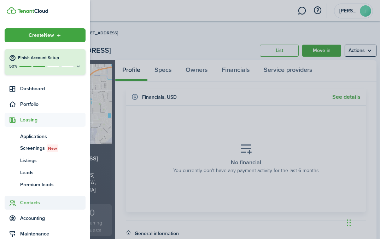
click at [28, 207] on span "Contacts" at bounding box center [45, 203] width 81 height 14
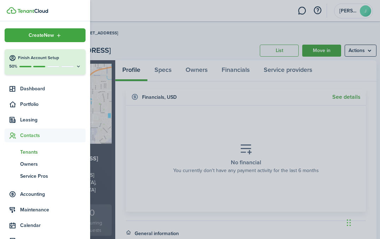
click at [42, 151] on span "Tenants" at bounding box center [52, 151] width 65 height 7
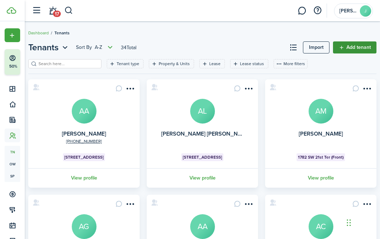
click at [359, 43] on link "Add tenant" at bounding box center [355, 47] width 44 height 12
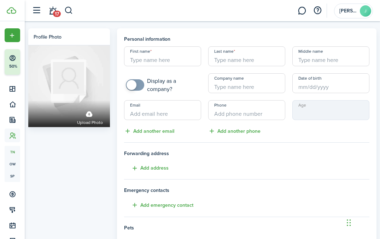
click at [159, 65] on input "First name" at bounding box center [162, 56] width 77 height 20
paste input "[PERSON_NAME]"
type input "[PERSON_NAME]"
click at [249, 62] on input "Last name" at bounding box center [246, 56] width 77 height 20
paste input "[PERSON_NAME]"
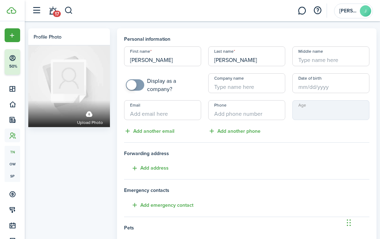
type input "[PERSON_NAME]"
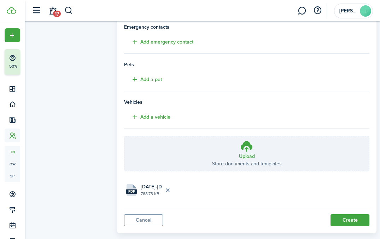
scroll to position [177, 0]
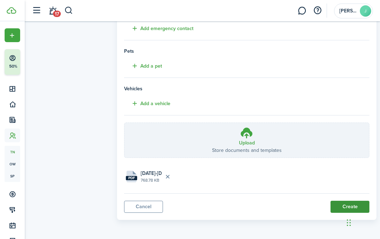
click at [340, 208] on button "Create" at bounding box center [350, 207] width 39 height 12
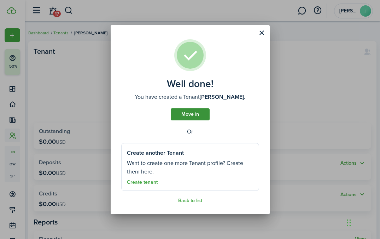
click at [186, 114] on link "Move in" at bounding box center [190, 114] width 39 height 12
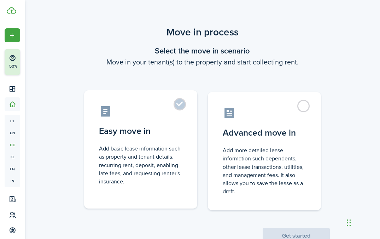
click at [180, 108] on label "Easy move in Add basic lease information such as property and tenant details, r…" at bounding box center [140, 149] width 113 height 118
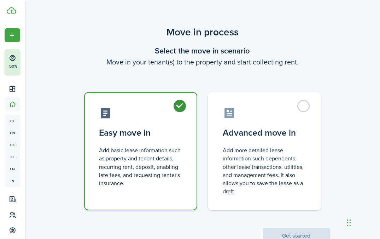
radio input "true"
click at [306, 232] on button "Get started" at bounding box center [296, 236] width 67 height 16
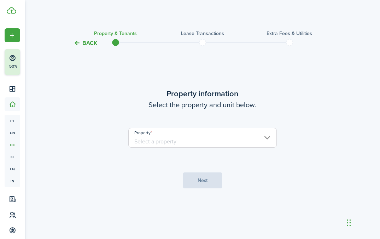
click at [255, 131] on input "Property" at bounding box center [202, 138] width 149 height 20
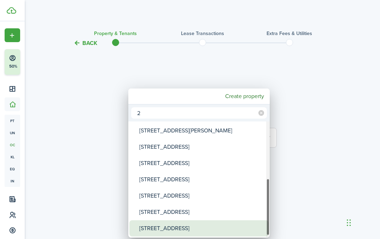
type input "2"
click at [189, 228] on div "[STREET_ADDRESS]" at bounding box center [201, 228] width 125 height 16
type input "[STREET_ADDRESS]"
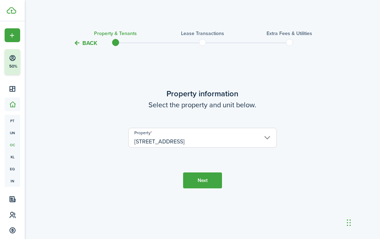
click at [200, 178] on button "Next" at bounding box center [202, 180] width 39 height 16
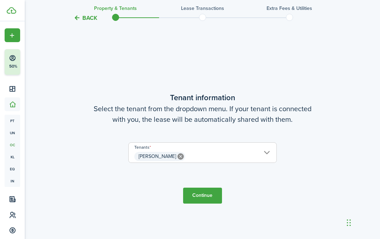
click at [200, 195] on button "Continue" at bounding box center [202, 196] width 39 height 16
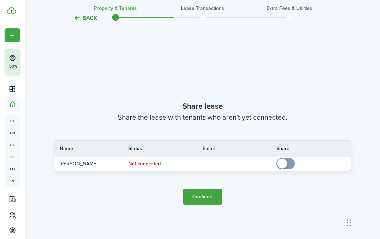
scroll to position [430, 0]
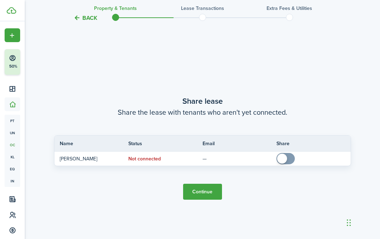
click at [214, 188] on button "Continue" at bounding box center [202, 192] width 39 height 16
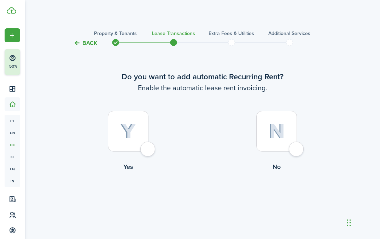
click at [120, 129] on div at bounding box center [128, 131] width 41 height 41
radio input "true"
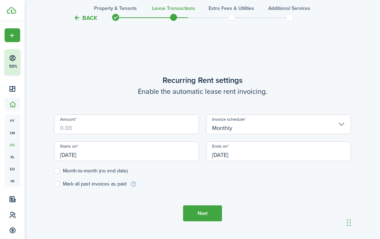
scroll to position [195, 0]
click at [142, 160] on div "Starts on [DATE]" at bounding box center [127, 154] width 152 height 27
click at [139, 155] on input "[DATE]" at bounding box center [126, 151] width 145 height 20
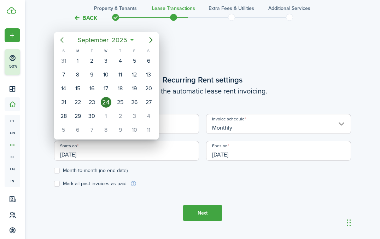
click at [63, 40] on icon "Previous page" at bounding box center [62, 40] width 8 height 8
click at [78, 75] on div "7" at bounding box center [78, 74] width 11 height 11
type input "[DATE]"
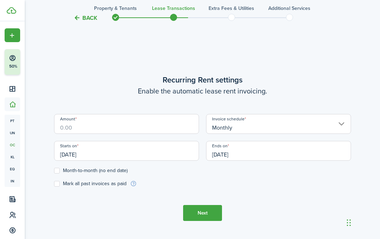
click at [254, 156] on input "[DATE]" at bounding box center [278, 151] width 145 height 20
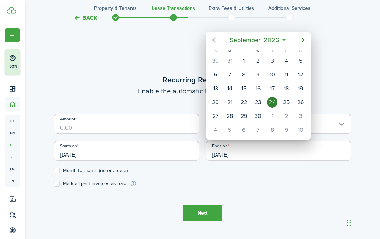
click at [215, 37] on icon "Previous page" at bounding box center [214, 40] width 8 height 8
click at [216, 41] on icon "Previous page" at bounding box center [214, 40] width 8 height 8
click at [245, 116] on div "30" at bounding box center [244, 116] width 11 height 11
type input "[DATE]"
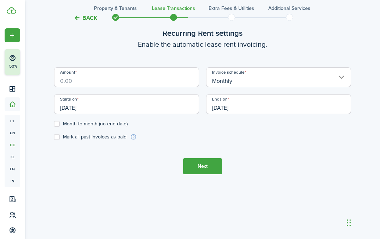
scroll to position [242, 0]
click at [96, 80] on input "Amount" at bounding box center [126, 77] width 145 height 20
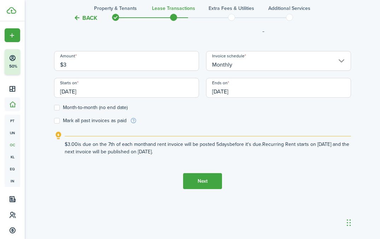
scroll to position [226, 0]
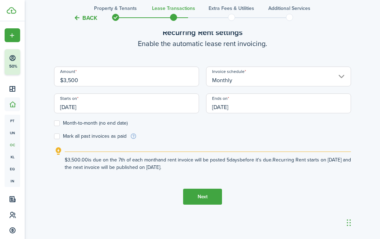
click at [74, 106] on input "[DATE]" at bounding box center [126, 103] width 145 height 20
type input "$3,500.00"
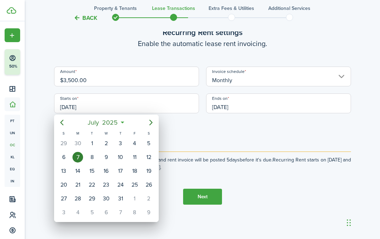
click at [116, 106] on div at bounding box center [190, 119] width 494 height 352
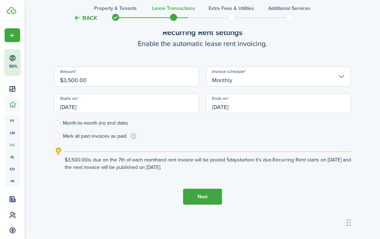
click at [78, 107] on input "[DATE]" at bounding box center [126, 103] width 145 height 20
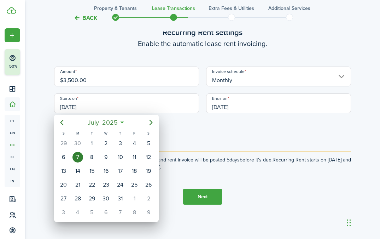
click at [74, 106] on div at bounding box center [190, 119] width 494 height 352
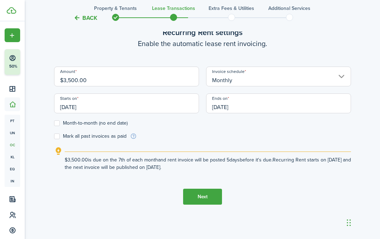
click at [73, 106] on input "[DATE]" at bounding box center [126, 103] width 145 height 20
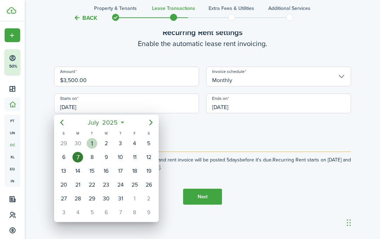
click at [93, 143] on div "1" at bounding box center [92, 143] width 11 height 11
type input "[DATE]"
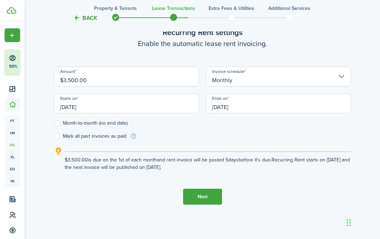
click at [111, 156] on div "$3,500.00 is due on the 1st of each month and rent invoice will be posted 5 day…" at bounding box center [208, 160] width 287 height 19
click at [110, 136] on label "Mark all past invoices as paid" at bounding box center [90, 136] width 73 height 6
click at [54, 136] on input "Mark all past invoices as paid" at bounding box center [54, 136] width 0 height 0
checkbox input "true"
click at [201, 198] on button "Next" at bounding box center [202, 197] width 39 height 16
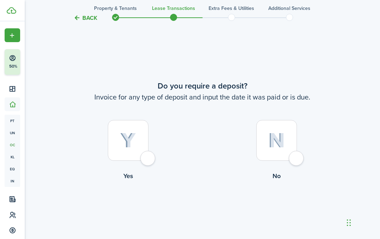
scroll to position [433, 0]
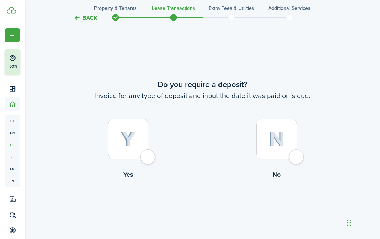
click at [273, 136] on img at bounding box center [277, 138] width 17 height 15
radio input "true"
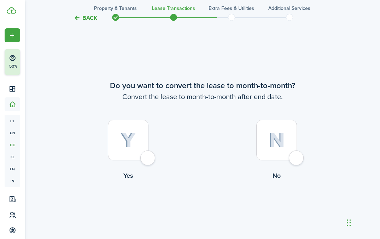
scroll to position [672, 0]
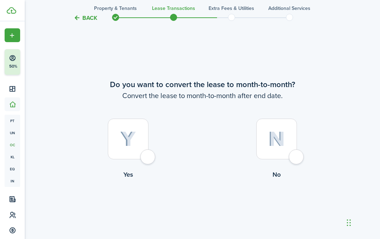
click at [277, 138] on img at bounding box center [277, 138] width 17 height 15
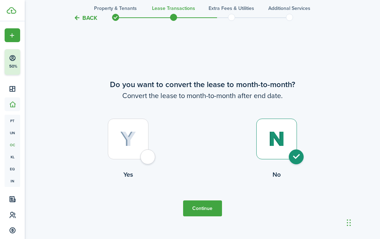
click at [206, 198] on tc-wizard-step "Do you want to convert the lease to month-to-month? Convert the lease to month-…" at bounding box center [202, 147] width 297 height 239
click at [203, 204] on button "Continue" at bounding box center [202, 208] width 39 height 16
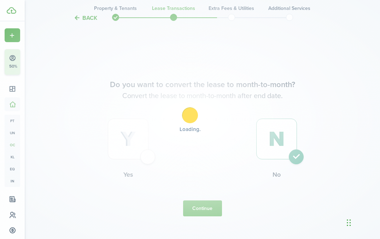
scroll to position [0, 0]
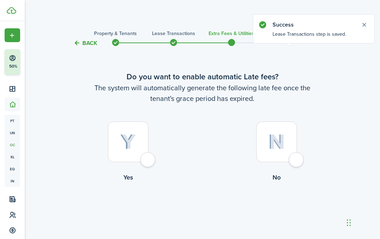
click at [133, 139] on img at bounding box center [128, 142] width 16 height 16
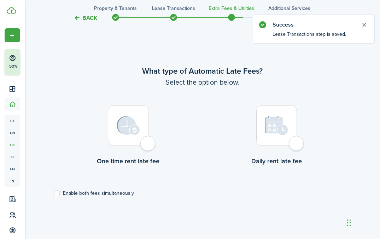
click at [127, 142] on div at bounding box center [128, 125] width 41 height 41
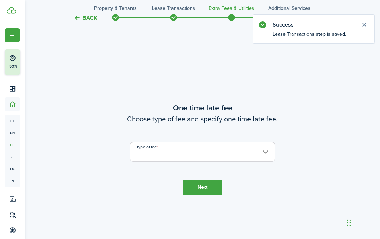
scroll to position [444, 0]
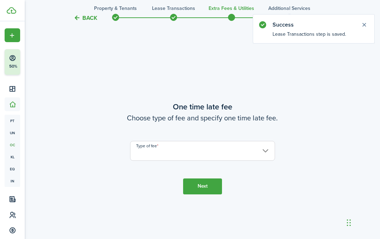
click at [238, 147] on input "Type of fee" at bounding box center [202, 151] width 145 height 20
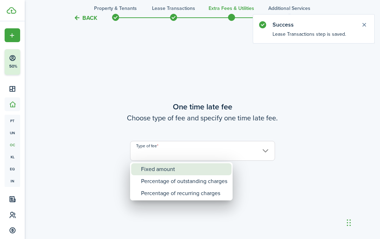
click at [201, 167] on div "Fixed amount" at bounding box center [184, 169] width 86 height 12
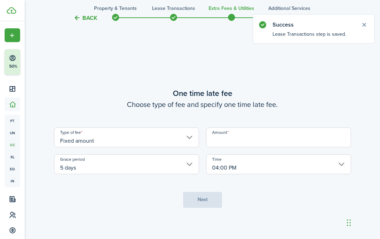
click at [283, 143] on input "Amount" at bounding box center [278, 137] width 145 height 20
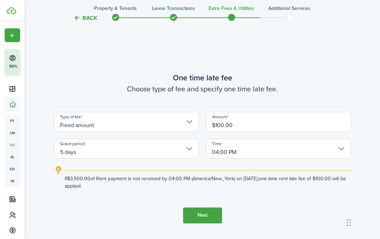
click at [236, 152] on input "04:00 PM" at bounding box center [278, 149] width 145 height 20
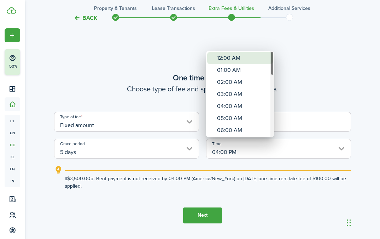
click at [235, 58] on div "12:00 AM" at bounding box center [243, 58] width 52 height 12
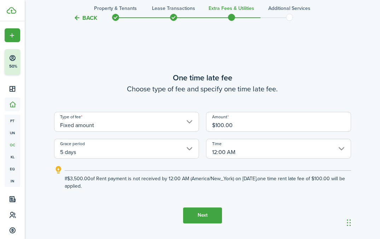
click at [208, 213] on button "Next" at bounding box center [202, 215] width 39 height 16
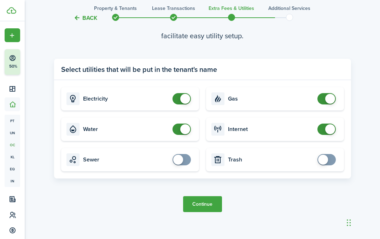
scroll to position [734, 0]
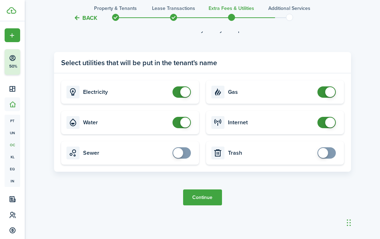
click at [207, 202] on button "Continue" at bounding box center [202, 197] width 39 height 16
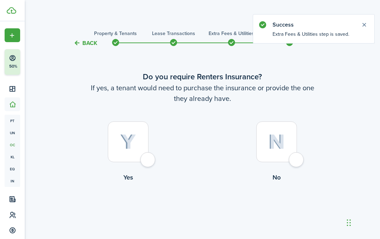
scroll to position [14, 0]
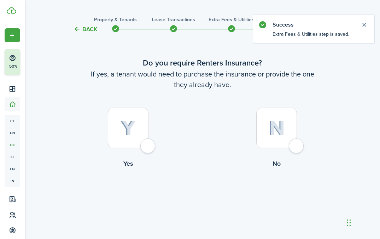
click at [278, 146] on div at bounding box center [276, 128] width 41 height 41
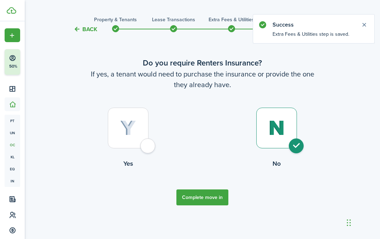
click at [194, 199] on button "Complete move in" at bounding box center [203, 197] width 52 height 16
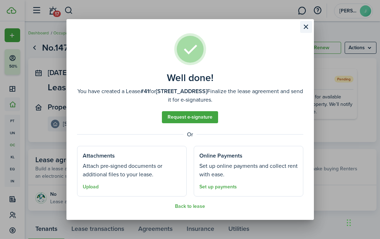
click at [311, 30] on button "Close modal" at bounding box center [306, 27] width 12 height 12
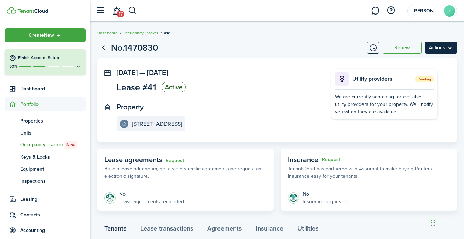
click at [436, 50] on menu-btn "Actions" at bounding box center [441, 48] width 32 height 12
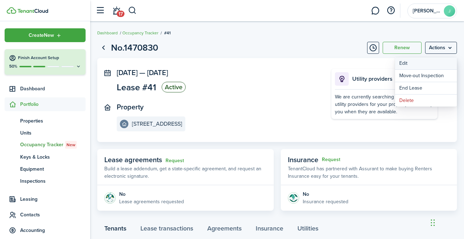
click at [425, 64] on button "Edit" at bounding box center [426, 63] width 62 height 12
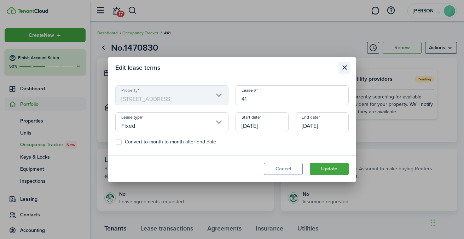
click at [341, 68] on button "Close modal" at bounding box center [345, 68] width 12 height 12
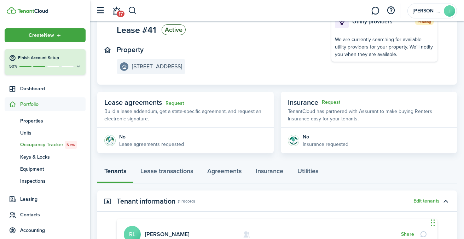
scroll to position [103, 0]
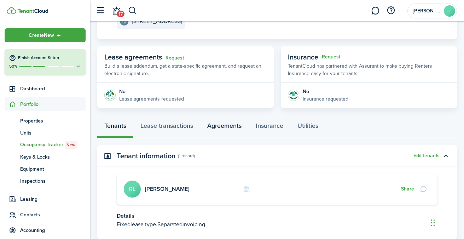
click at [230, 120] on link "Agreements" at bounding box center [224, 127] width 48 height 21
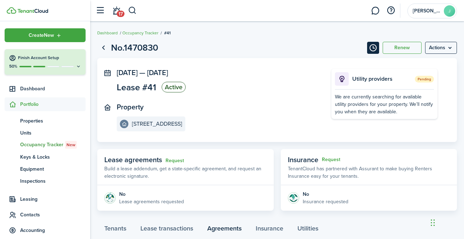
click at [375, 49] on button "Timeline" at bounding box center [373, 48] width 12 height 12
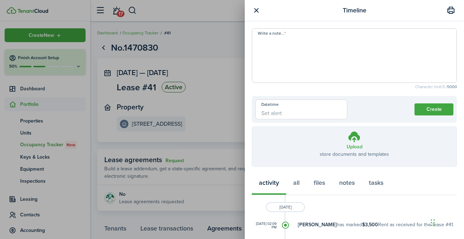
click at [255, 12] on button "button" at bounding box center [256, 10] width 9 height 9
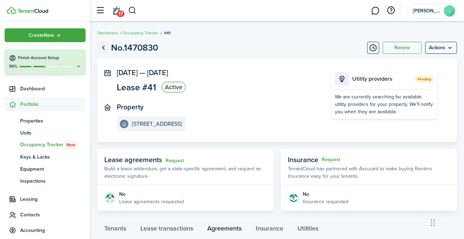
click at [105, 43] on link "Go back" at bounding box center [103, 48] width 12 height 12
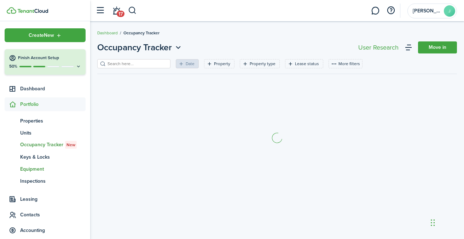
scroll to position [27, 0]
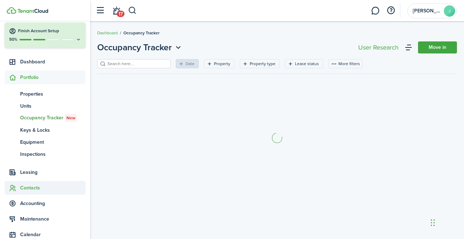
click at [31, 185] on span "Contacts" at bounding box center [52, 187] width 65 height 7
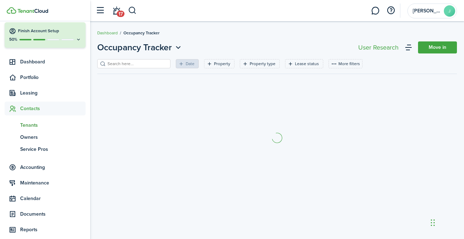
click at [33, 121] on span "Tenants" at bounding box center [52, 124] width 65 height 7
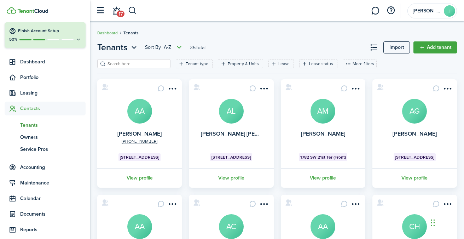
click at [136, 65] on input "search" at bounding box center [137, 63] width 62 height 7
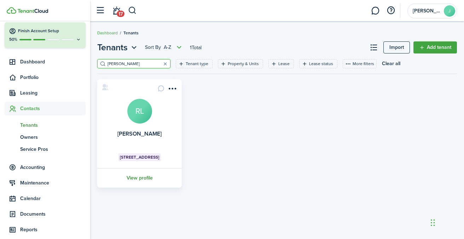
click at [142, 182] on link "View profile" at bounding box center [139, 177] width 87 height 19
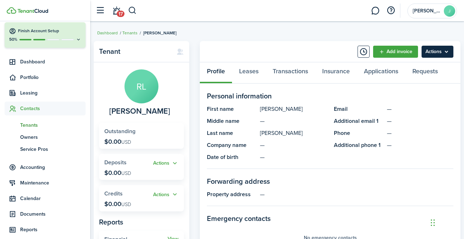
click at [435, 56] on menu-btn "Actions" at bounding box center [438, 52] width 32 height 12
click at [251, 116] on panel-main-list "First name [PERSON_NAME] name — Last name [PERSON_NAME] Company name — Date of …" at bounding box center [267, 133] width 120 height 57
click at [239, 69] on link "Leases" at bounding box center [249, 72] width 34 height 21
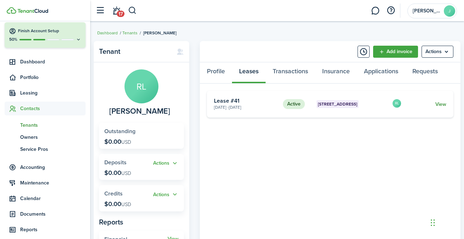
click at [436, 107] on link "View" at bounding box center [441, 103] width 11 height 7
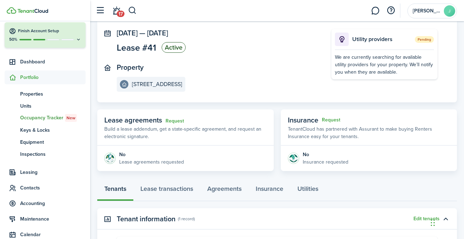
scroll to position [40, 0]
click at [41, 184] on span "Contacts" at bounding box center [52, 187] width 65 height 7
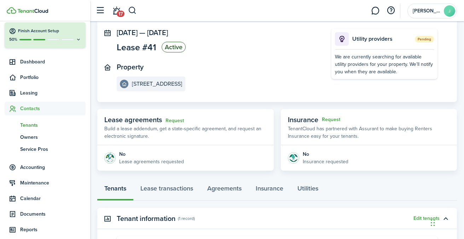
click at [38, 127] on span "Tenants" at bounding box center [52, 124] width 65 height 7
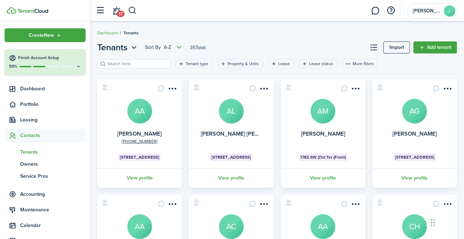
scroll to position [27, 0]
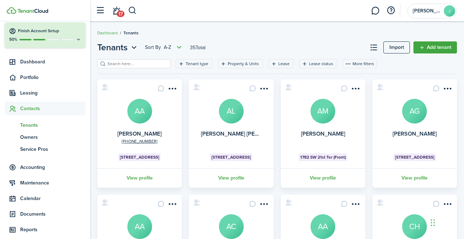
click at [126, 59] on filter-search at bounding box center [133, 63] width 73 height 9
click at [126, 67] on input "search" at bounding box center [137, 63] width 62 height 7
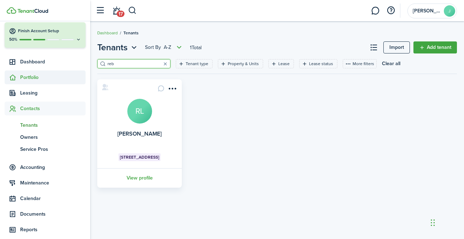
type input "reb"
click at [31, 72] on span "Portfolio" at bounding box center [45, 77] width 81 height 14
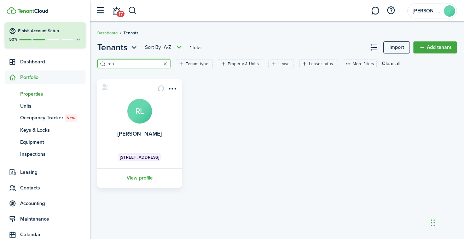
click at [38, 94] on span "Properties" at bounding box center [52, 93] width 65 height 7
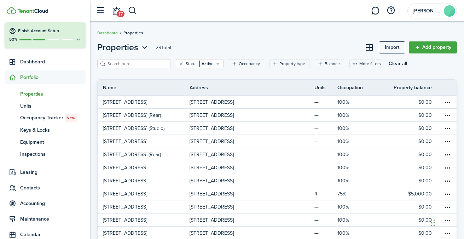
click at [124, 69] on div "Status Active Occupancy Property type Balance More filters Save filters Clear a…" at bounding box center [277, 66] width 360 height 15
click at [126, 62] on input "search" at bounding box center [137, 63] width 62 height 7
type input "1602"
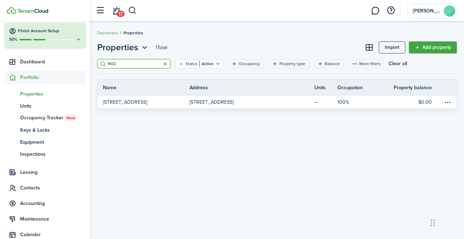
click at [160, 65] on button "button" at bounding box center [165, 64] width 10 height 10
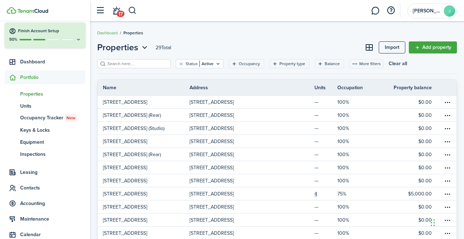
click at [158, 65] on input "search" at bounding box center [137, 63] width 62 height 7
type input "1782"
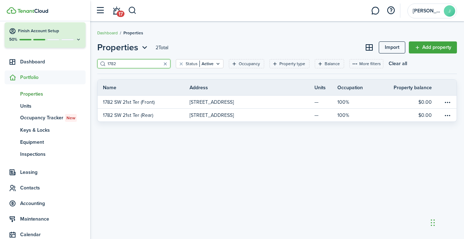
click at [38, 93] on span "Properties" at bounding box center [52, 93] width 65 height 7
click at [57, 98] on link "pt Properties" at bounding box center [45, 94] width 81 height 12
click at [423, 53] on link "Add property" at bounding box center [433, 47] width 48 height 12
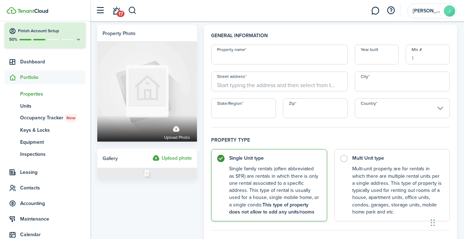
click at [241, 59] on input "Property name" at bounding box center [279, 55] width 136 height 20
paste input "7931 NW 114th Ct"
type input "7931 NW 114th Ct"
click at [266, 91] on input "Street address" at bounding box center [279, 81] width 136 height 20
paste input "7931 NW 114th Ct"
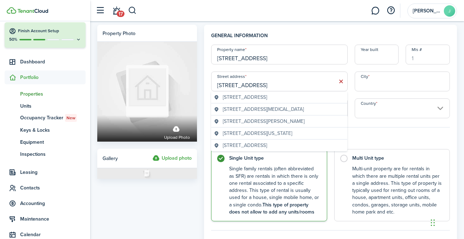
type input "7931 NW 114th Ct"
click at [267, 97] on span "7931 NW 114th Ct, Medley, FL, USA" at bounding box center [245, 96] width 44 height 7
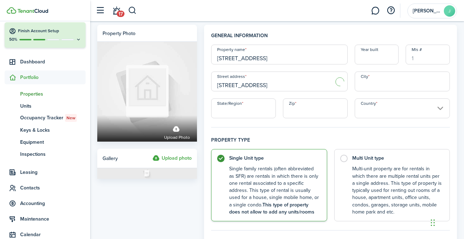
type input "Medley"
type input "FL"
type input "33178"
type input "[GEOGRAPHIC_DATA]"
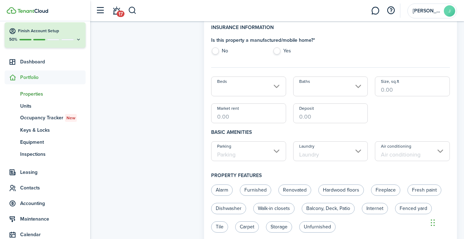
click at [213, 52] on label "No" at bounding box center [238, 52] width 54 height 11
radio input "true"
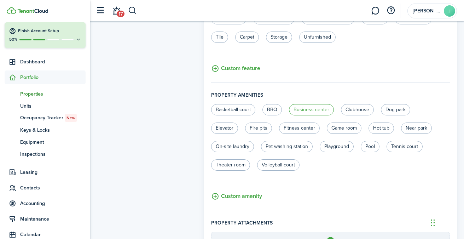
scroll to position [487, 0]
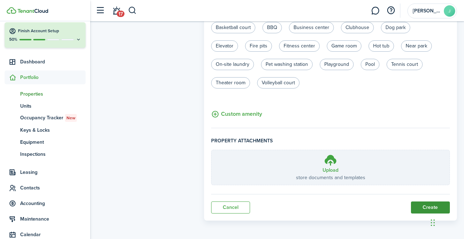
click at [420, 205] on button "Create" at bounding box center [430, 207] width 39 height 12
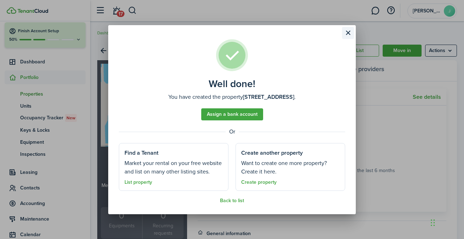
click at [345, 32] on button "Close modal" at bounding box center [348, 33] width 12 height 12
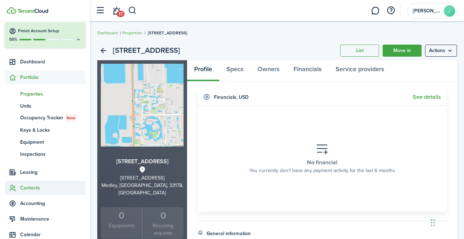
click at [44, 184] on span "Contacts" at bounding box center [52, 187] width 65 height 7
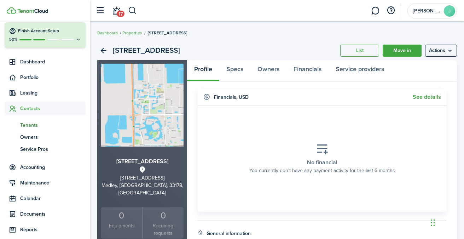
click at [36, 123] on span "Tenants" at bounding box center [52, 124] width 65 height 7
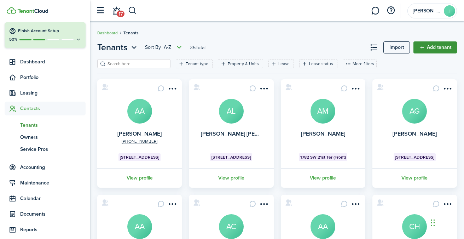
click at [442, 48] on link "Add tenant" at bounding box center [436, 47] width 44 height 12
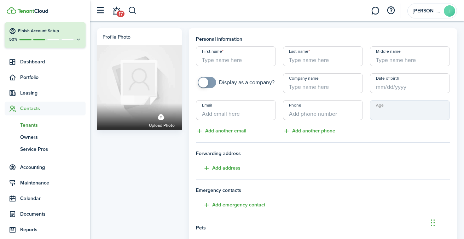
click at [219, 56] on input "First name" at bounding box center [236, 56] width 80 height 20
paste input "Glorimar"
type input "Glorimar"
click at [297, 58] on input "Last name" at bounding box center [323, 56] width 80 height 20
paste input "Mason"
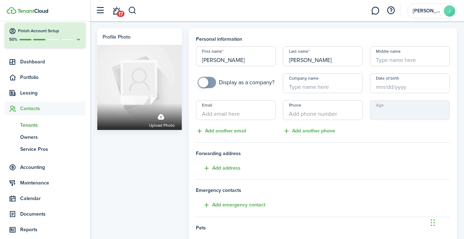
type input "Mason"
click at [214, 110] on input "Email" at bounding box center [236, 110] width 80 height 20
paste input "josh@boostlocalbiz.com"
type input "josh@boostlocalbiz.com"
click at [310, 106] on input "+1" at bounding box center [323, 110] width 80 height 20
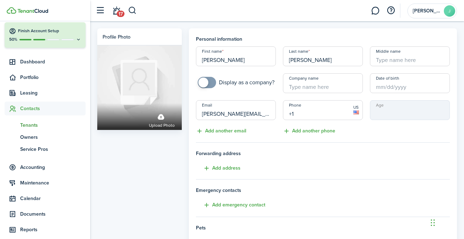
paste input "95 43 246 951"
type input "+95 43 246 9511"
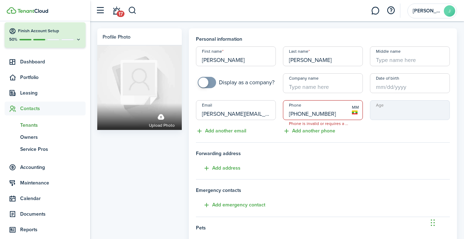
click at [292, 116] on input "+95 43 246 9511" at bounding box center [323, 110] width 80 height 20
click at [338, 113] on input "+95 43 246 9511" at bounding box center [323, 110] width 80 height 20
click at [359, 129] on div "Phone MM Add another phone" at bounding box center [322, 117] width 87 height 35
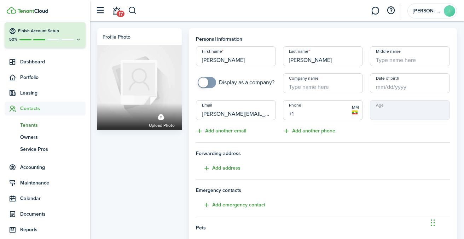
click at [336, 109] on input "+1" at bounding box center [323, 110] width 80 height 20
click at [329, 113] on input "+1" at bounding box center [323, 110] width 80 height 20
paste input "954-324-6951"
type input "+1 954-324-6951"
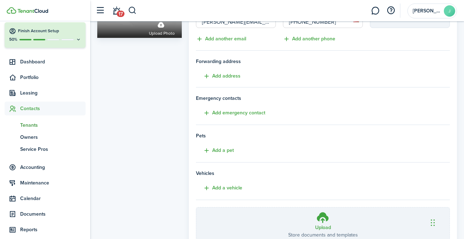
scroll to position [176, 0]
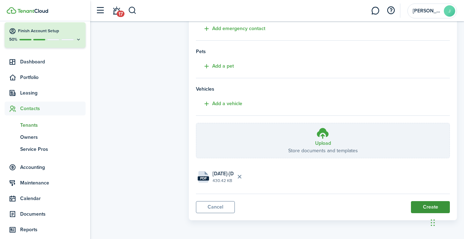
click at [423, 204] on button "Create" at bounding box center [430, 207] width 39 height 12
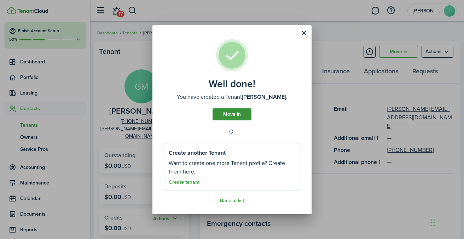
click at [237, 116] on link "Move in" at bounding box center [232, 114] width 39 height 12
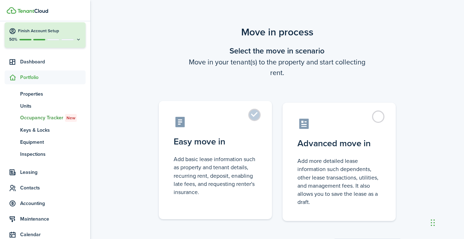
click at [250, 122] on control-radio-card-icon at bounding box center [215, 122] width 83 height 12
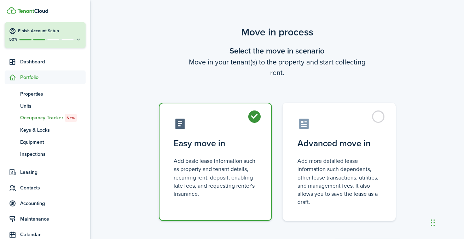
radio input "true"
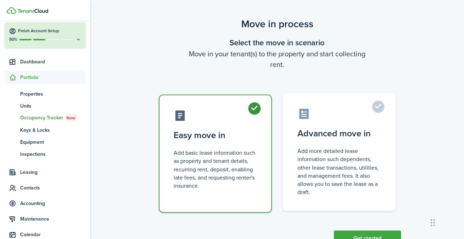
scroll to position [35, 0]
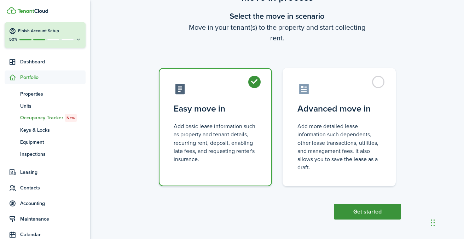
click at [376, 210] on button "Get started" at bounding box center [367, 212] width 67 height 16
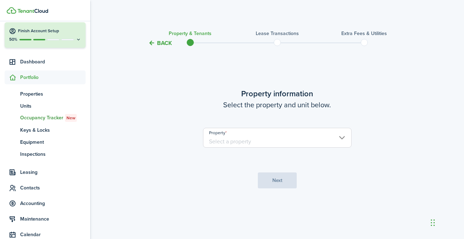
click at [306, 135] on input "Property" at bounding box center [277, 138] width 149 height 20
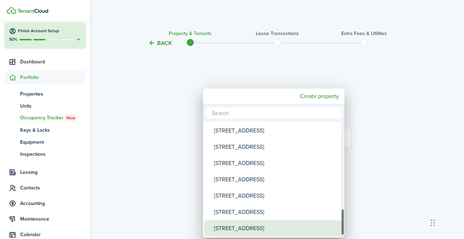
click at [255, 230] on div "7931 NW 114th Ct" at bounding box center [276, 228] width 125 height 16
type input "7931 NW 114th Ct"
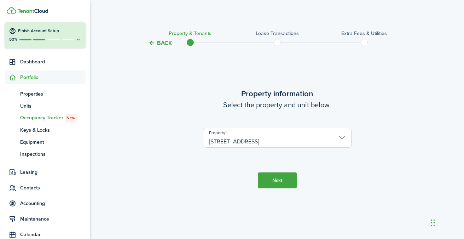
click at [283, 177] on button "Next" at bounding box center [277, 180] width 39 height 16
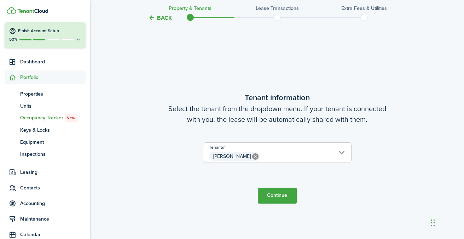
click at [278, 194] on button "Continue" at bounding box center [277, 196] width 39 height 16
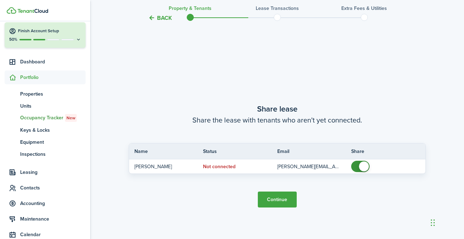
scroll to position [430, 0]
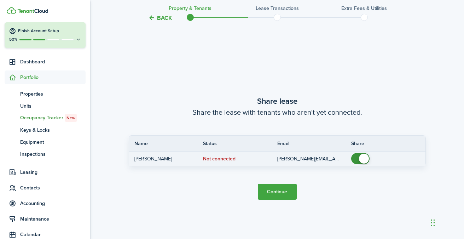
checkbox input "false"
click at [364, 162] on span at bounding box center [364, 159] width 10 height 10
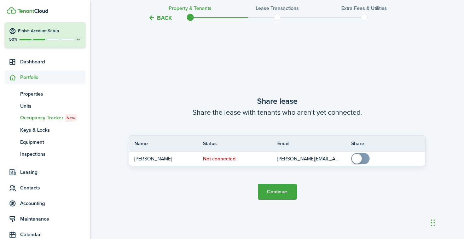
click at [284, 199] on button "Continue" at bounding box center [277, 192] width 39 height 16
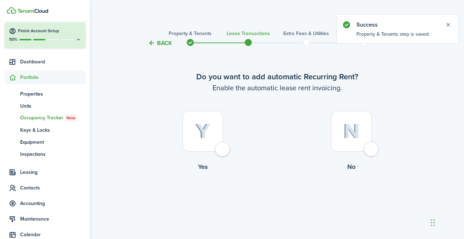
click at [218, 145] on div at bounding box center [203, 131] width 41 height 41
radio input "true"
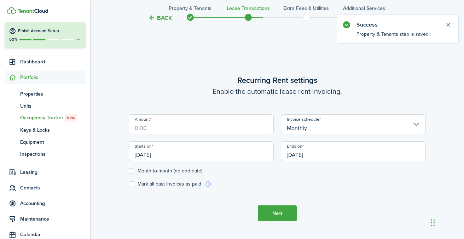
scroll to position [195, 0]
click at [161, 126] on input "Amount" at bounding box center [201, 124] width 145 height 20
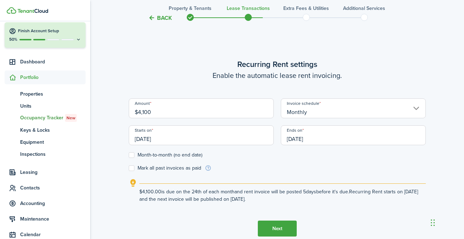
type input "$4,100.00"
click at [155, 137] on input "[DATE]" at bounding box center [201, 135] width 145 height 20
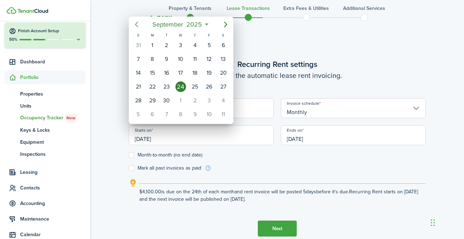
click at [137, 25] on icon "Previous page" at bounding box center [136, 24] width 8 height 8
click at [138, 44] on div "1" at bounding box center [138, 45] width 11 height 11
type input "06/01/2025"
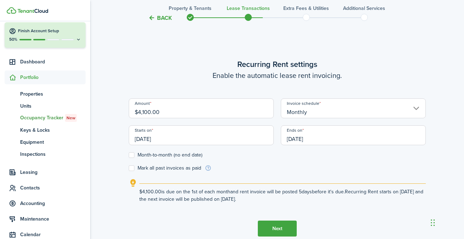
click at [315, 141] on input "[DATE]" at bounding box center [353, 135] width 145 height 20
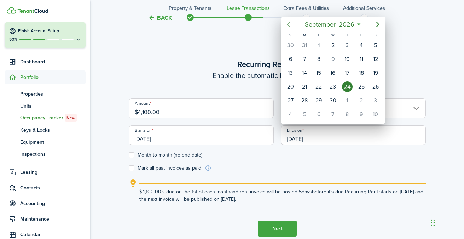
click at [289, 26] on icon "Previous page" at bounding box center [288, 25] width 3 height 6
click at [293, 109] on div "31" at bounding box center [290, 114] width 14 height 13
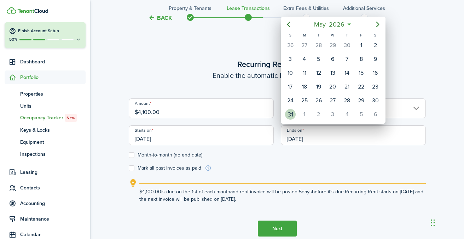
type input "05/31/2026"
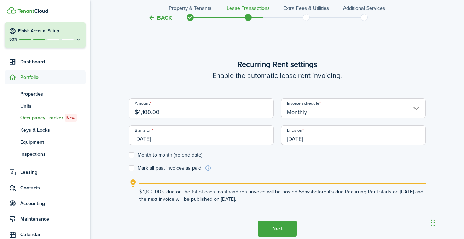
click at [155, 167] on label "Mark all past invoices as paid" at bounding box center [165, 168] width 73 height 6
click at [129, 168] on input "Mark all past invoices as paid" at bounding box center [128, 168] width 0 height 0
checkbox input "true"
click at [264, 223] on button "Next" at bounding box center [277, 228] width 39 height 16
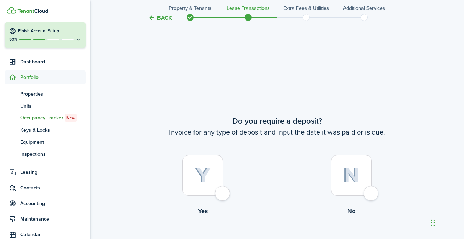
scroll to position [433, 0]
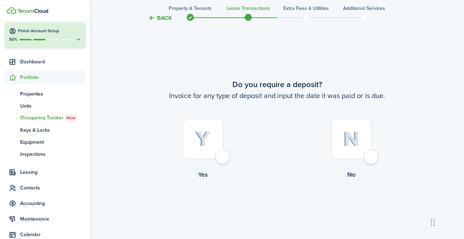
click at [356, 134] on img at bounding box center [351, 138] width 17 height 15
radio input "true"
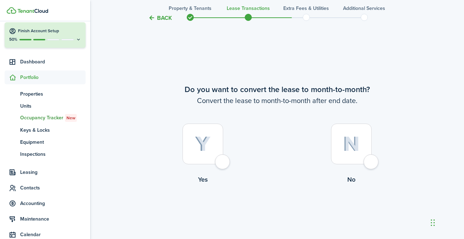
scroll to position [672, 0]
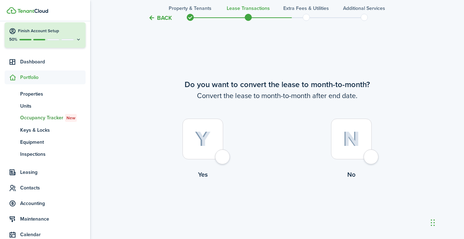
click at [356, 140] on img at bounding box center [351, 138] width 17 height 15
radio input "true"
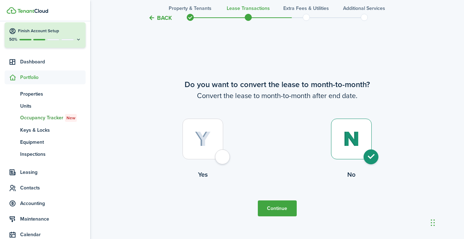
click at [281, 212] on button "Continue" at bounding box center [277, 208] width 39 height 16
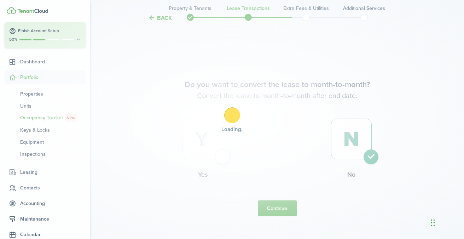
scroll to position [0, 0]
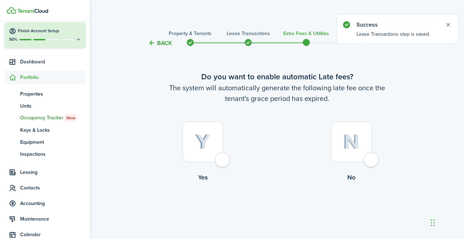
click at [220, 148] on div at bounding box center [203, 141] width 41 height 41
radio input "true"
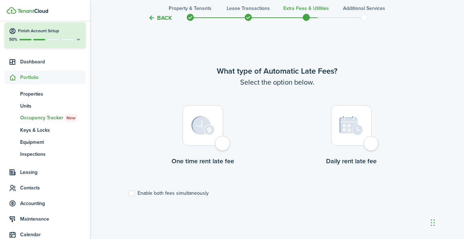
click at [197, 140] on div at bounding box center [203, 125] width 41 height 41
radio input "true"
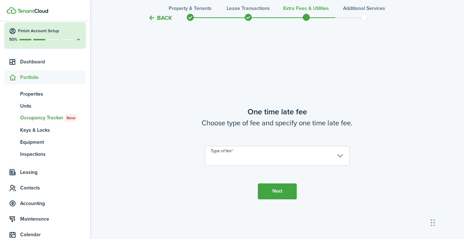
scroll to position [444, 0]
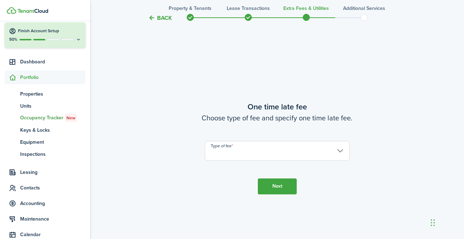
click at [314, 142] on input "Type of fee" at bounding box center [277, 151] width 145 height 20
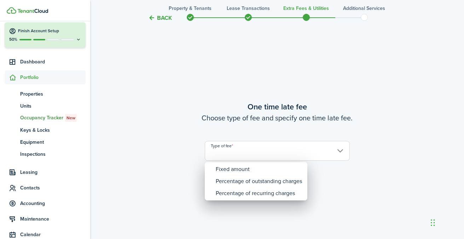
click at [271, 169] on div "Fixed amount" at bounding box center [259, 169] width 86 height 12
type input "Fixed amount"
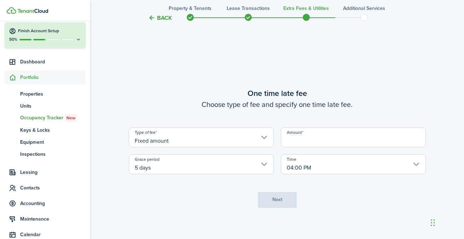
click at [331, 137] on input "Amount" at bounding box center [353, 137] width 145 height 20
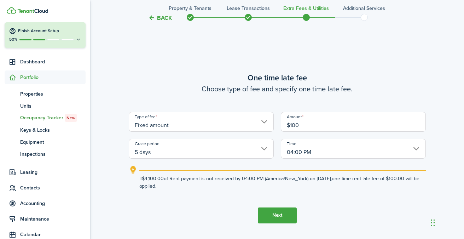
click at [324, 150] on input "04:00 PM" at bounding box center [353, 149] width 145 height 20
type input "$100.00"
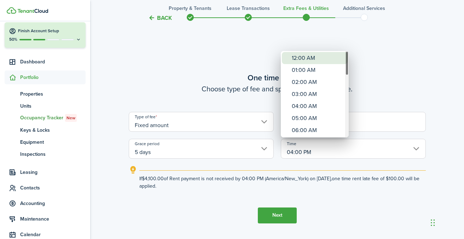
click at [298, 54] on div "12:00 AM" at bounding box center [318, 58] width 52 height 12
type input "12:00 AM"
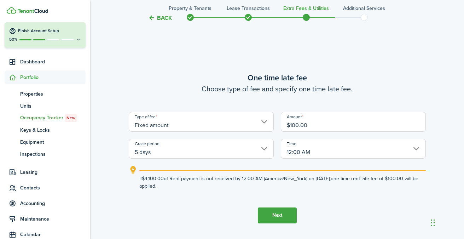
click at [269, 215] on button "Next" at bounding box center [277, 215] width 39 height 16
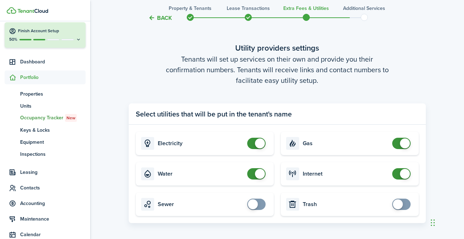
scroll to position [734, 0]
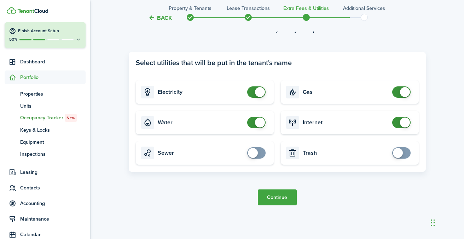
click at [281, 196] on button "Continue" at bounding box center [277, 197] width 39 height 16
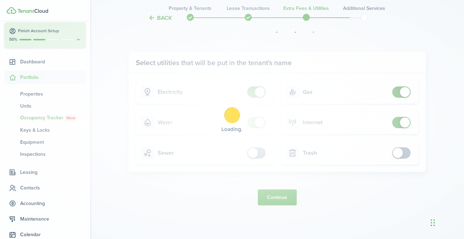
scroll to position [0, 0]
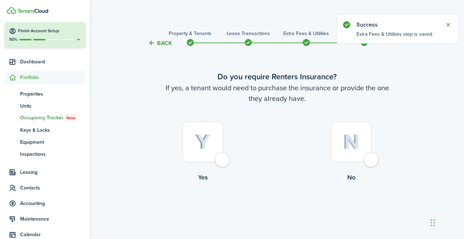
click at [361, 147] on div at bounding box center [351, 141] width 41 height 41
radio input "true"
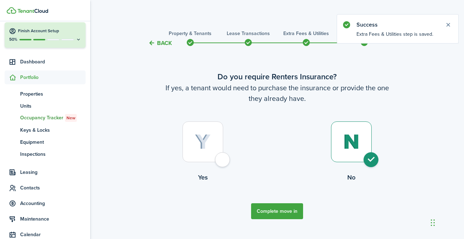
click at [273, 218] on button "Complete move in" at bounding box center [277, 211] width 52 height 16
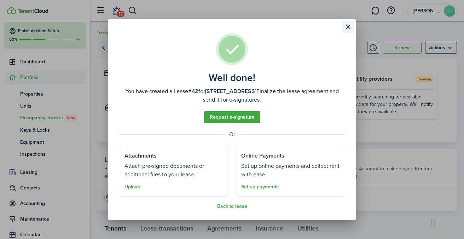
click at [347, 26] on button "Close modal" at bounding box center [348, 27] width 12 height 12
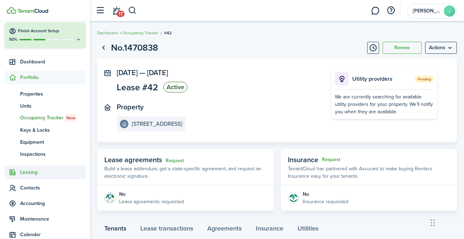
click at [33, 173] on span "Leasing" at bounding box center [52, 171] width 65 height 7
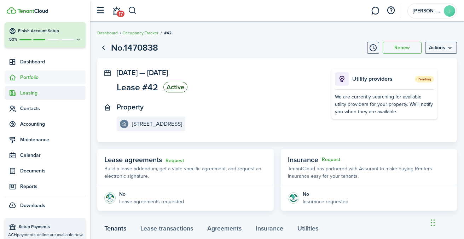
click at [33, 173] on ul "Create New Finish Account Setup 50% Dashboard Portfolio pt Properties un Units …" at bounding box center [45, 106] width 81 height 211
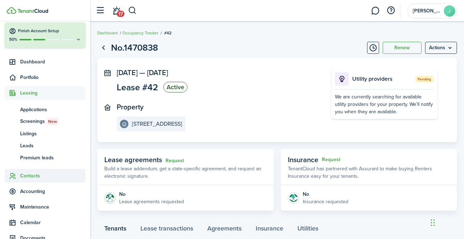
click at [35, 175] on span "Contacts" at bounding box center [52, 175] width 65 height 7
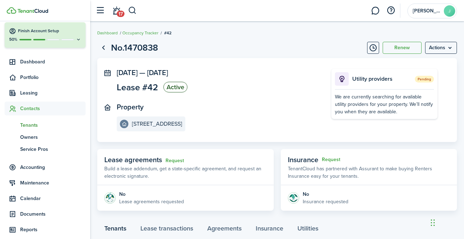
click at [30, 122] on span "Tenants" at bounding box center [52, 124] width 65 height 7
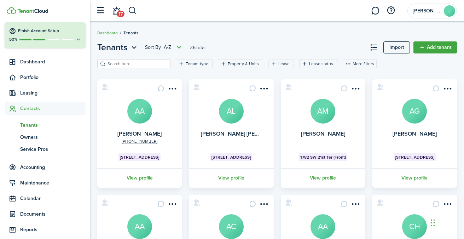
click at [132, 66] on input "search" at bounding box center [137, 63] width 62 height 7
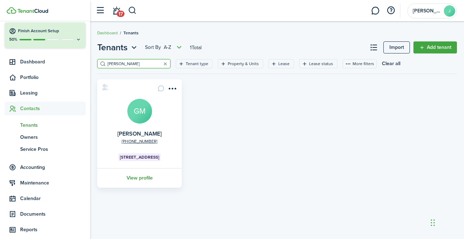
type input "glori"
click at [142, 177] on link "View profile" at bounding box center [139, 177] width 87 height 19
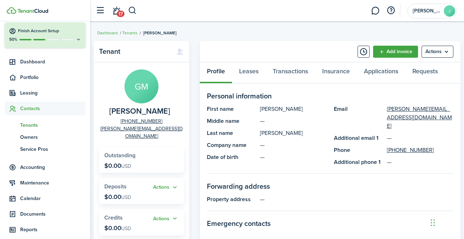
scroll to position [220, 0]
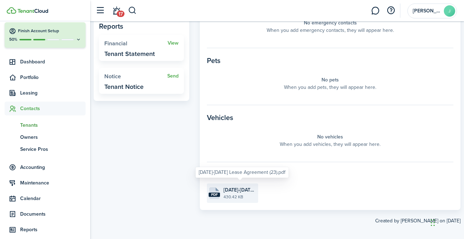
click at [228, 187] on span "2025-2026 Lease Agreement (23).pdf" at bounding box center [240, 189] width 33 height 7
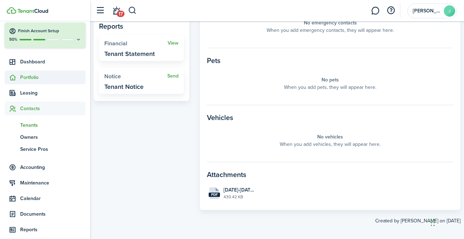
click at [39, 79] on span "Portfolio" at bounding box center [52, 77] width 65 height 7
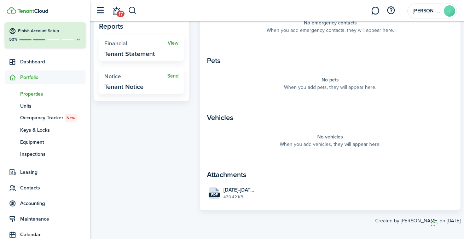
click at [41, 94] on span "Properties" at bounding box center [52, 93] width 65 height 7
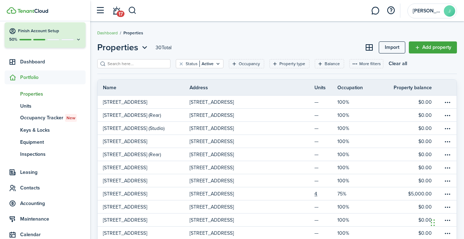
click at [126, 65] on input "search" at bounding box center [137, 63] width 62 height 7
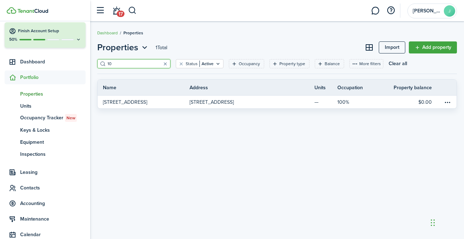
type input "1"
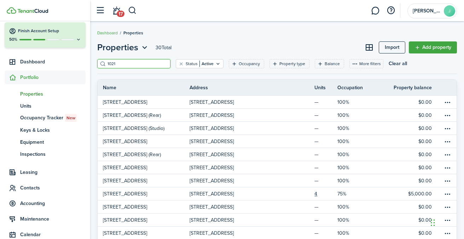
type input "1021"
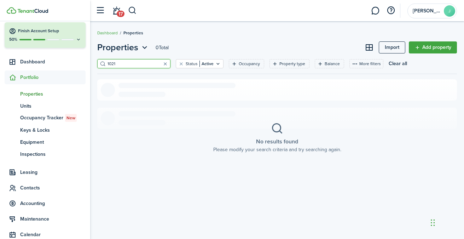
click at [439, 47] on link "Add property" at bounding box center [433, 47] width 48 height 12
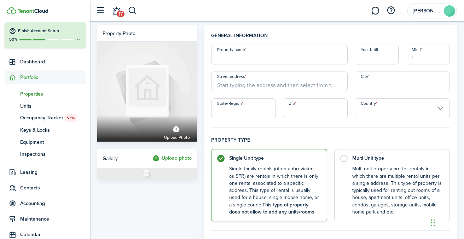
click at [270, 48] on input "Property name" at bounding box center [279, 55] width 136 height 20
paste input "1021 SW 8th Ave"
type input "1021 SW 8th Ave"
click at [253, 80] on input "Street address" at bounding box center [279, 81] width 136 height 20
paste input "1021 SW 8th Ave"
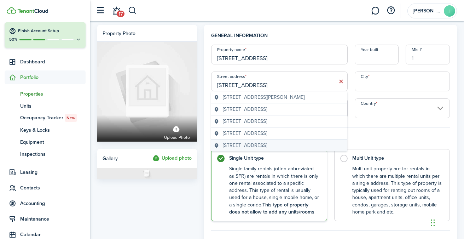
type input "1021 SW 8th Ave"
click at [267, 143] on span "1021 Southwest 8th Avenue, Miami, FL, USA" at bounding box center [245, 145] width 44 height 7
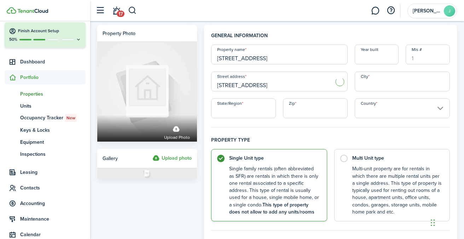
type input "[GEOGRAPHIC_DATA]"
type input "FL"
type input "33130"
type input "[GEOGRAPHIC_DATA]"
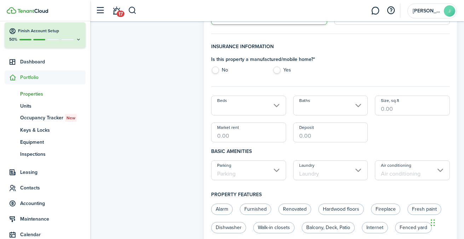
scroll to position [185, 0]
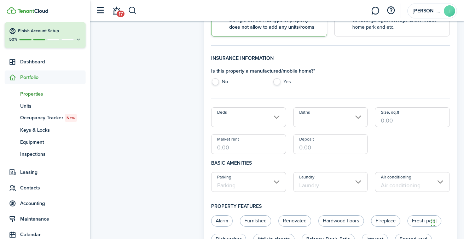
click at [219, 83] on label "No" at bounding box center [238, 83] width 54 height 11
radio input "true"
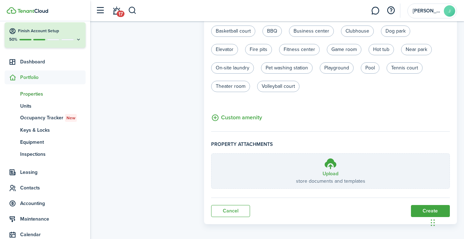
scroll to position [487, 0]
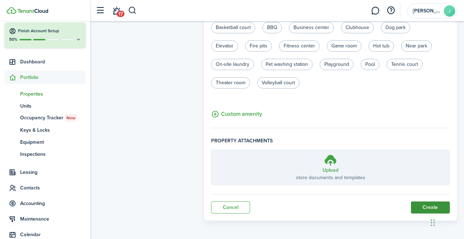
click at [421, 202] on button "Create" at bounding box center [430, 207] width 39 height 12
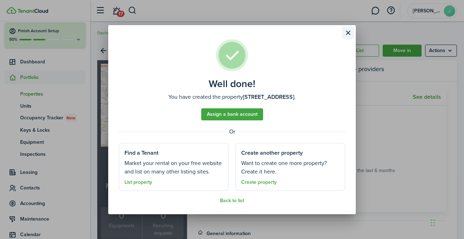
click at [343, 36] on button "Close modal" at bounding box center [348, 33] width 12 height 12
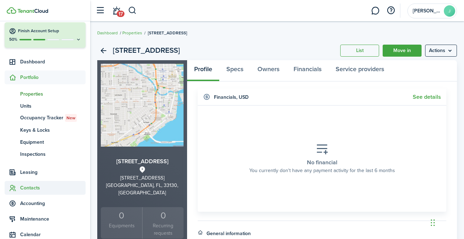
click at [32, 192] on span "Contacts" at bounding box center [45, 188] width 81 height 14
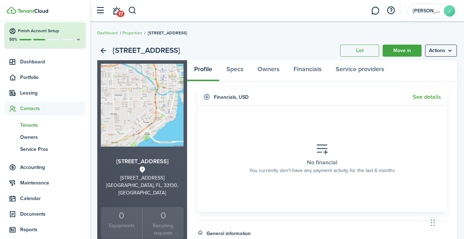
click at [38, 127] on span "Tenants" at bounding box center [52, 124] width 65 height 7
